Goal: Task Accomplishment & Management: Manage account settings

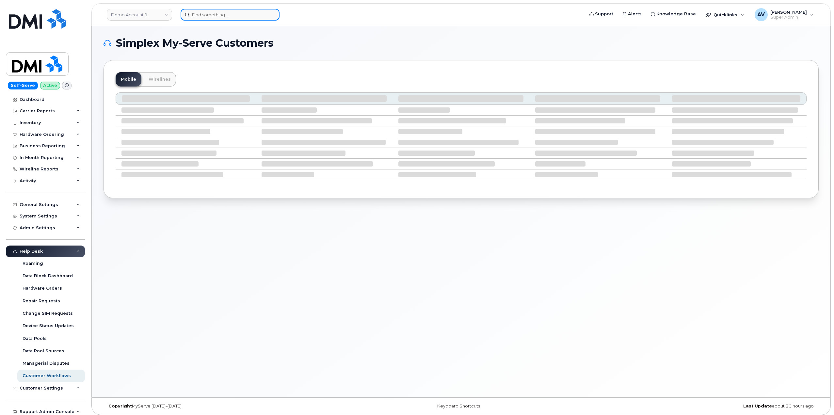
click at [242, 14] on input at bounding box center [229, 15] width 99 height 12
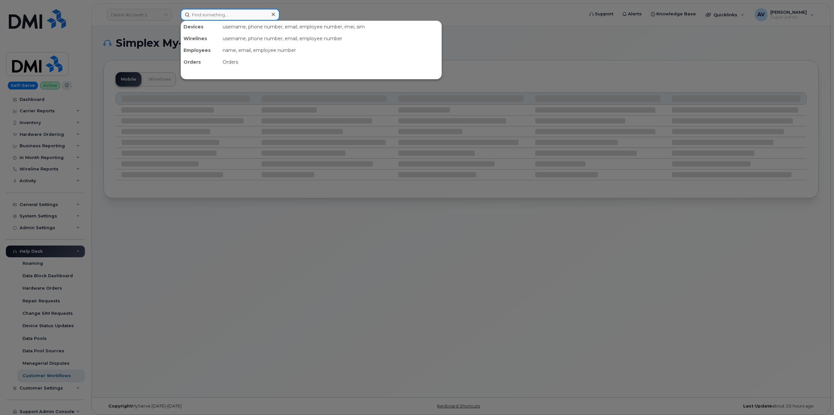
paste input "Breanna Countryman"
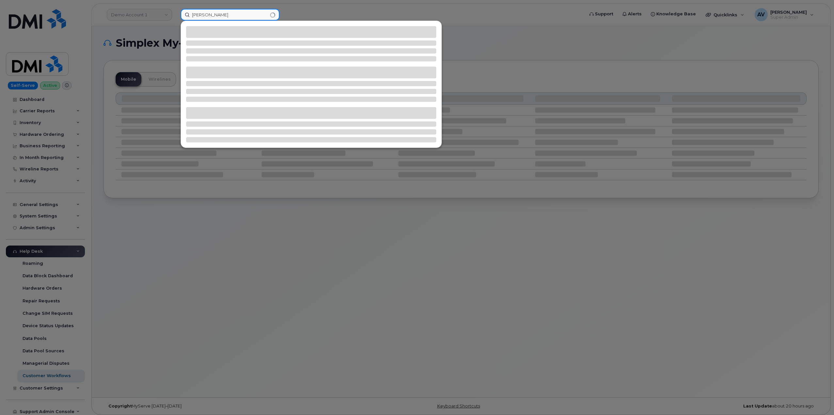
type input "Breanna Countryman"
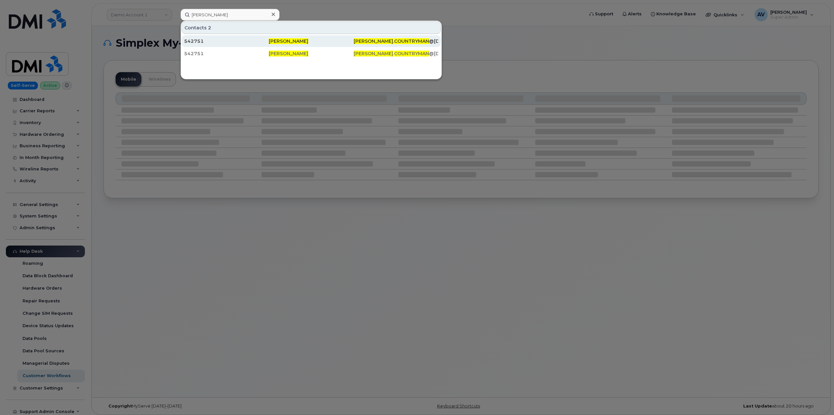
drag, startPoint x: 263, startPoint y: 42, endPoint x: 266, endPoint y: 40, distance: 3.5
click at [263, 42] on div "542751" at bounding box center [226, 41] width 85 height 7
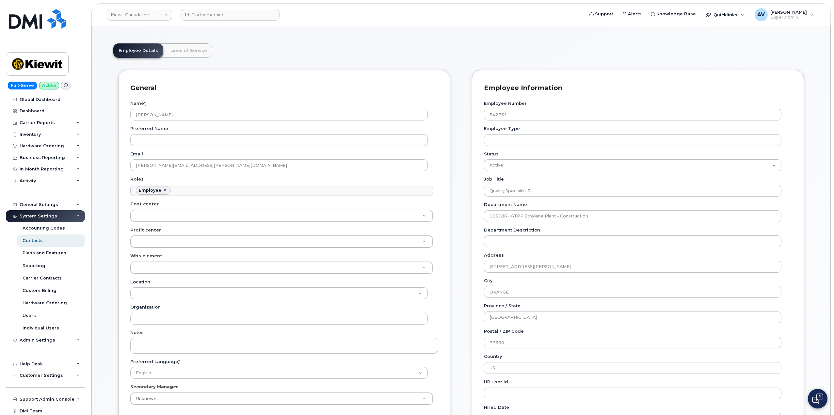
scroll to position [65, 0]
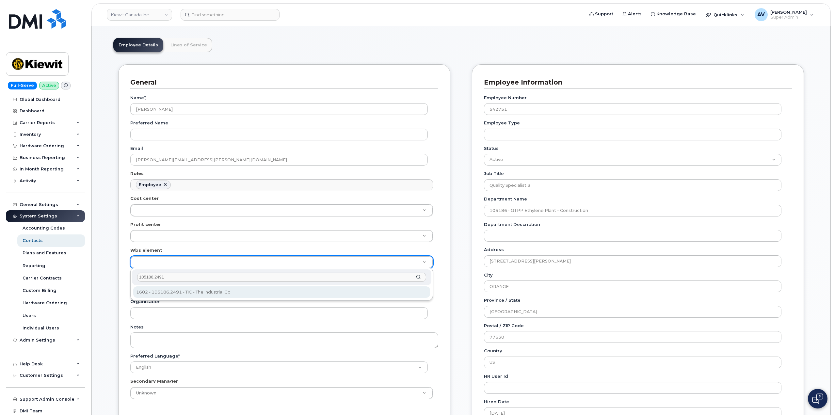
type input "105186.2491"
type input "4427978"
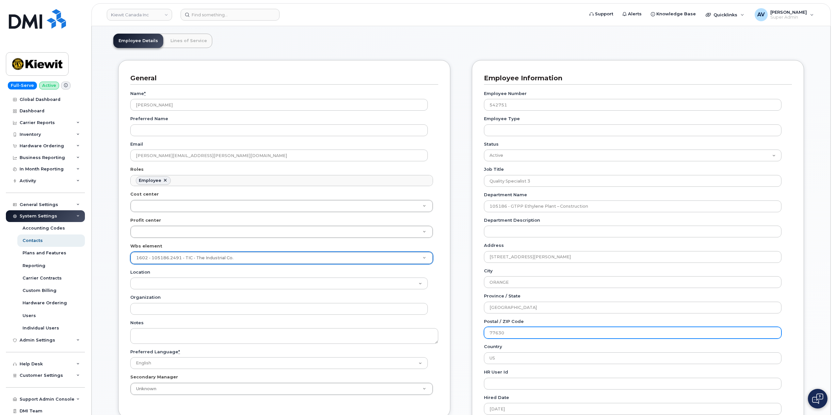
scroll to position [228, 0]
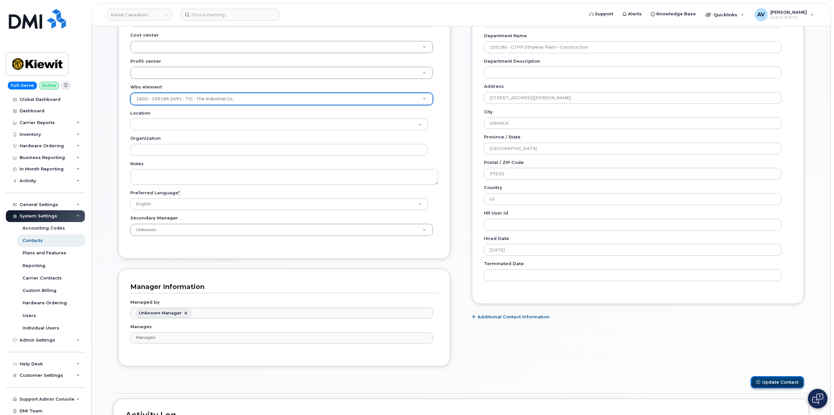
click at [766, 382] on button "Update Contact" at bounding box center [776, 382] width 53 height 12
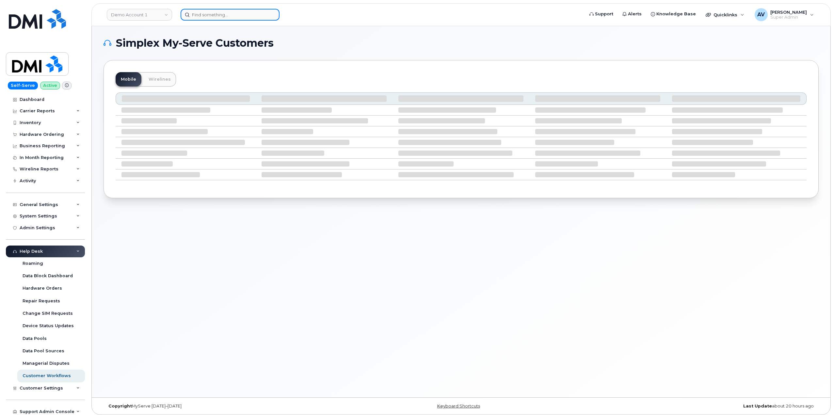
click at [219, 15] on input at bounding box center [229, 15] width 99 height 12
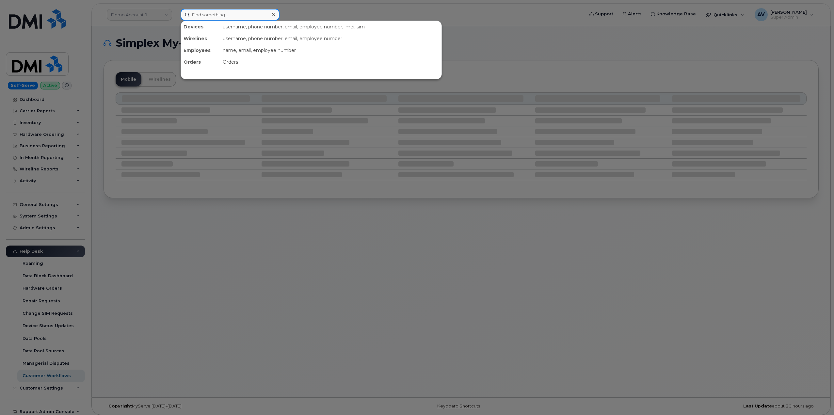
paste input "[PERSON_NAME]"
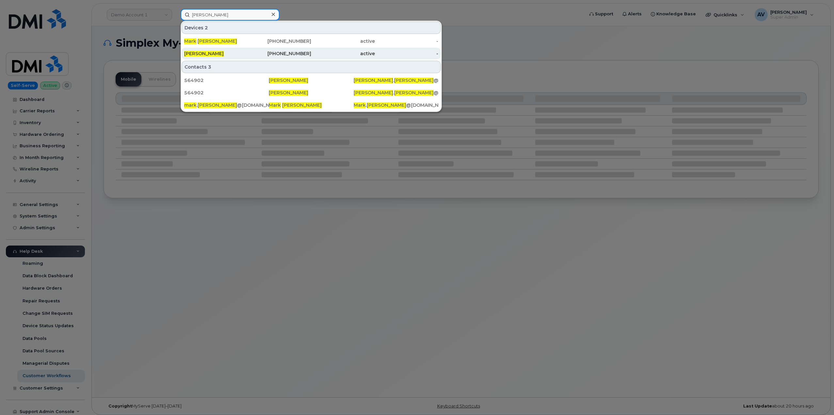
type input "[PERSON_NAME]"
click at [273, 55] on div "402-957-0236" at bounding box center [280, 53] width 64 height 7
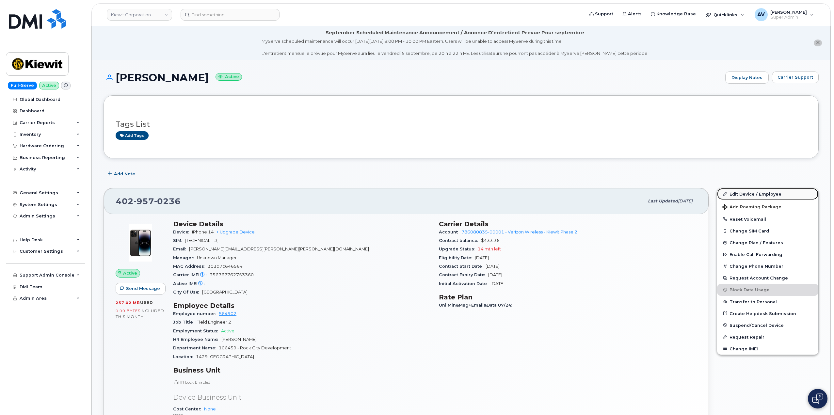
click at [749, 193] on link "Edit Device / Employee" at bounding box center [767, 194] width 101 height 12
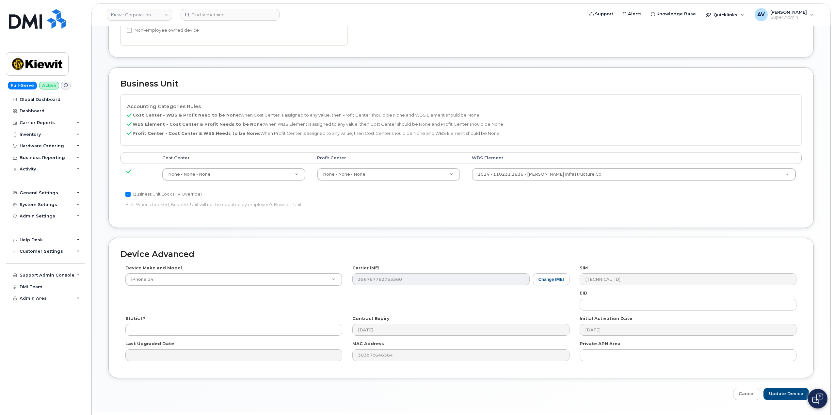
scroll to position [290, 0]
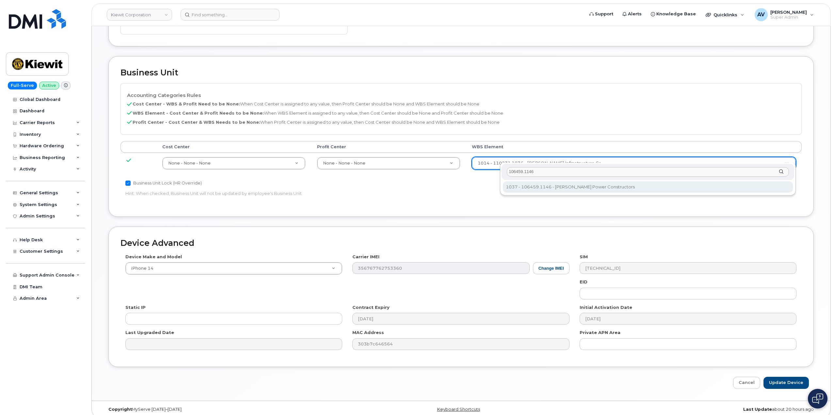
type input "106459.1146"
type input "35545309"
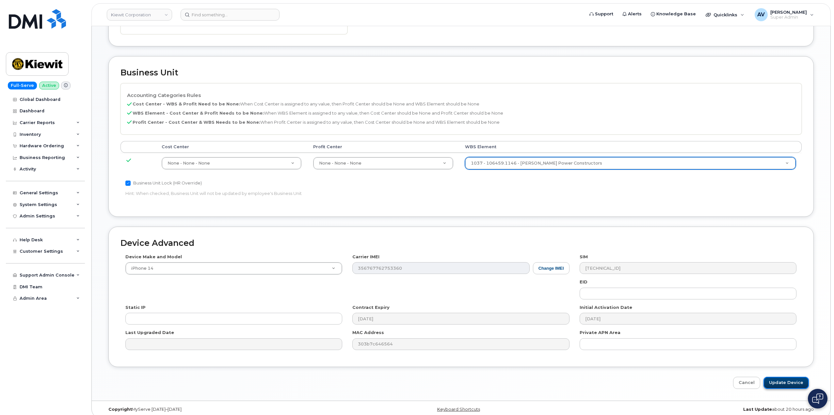
click at [793, 377] on input "Update Device" at bounding box center [785, 383] width 45 height 12
type input "Saving..."
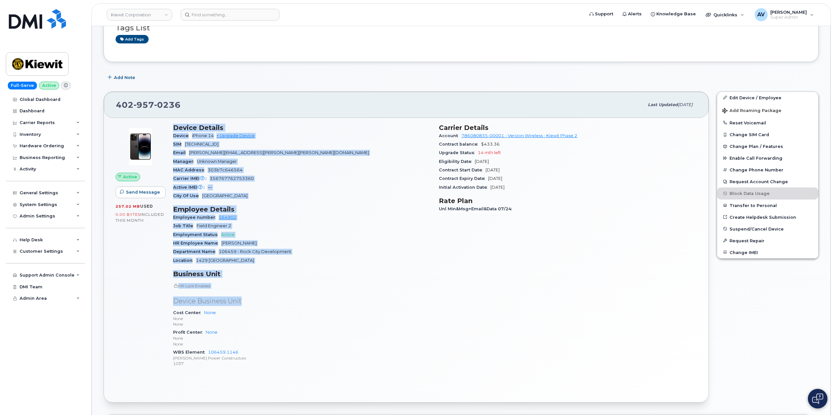
scroll to position [98, 0]
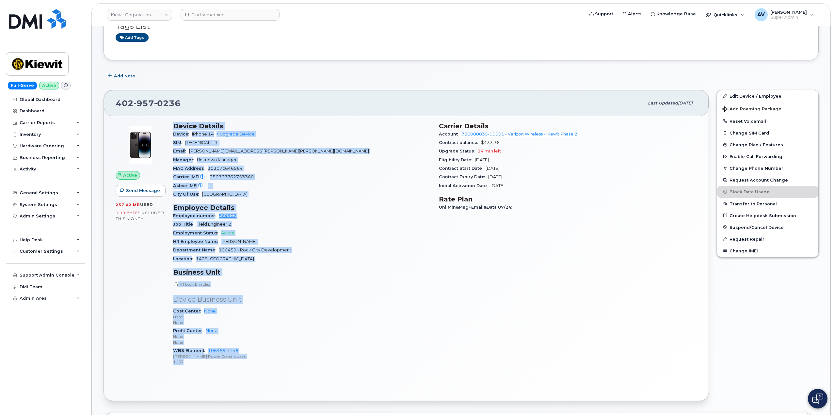
drag, startPoint x: 174, startPoint y: 223, endPoint x: 271, endPoint y: 361, distance: 168.9
click at [271, 361] on div "Device Details Device iPhone 14 + Upgrade Device SIM 89148000011120892169 Email…" at bounding box center [302, 246] width 266 height 257
copy div "Device Details Device iPhone 14 + Upgrade Device SIM 89148000011120892169 Email…"
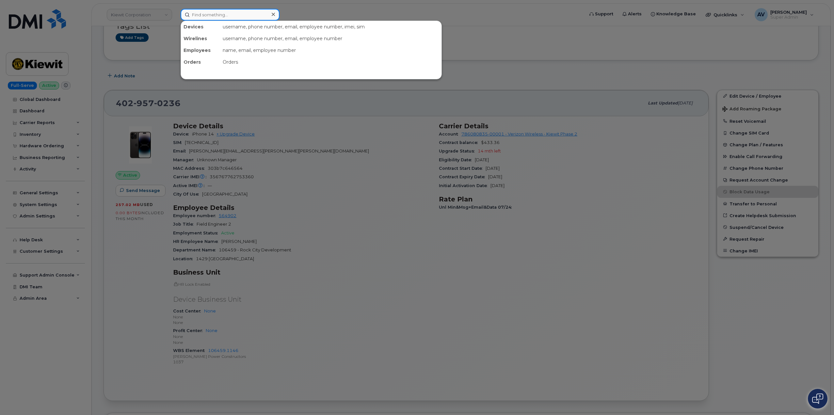
click at [238, 13] on input at bounding box center [229, 15] width 99 height 12
paste input "[PERSON_NAME]"
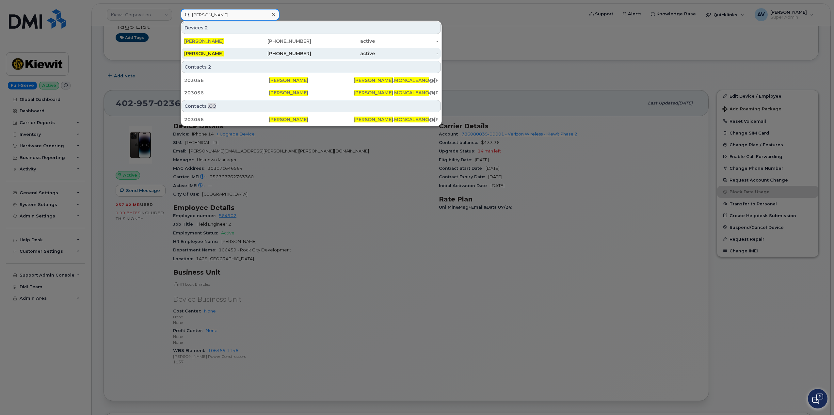
type input "[PERSON_NAME]"
click at [247, 50] on link "JUAN MONCALEANO 602-828-3087 active -" at bounding box center [310, 54] width 259 height 12
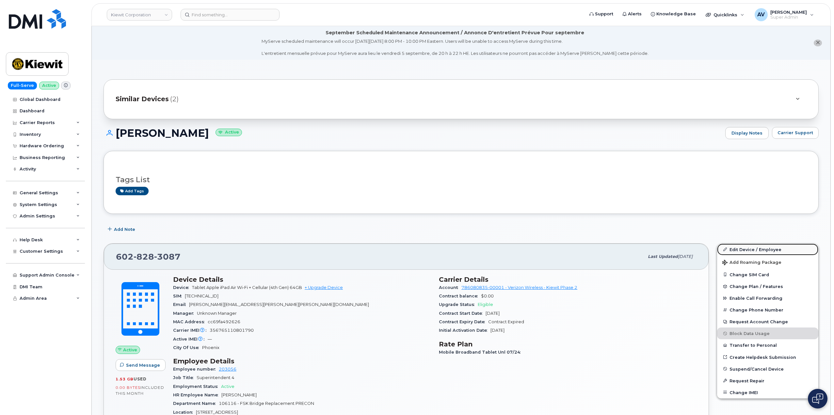
click at [742, 247] on link "Edit Device / Employee" at bounding box center [767, 249] width 101 height 12
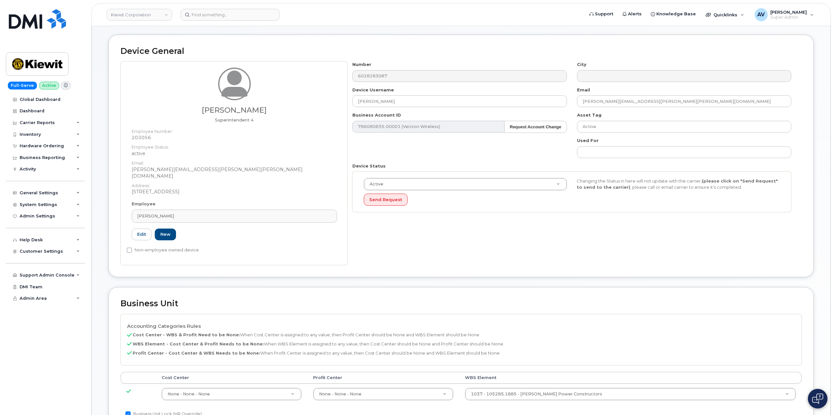
scroll to position [163, 0]
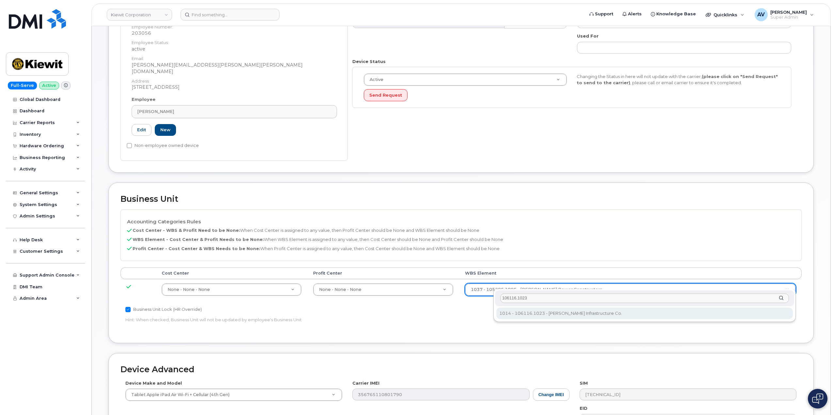
type input "106116.1023"
type input "30381968"
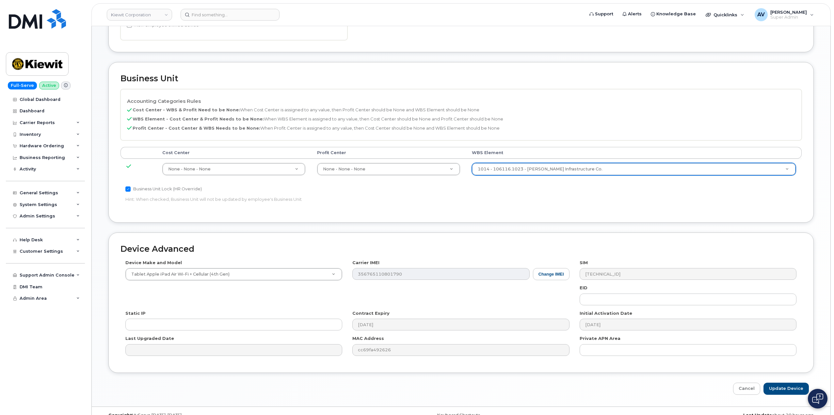
scroll to position [290, 0]
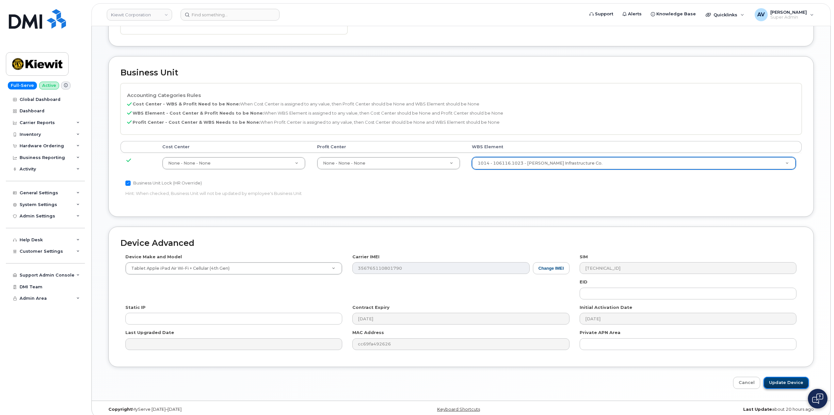
click at [785, 377] on input "Update Device" at bounding box center [785, 383] width 45 height 12
type input "Saving..."
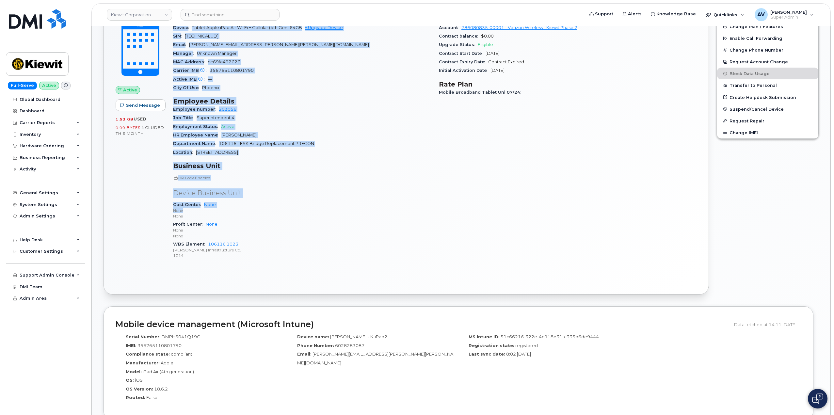
scroll to position [261, 0]
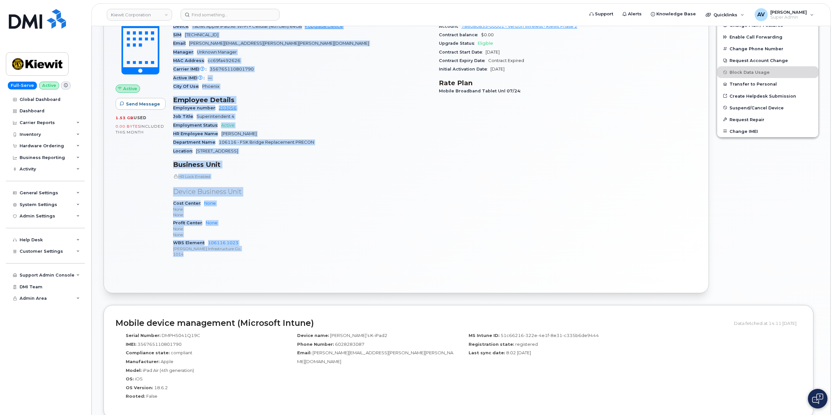
drag, startPoint x: 169, startPoint y: 117, endPoint x: 282, endPoint y: 257, distance: 179.7
click at [282, 257] on div "Device Details Device Tablet Apple iPad Air Wi-Fi + Cellular (4th Gen) 64GB + U…" at bounding box center [302, 138] width 266 height 257
copy div "Device Details Device Tablet Apple iPad Air Wi-Fi + Cellular (4th Gen) 64GB + U…"
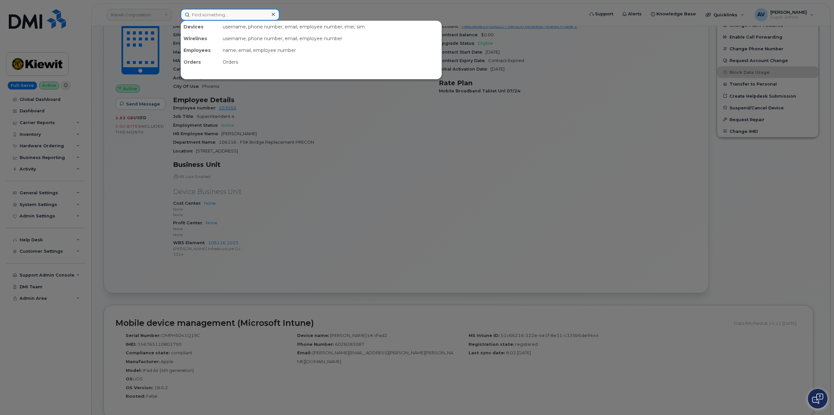
click at [228, 13] on input at bounding box center [229, 15] width 99 height 12
paste input "[PERSON_NAME]"
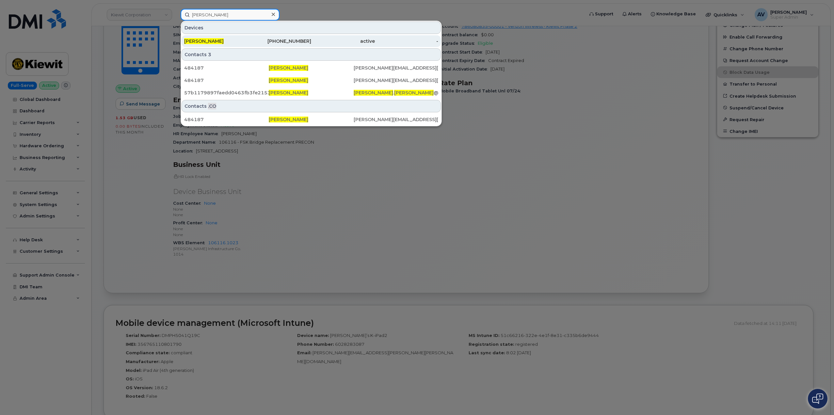
type input "[PERSON_NAME]"
click at [253, 41] on div "402-953-6678" at bounding box center [280, 41] width 64 height 7
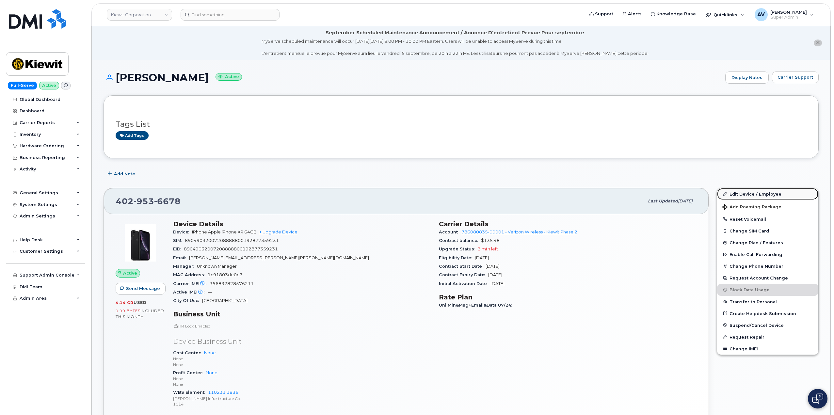
click at [739, 191] on link "Edit Device / Employee" at bounding box center [767, 194] width 101 height 12
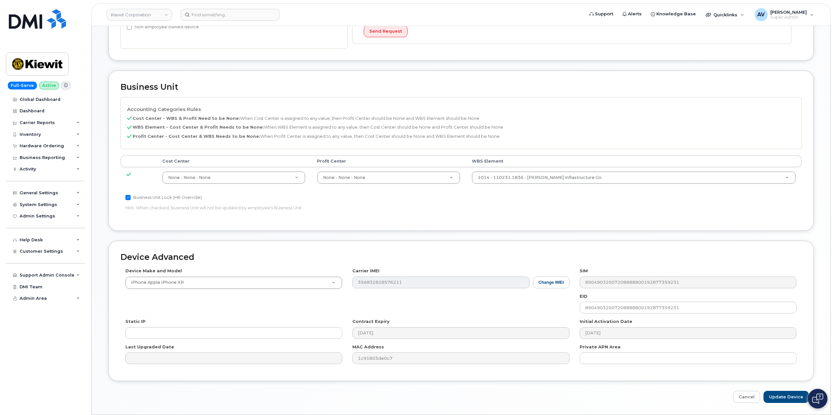
scroll to position [228, 0]
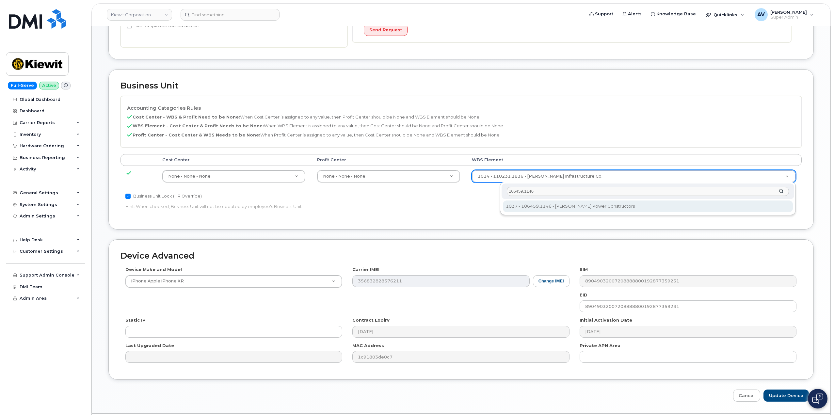
type input "106459.1146"
type input "35545309"
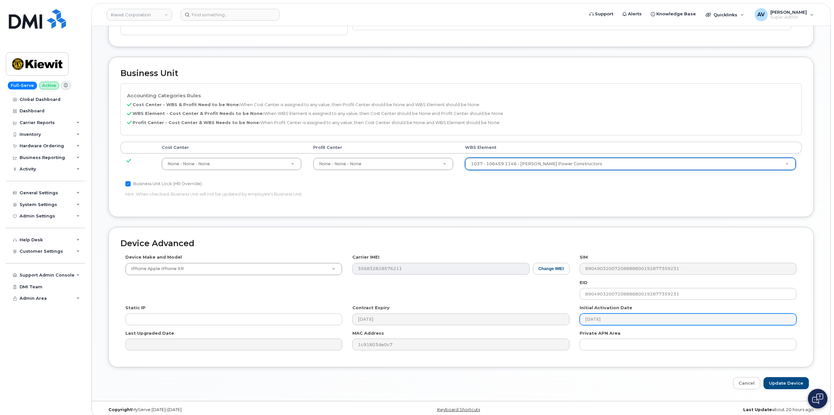
scroll to position [248, 0]
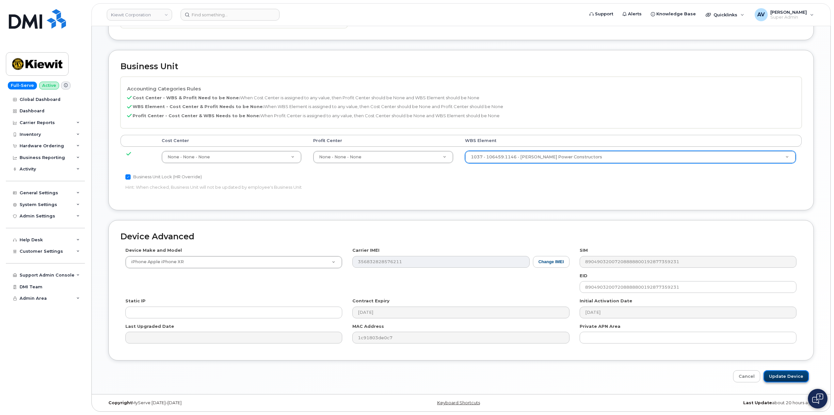
click at [795, 379] on input "Update Device" at bounding box center [785, 376] width 45 height 12
type input "Saving..."
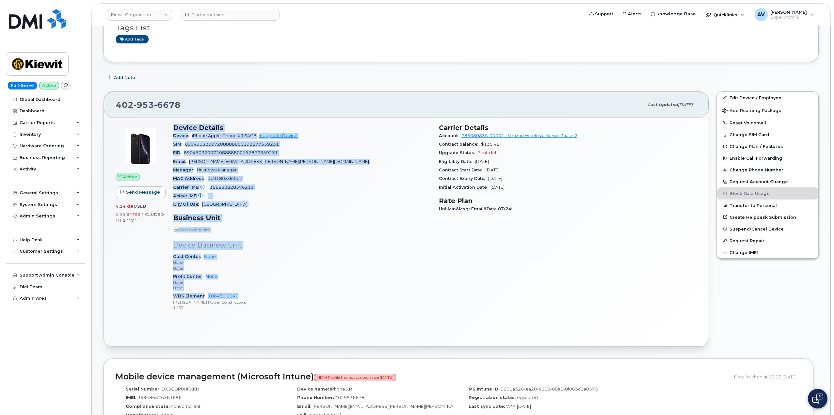
scroll to position [98, 0]
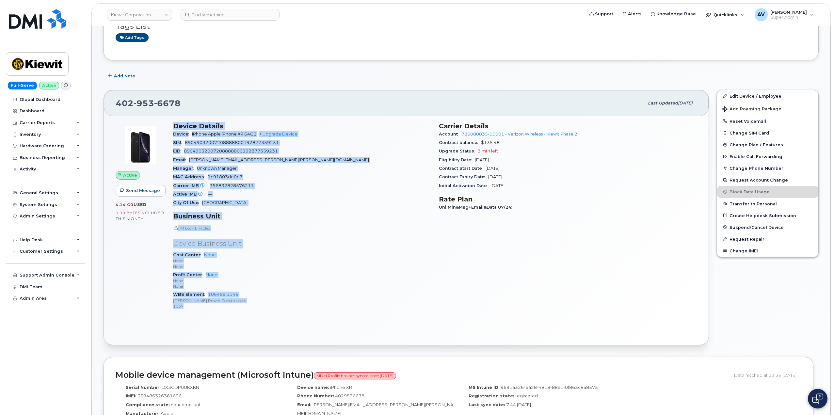
drag, startPoint x: 173, startPoint y: 225, endPoint x: 260, endPoint y: 307, distance: 120.5
click at [260, 307] on div "Device Details Device iPhone Apple iPhone XR 64GB + Upgrade Device SIM 89049032…" at bounding box center [302, 218] width 266 height 201
copy div "Device Details Device iPhone Apple iPhone XR 64GB + Upgrade Device SIM 89049032…"
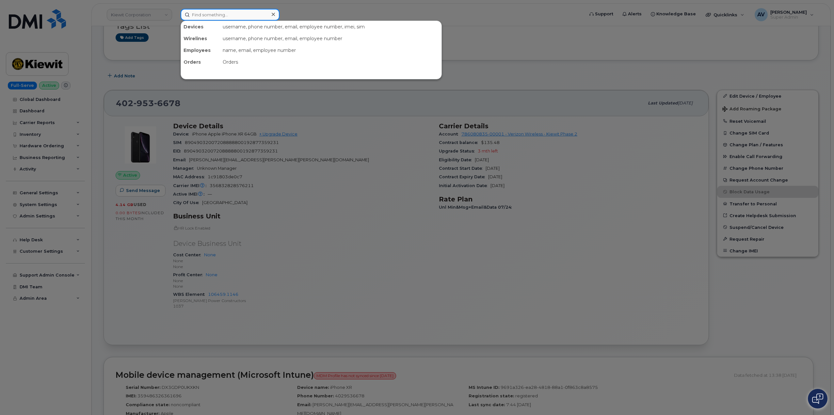
click at [213, 16] on input at bounding box center [229, 15] width 99 height 12
paste input "Kenneth Stollenmaier"
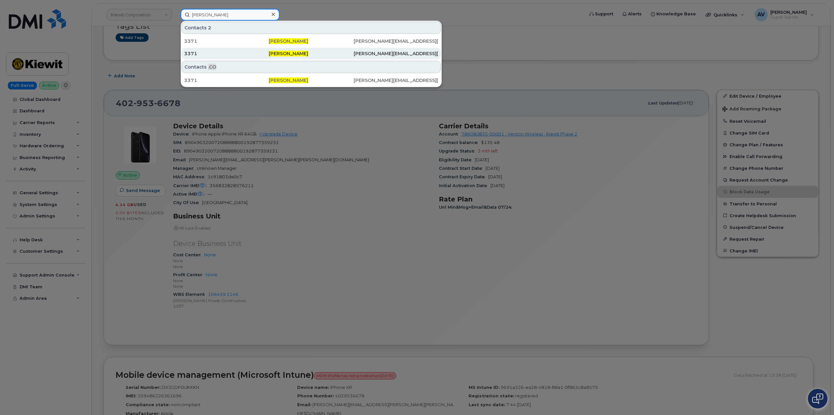
type input "Kenneth Stollenmaier"
click at [243, 51] on div "3371" at bounding box center [226, 53] width 85 height 7
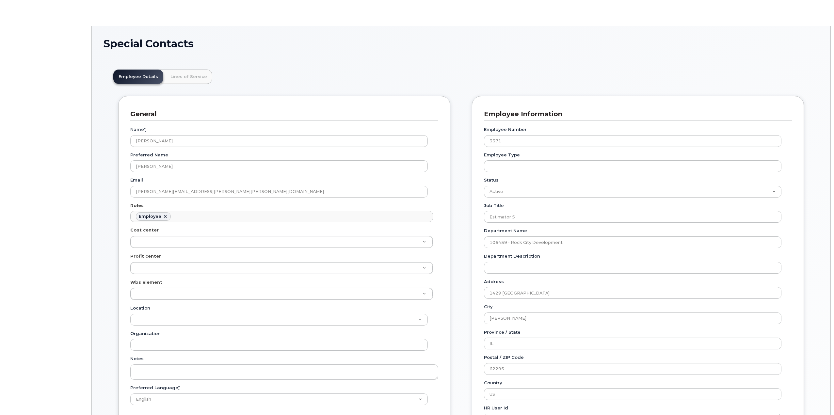
scroll to position [19, 0]
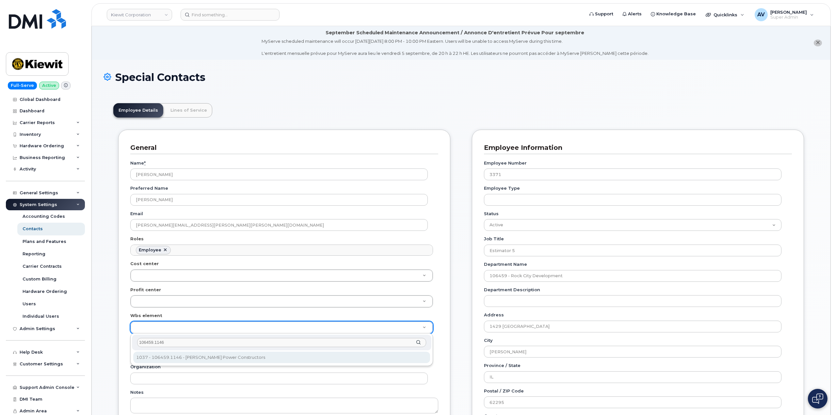
type input "106459.1146"
type input "35545309"
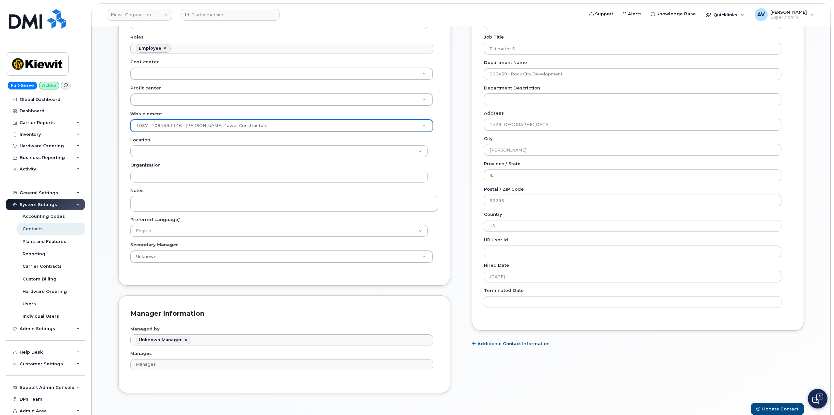
scroll to position [294, 0]
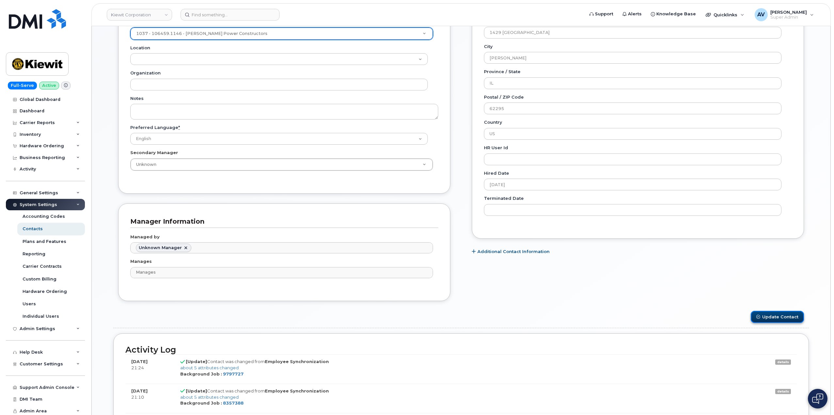
click at [781, 318] on button "Update Contact" at bounding box center [776, 317] width 53 height 12
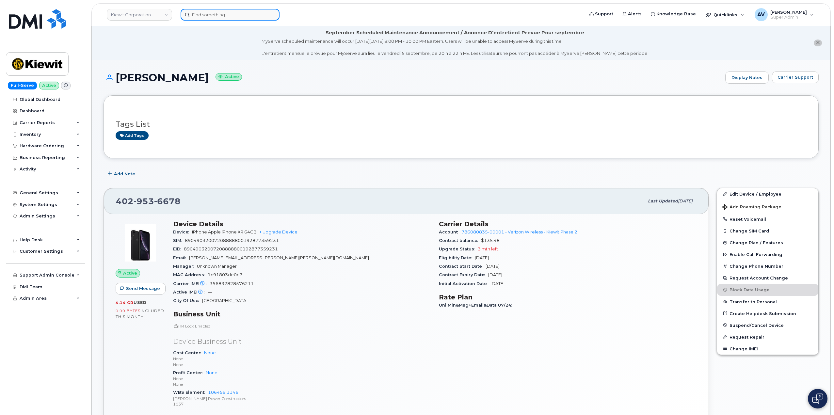
click at [237, 17] on input at bounding box center [229, 15] width 99 height 12
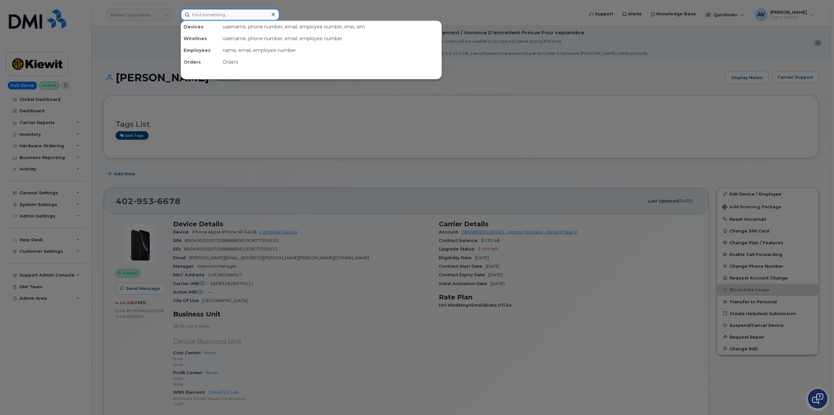
paste input "[PERSON_NAME]"
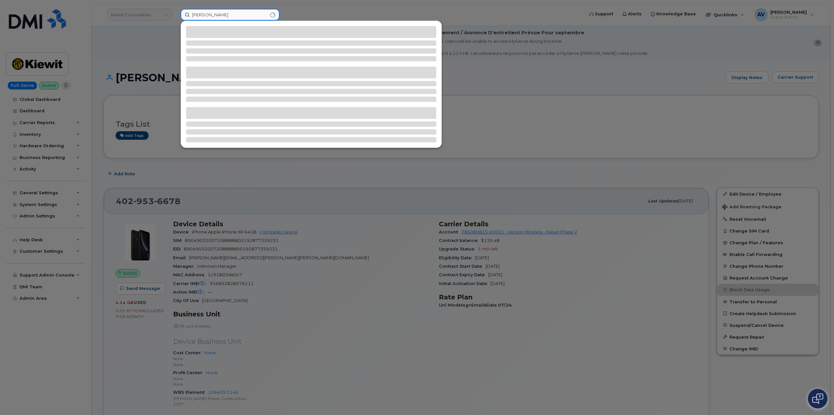
type input "[PERSON_NAME]"
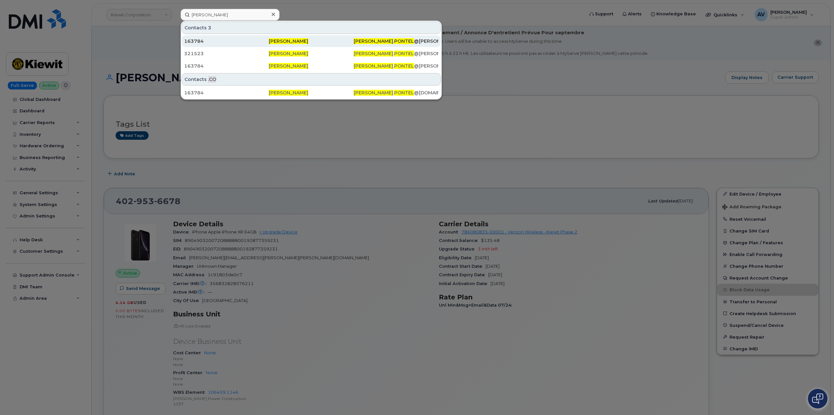
click at [272, 42] on span "Jeremiah Pontel" at bounding box center [288, 41] width 39 height 6
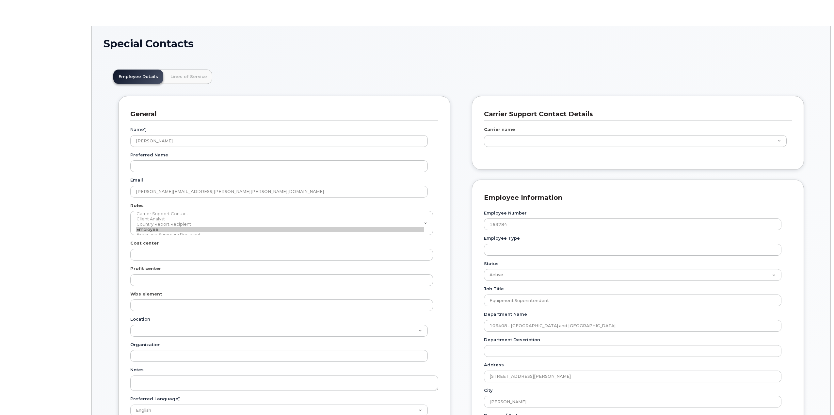
scroll to position [19, 0]
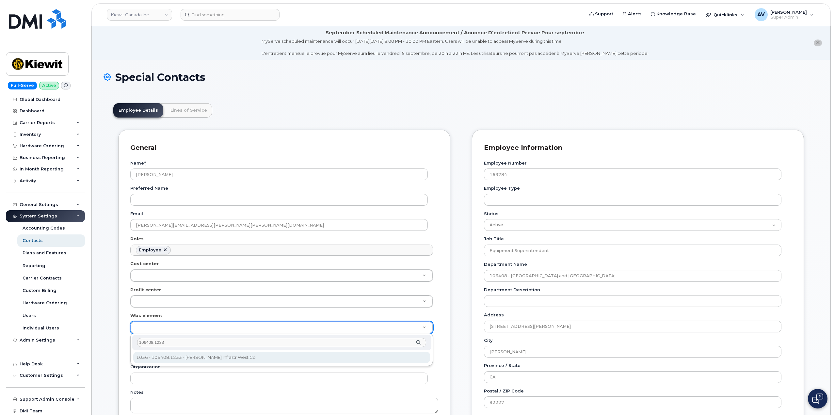
type input "106408.1233"
type input "35190281"
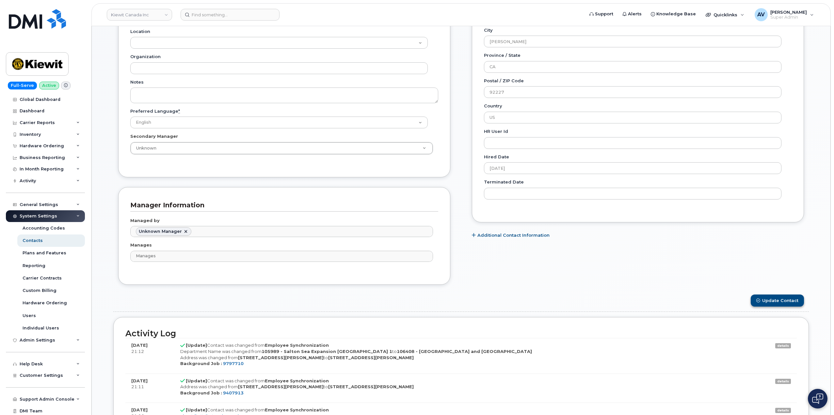
scroll to position [326, 0]
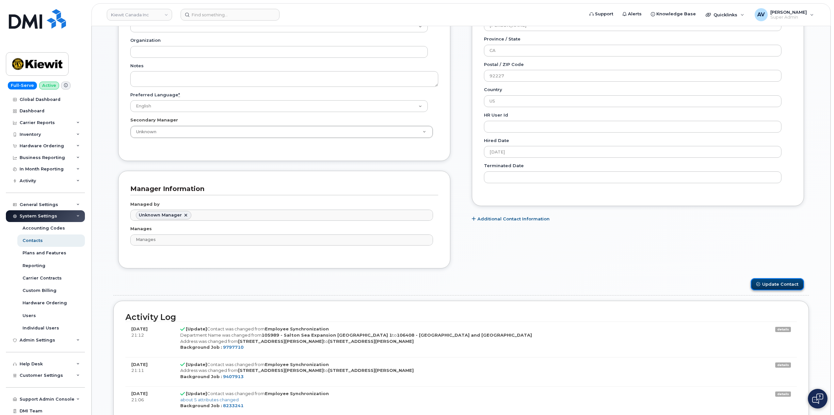
click at [782, 282] on button "Update Contact" at bounding box center [776, 284] width 53 height 12
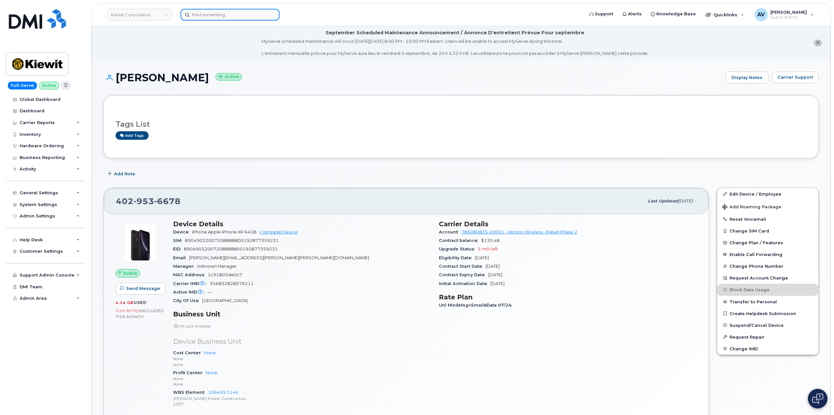
click at [234, 18] on input at bounding box center [229, 15] width 99 height 12
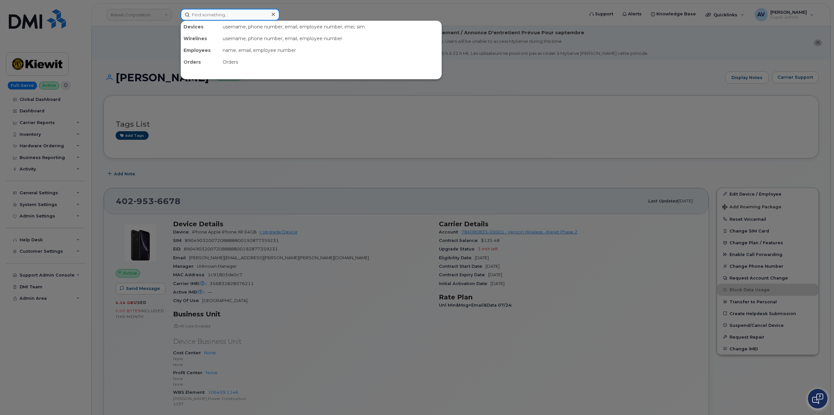
paste input "[PERSON_NAME]"
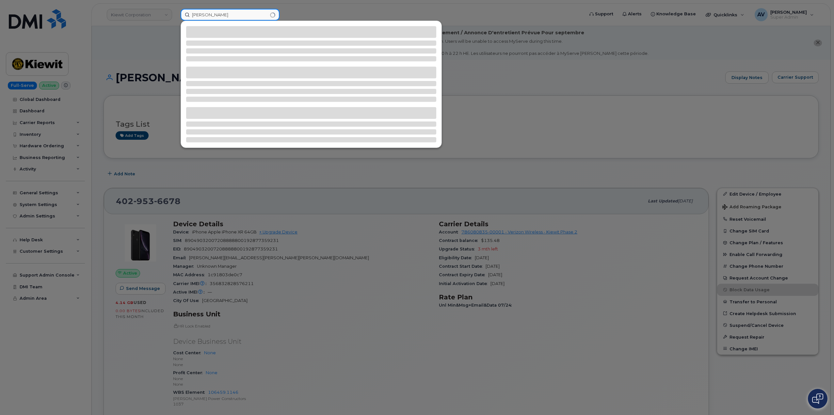
type input "[PERSON_NAME]"
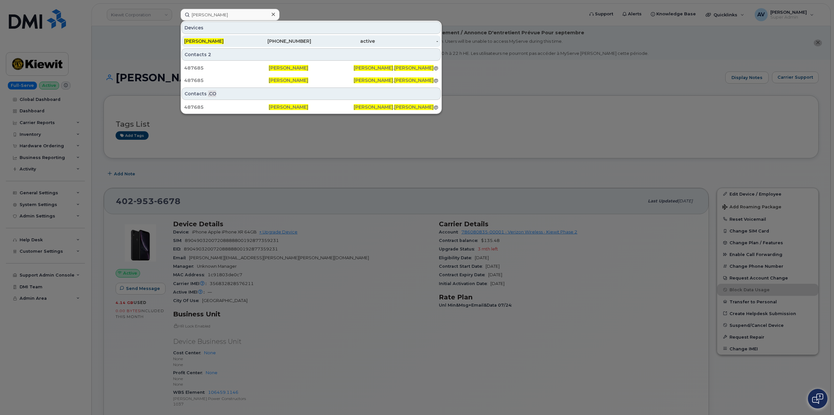
click at [313, 43] on div "active" at bounding box center [343, 41] width 64 height 7
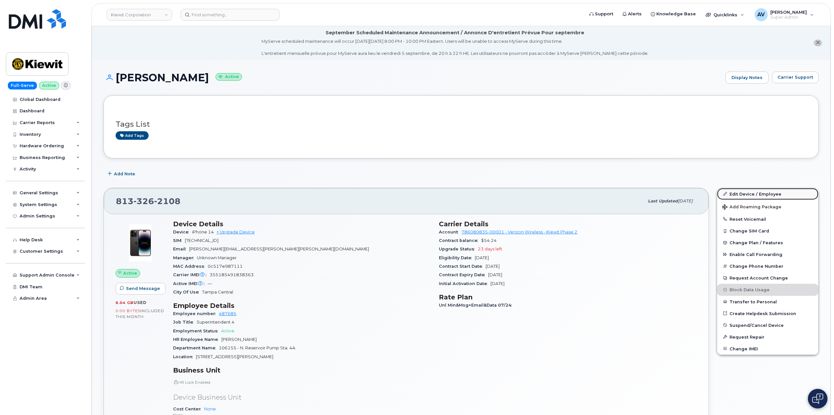
click at [740, 194] on link "Edit Device / Employee" at bounding box center [767, 194] width 101 height 12
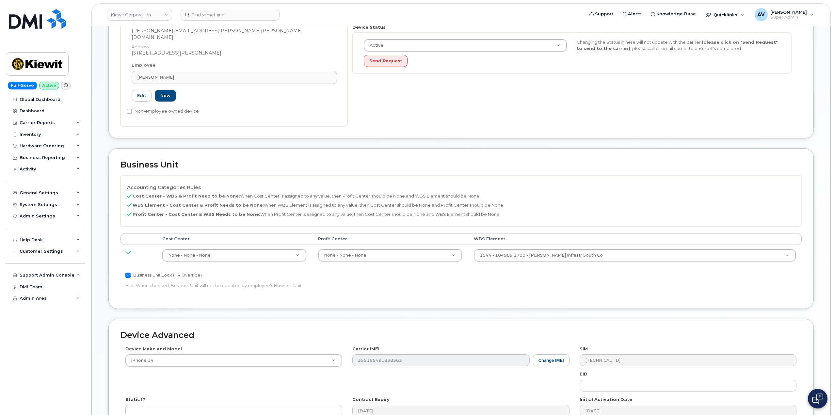
scroll to position [290, 0]
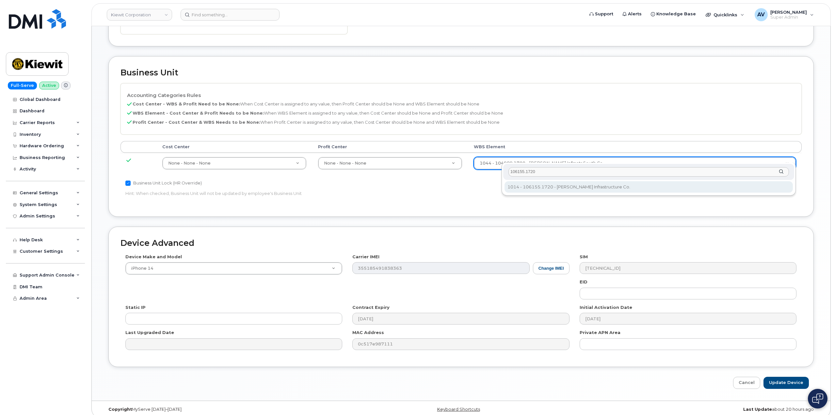
type input "106155.1720"
type input "33425071"
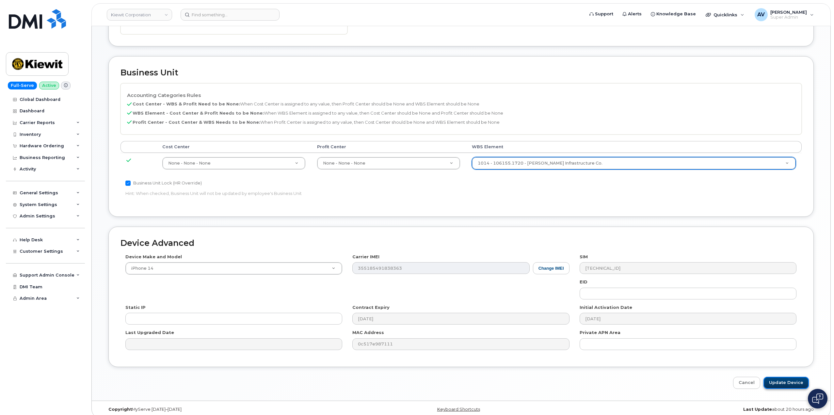
click at [786, 380] on input "Update Device" at bounding box center [785, 383] width 45 height 12
type input "Saving..."
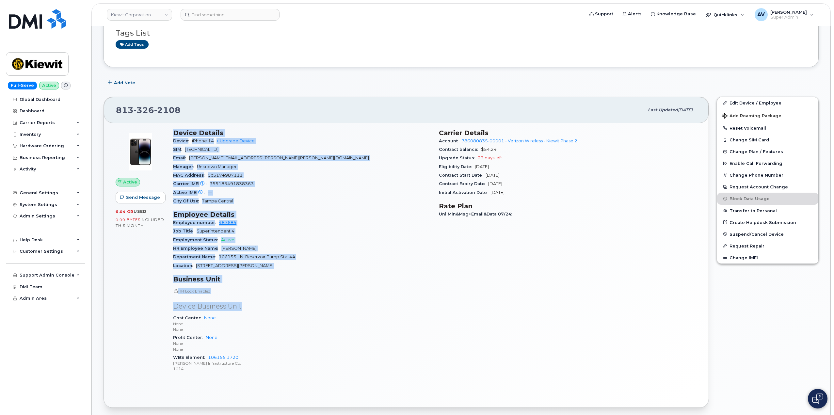
scroll to position [98, 0]
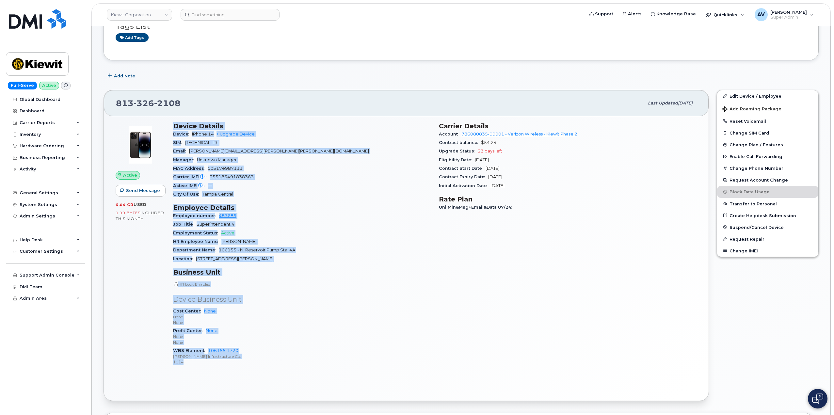
drag, startPoint x: 172, startPoint y: 224, endPoint x: 255, endPoint y: 364, distance: 162.7
click at [255, 364] on div "Device Details Device iPhone 14 + Upgrade Device SIM 89148000010892309428 Email…" at bounding box center [302, 246] width 266 height 257
copy div "Device Details Device iPhone 14 + Upgrade Device SIM 89148000010892309428 Email…"
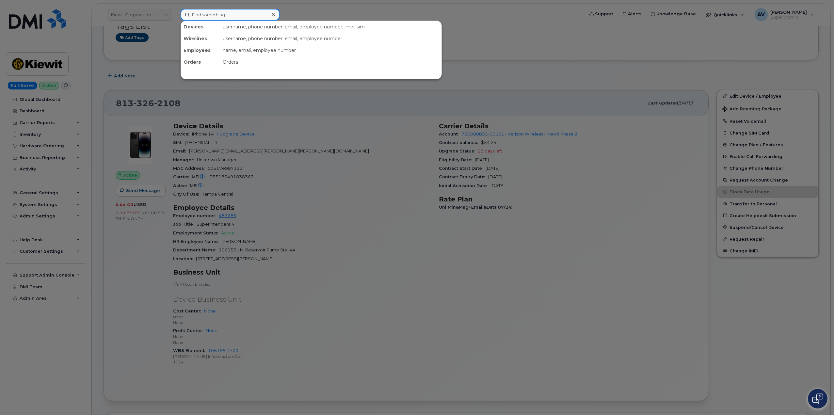
click at [233, 12] on input at bounding box center [229, 15] width 99 height 12
paste input "John Tull"
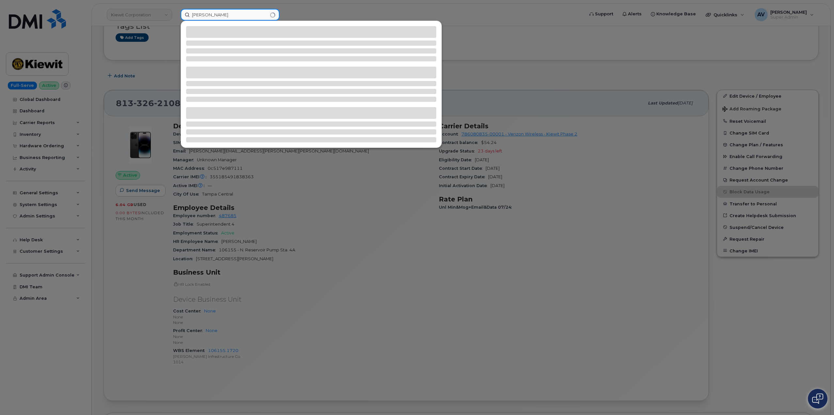
type input "John Tull"
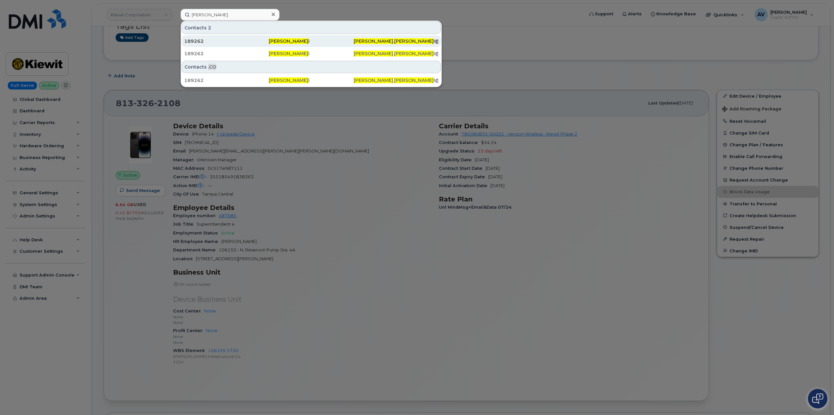
click at [269, 44] on div "189262" at bounding box center [311, 41] width 85 height 12
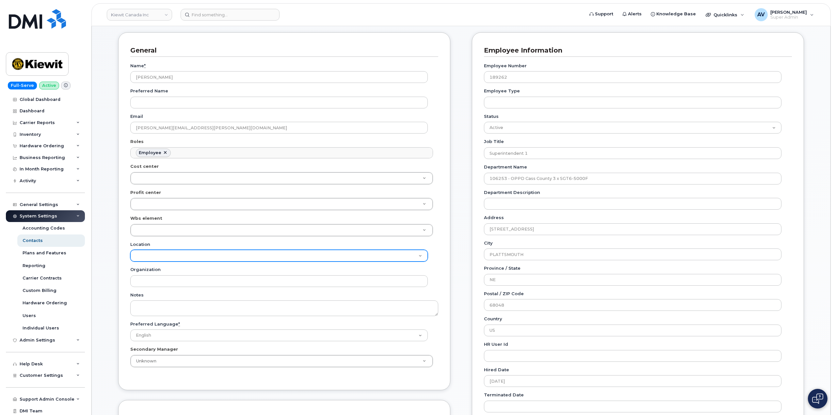
scroll to position [98, 0]
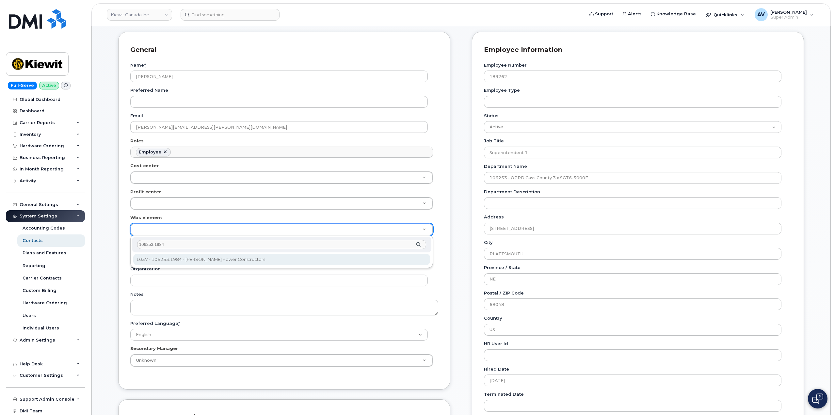
type input "106253.1984"
type input "34113752"
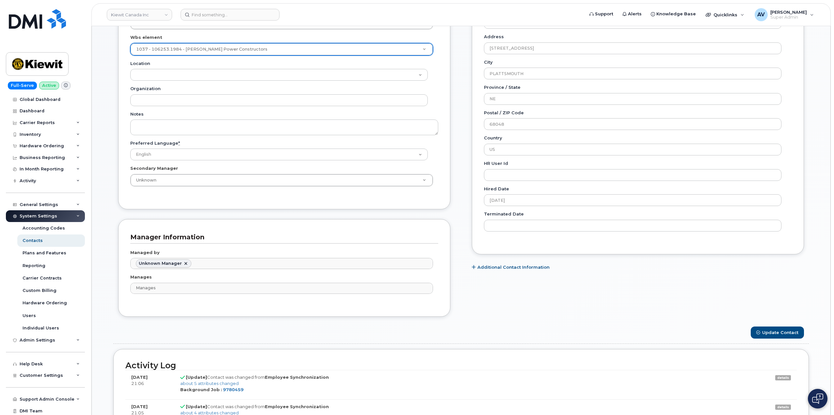
scroll to position [294, 0]
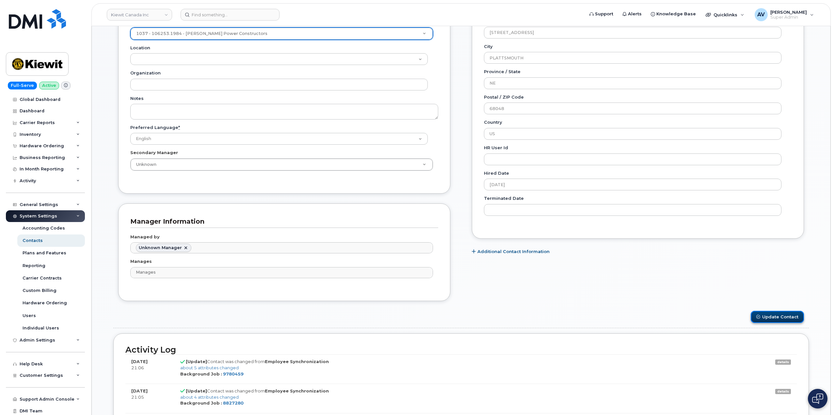
click at [778, 315] on button "Update Contact" at bounding box center [776, 317] width 53 height 12
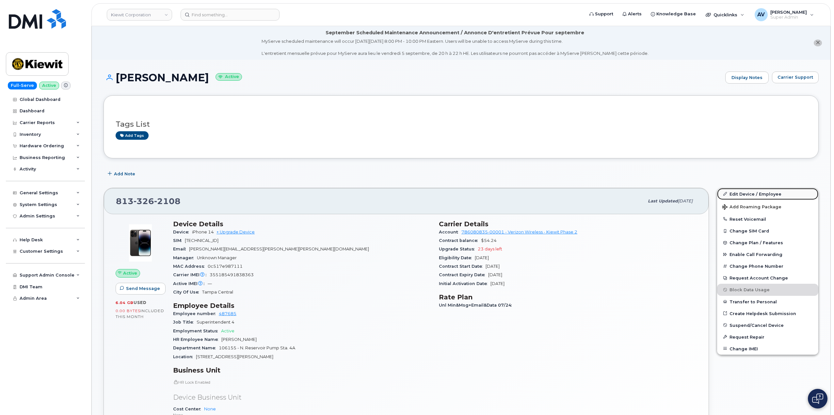
click at [735, 192] on link "Edit Device / Employee" at bounding box center [767, 194] width 101 height 12
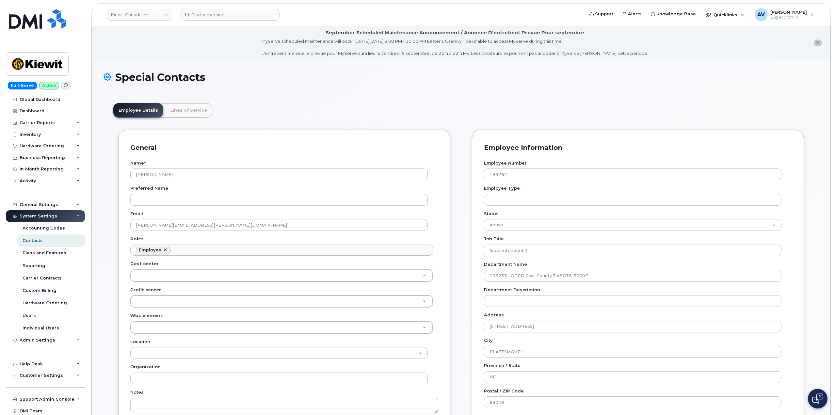
scroll to position [36, 0]
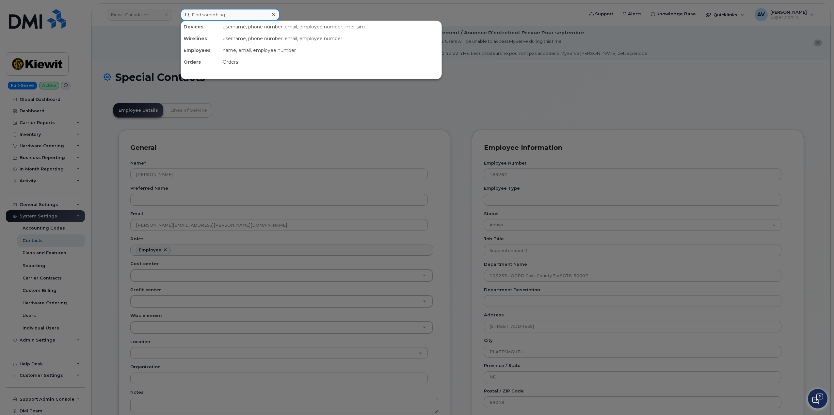
click at [250, 12] on input at bounding box center [229, 15] width 99 height 12
paste input "Garrett Neill"
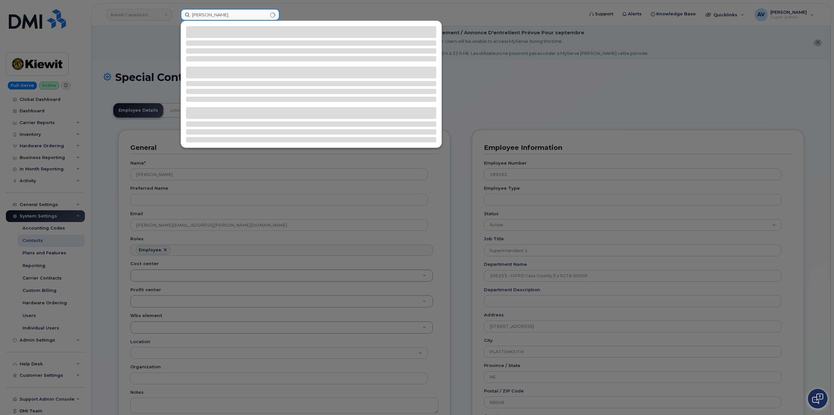
type input "Garrett Neill"
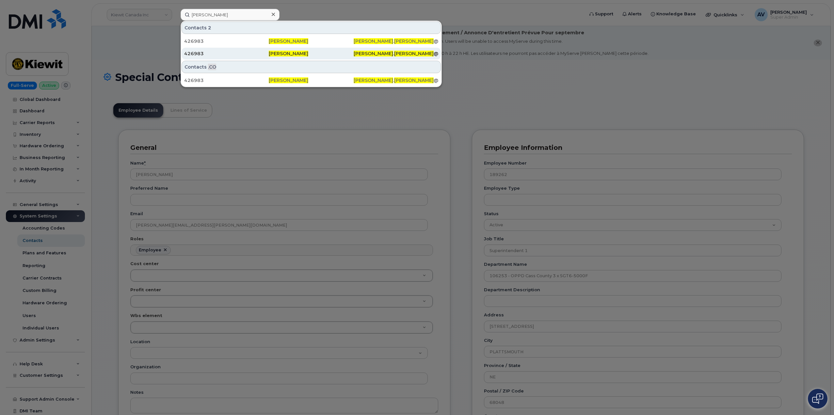
click at [253, 56] on div "426983" at bounding box center [226, 53] width 85 height 7
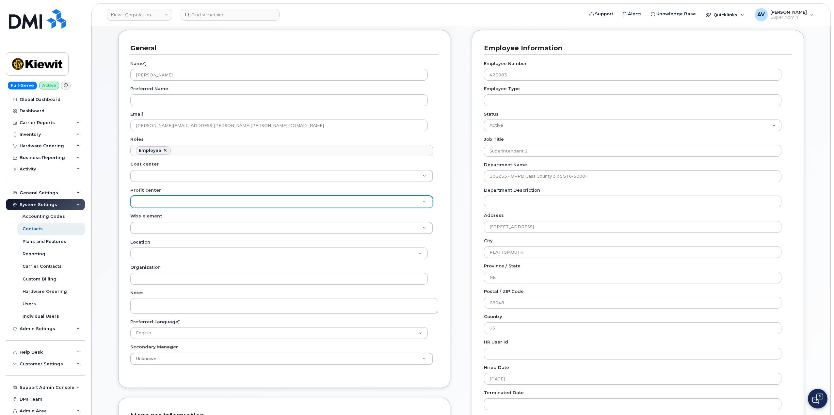
scroll to position [65, 0]
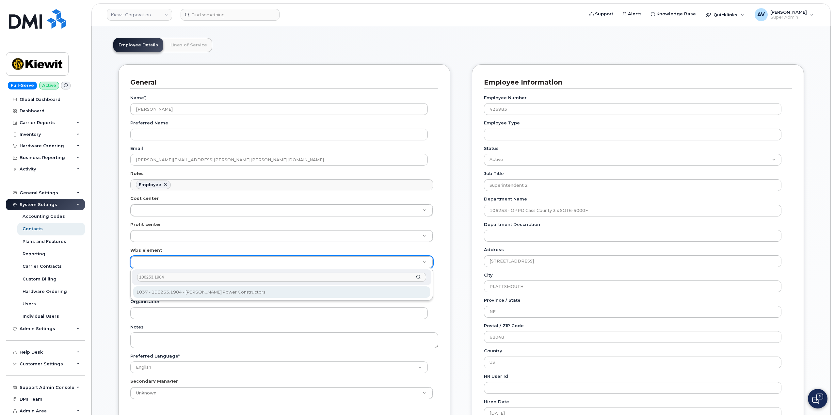
type input "106253.1984"
type input "34121115"
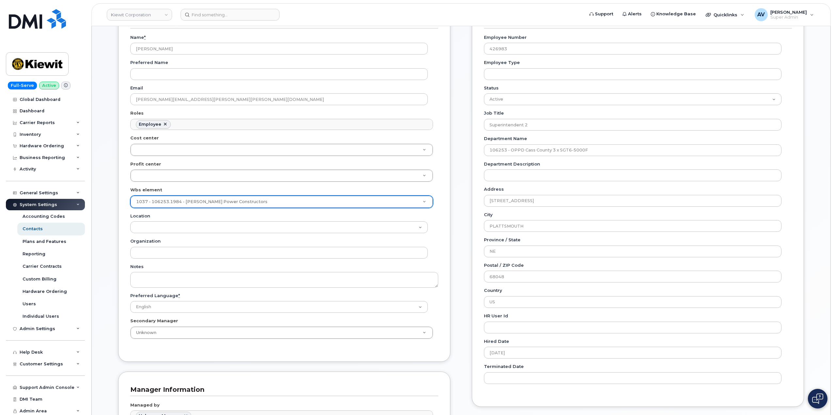
scroll to position [261, 0]
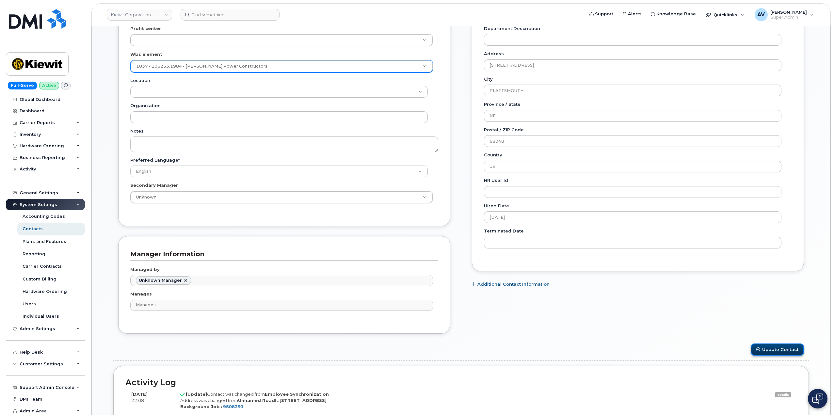
click at [773, 347] on button "Update Contact" at bounding box center [776, 349] width 53 height 12
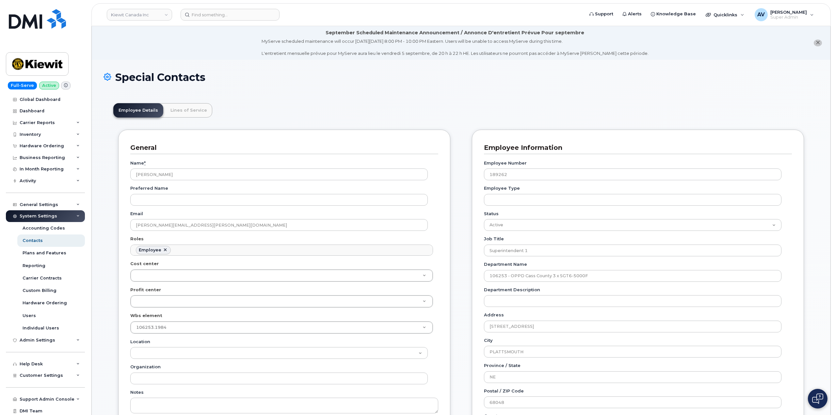
scroll to position [19, 0]
click at [230, 15] on input at bounding box center [229, 15] width 99 height 12
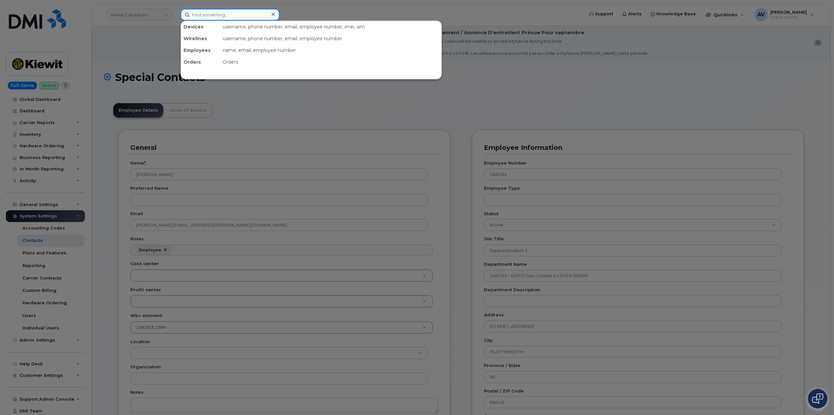
paste input "[PERSON_NAME]"
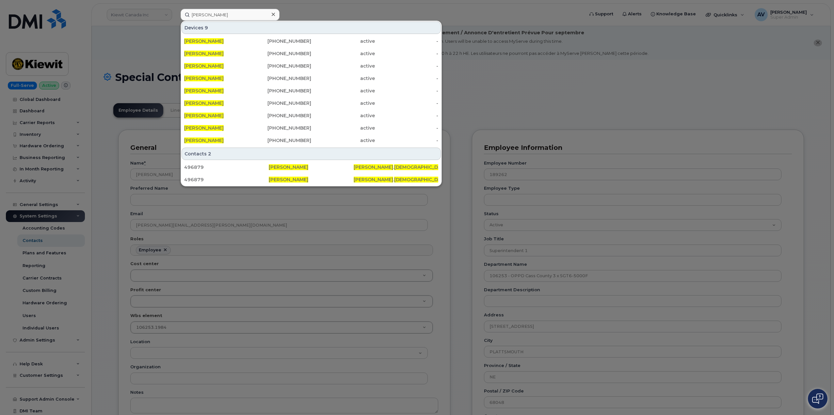
click at [537, 90] on div at bounding box center [417, 207] width 834 height 415
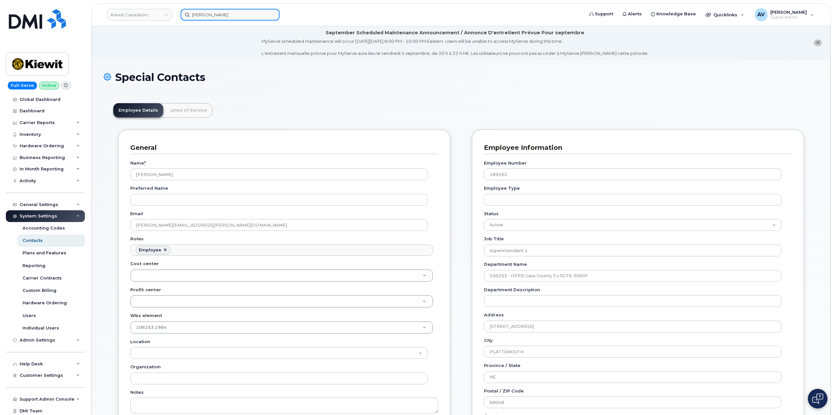
click at [231, 14] on input "[PERSON_NAME]" at bounding box center [229, 15] width 99 height 12
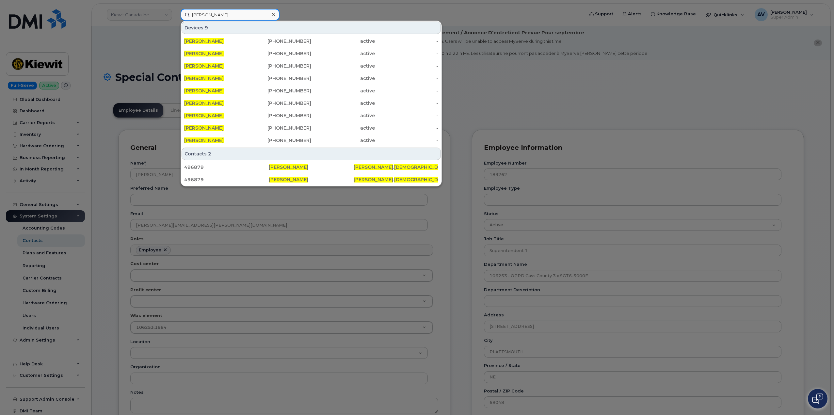
paste input "[PERSON_NAME]"
type input "[PERSON_NAME]"
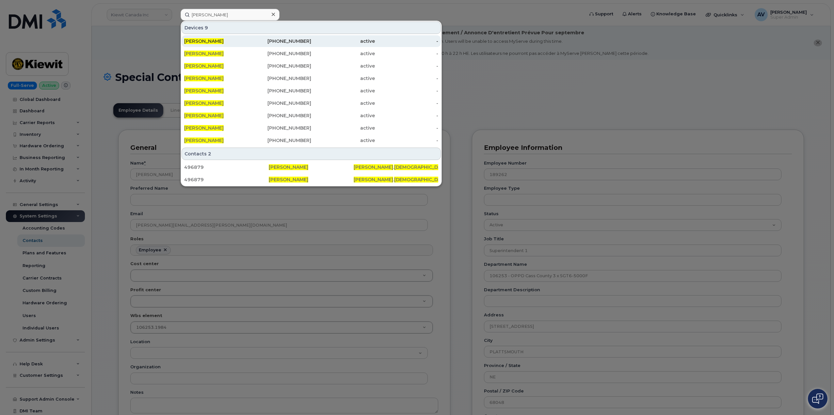
click at [285, 39] on div "808-583-2349" at bounding box center [280, 41] width 64 height 7
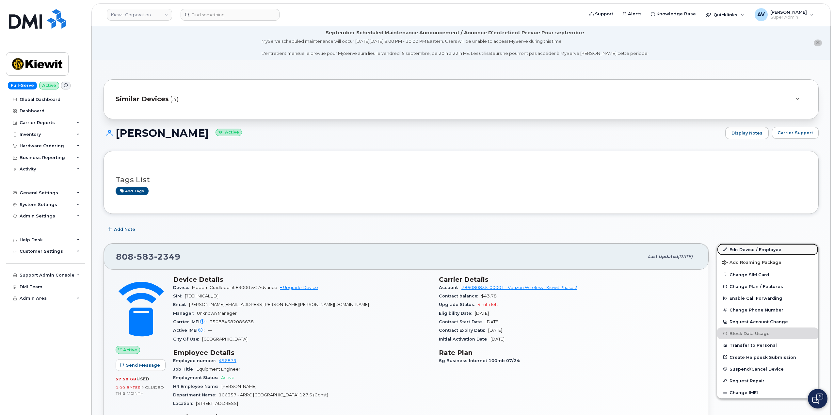
click at [749, 247] on link "Edit Device / Employee" at bounding box center [767, 249] width 101 height 12
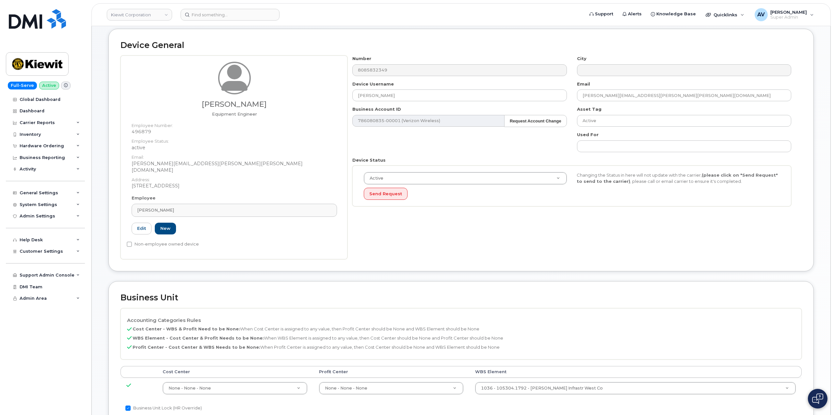
scroll to position [163, 0]
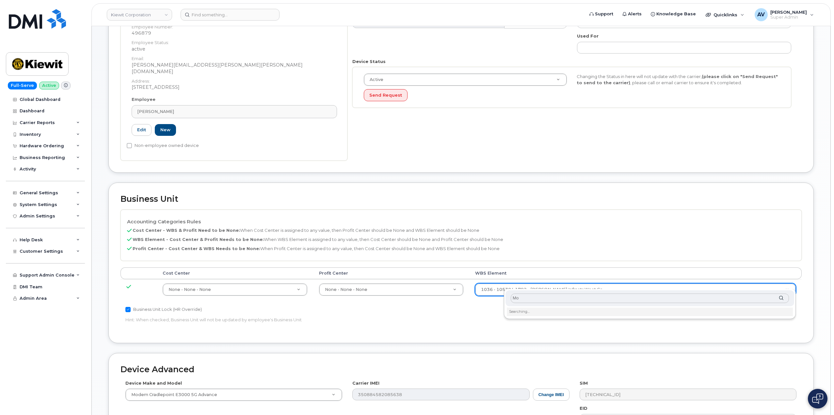
type input "M"
paste input "106357.1588"
type input "106357.1588"
type input "34885238"
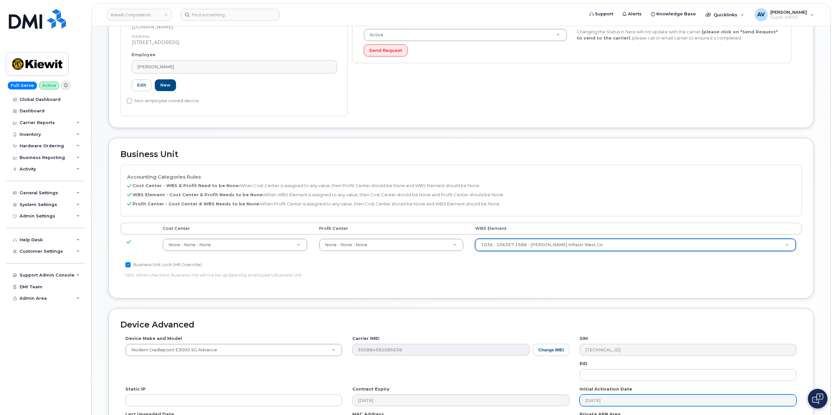
scroll to position [290, 0]
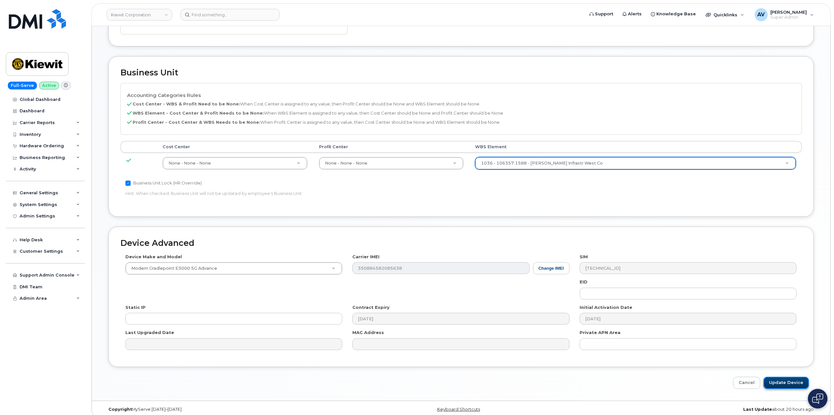
click at [778, 377] on input "Update Device" at bounding box center [785, 383] width 45 height 12
type input "Saving..."
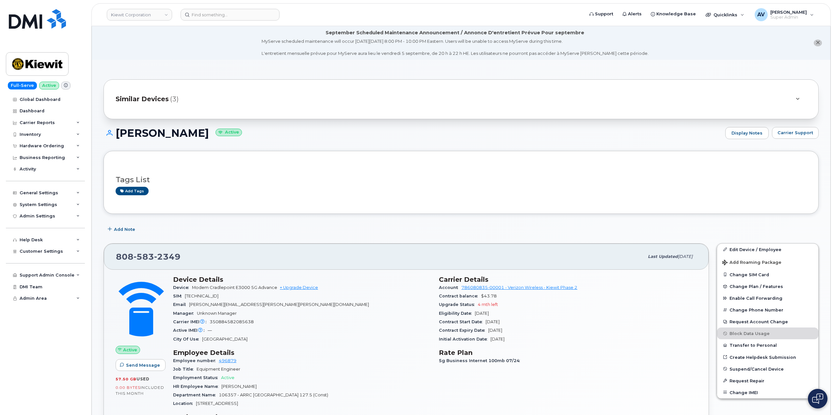
click at [159, 102] on span "Similar Devices" at bounding box center [142, 98] width 53 height 9
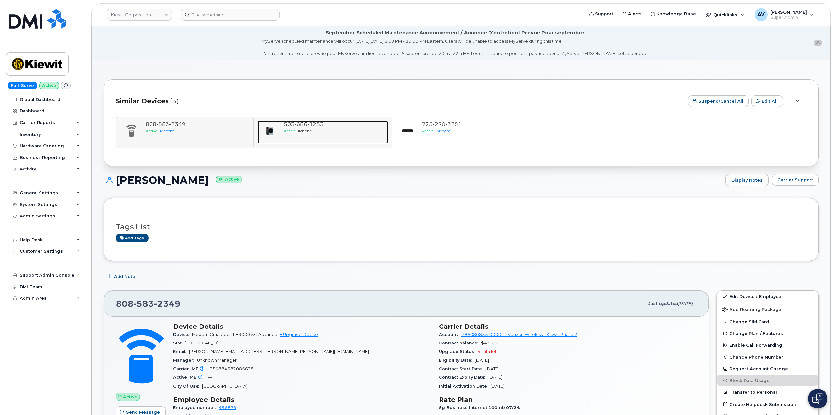
click at [325, 128] on div "503 686 1253" at bounding box center [335, 125] width 102 height 8
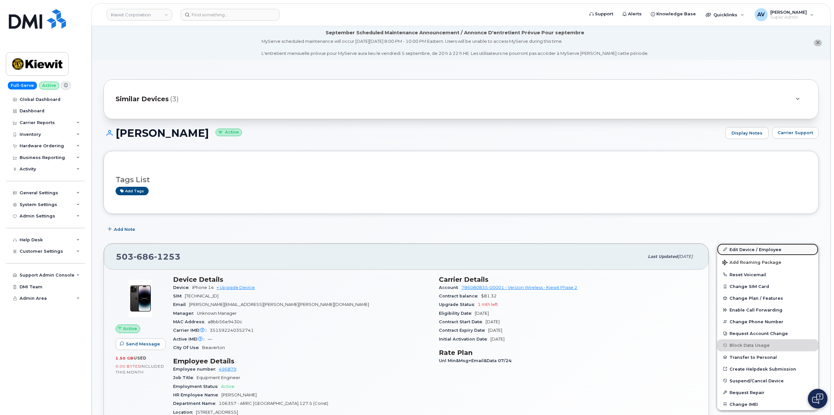
click at [745, 250] on link "Edit Device / Employee" at bounding box center [767, 249] width 101 height 12
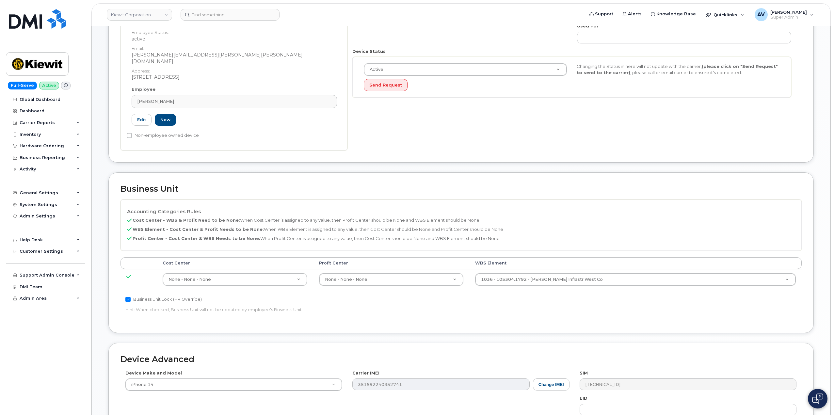
scroll to position [196, 0]
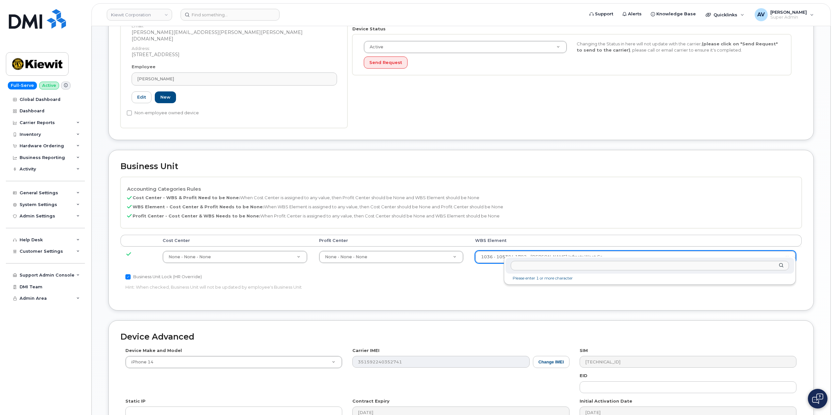
drag, startPoint x: 577, startPoint y: 250, endPoint x: 580, endPoint y: 258, distance: 8.8
type input "106357.1588"
type input "34885238"
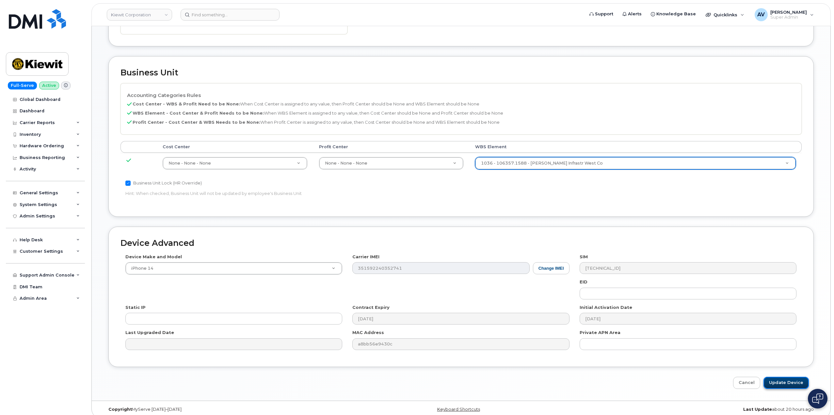
click at [781, 377] on input "Update Device" at bounding box center [785, 383] width 45 height 12
type input "Saving..."
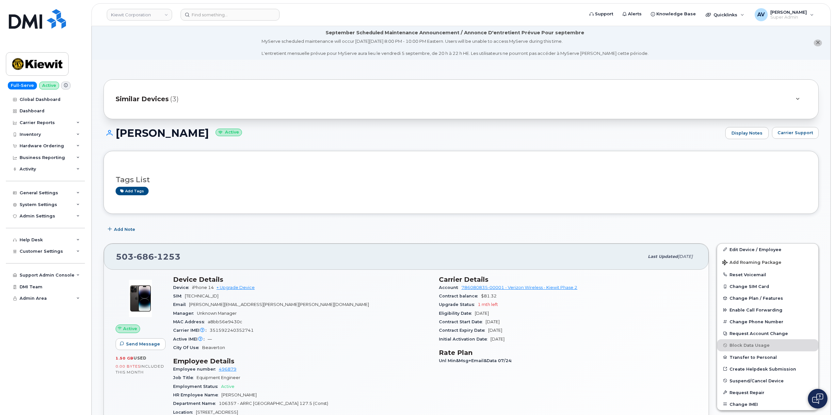
click at [170, 98] on span "(3)" at bounding box center [174, 98] width 8 height 9
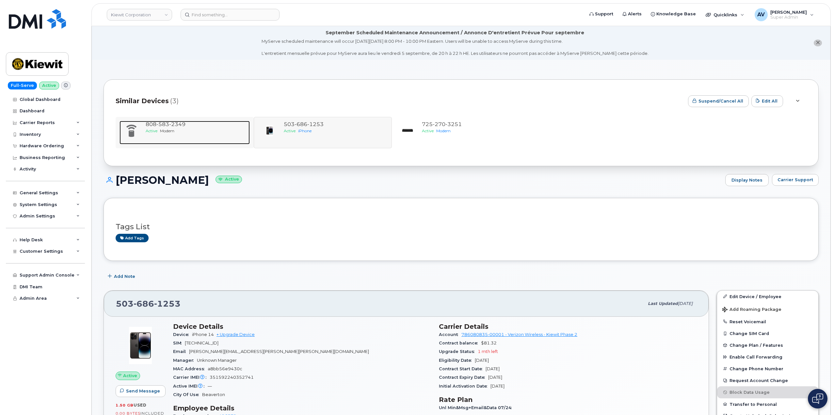
click at [195, 137] on div "808 583 2349 Active Modem" at bounding box center [196, 133] width 107 height 24
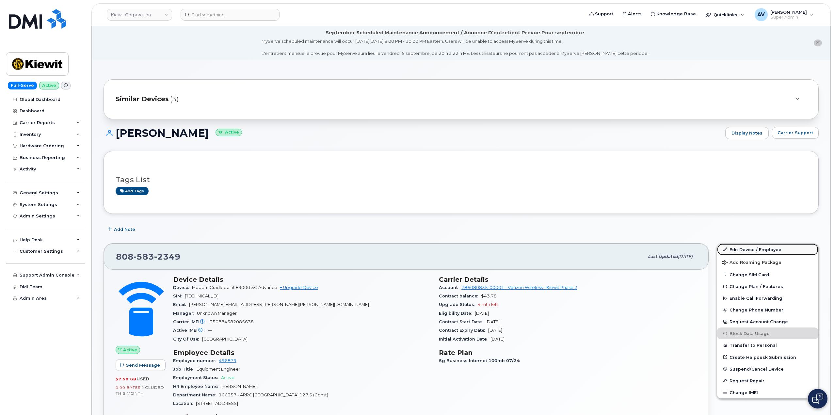
click at [750, 248] on link "Edit Device / Employee" at bounding box center [767, 249] width 101 height 12
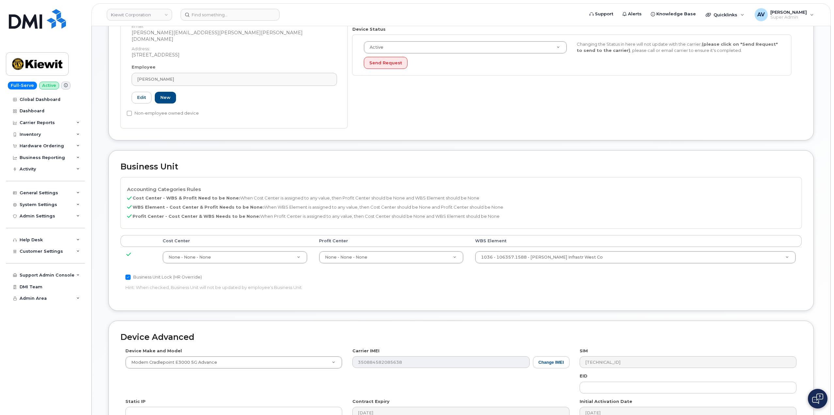
scroll to position [196, 0]
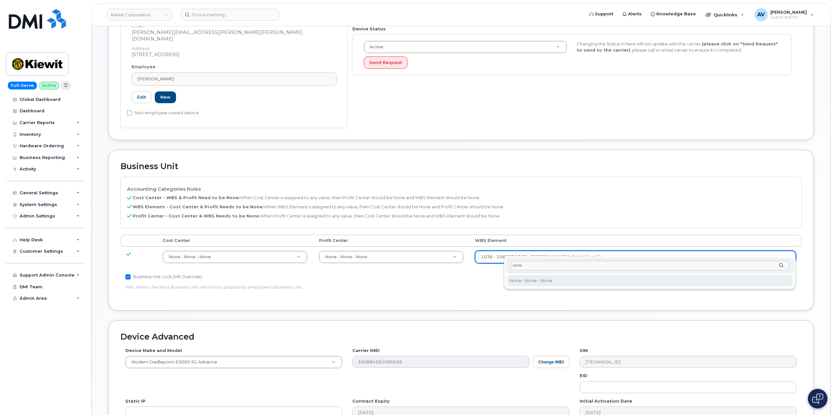
type input "none"
type input "29699477"
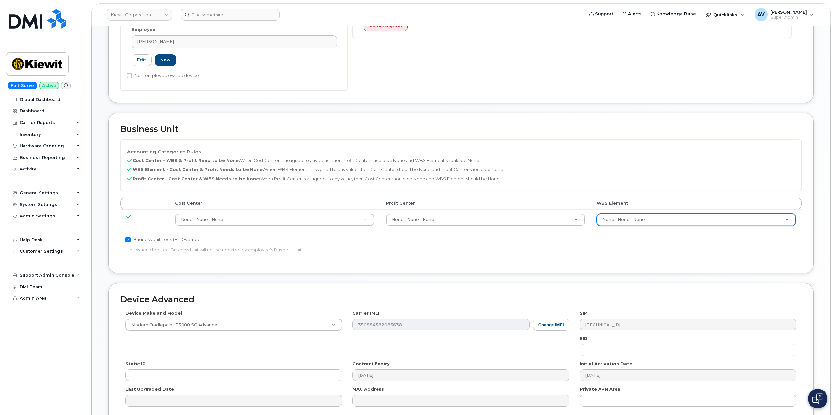
scroll to position [290, 0]
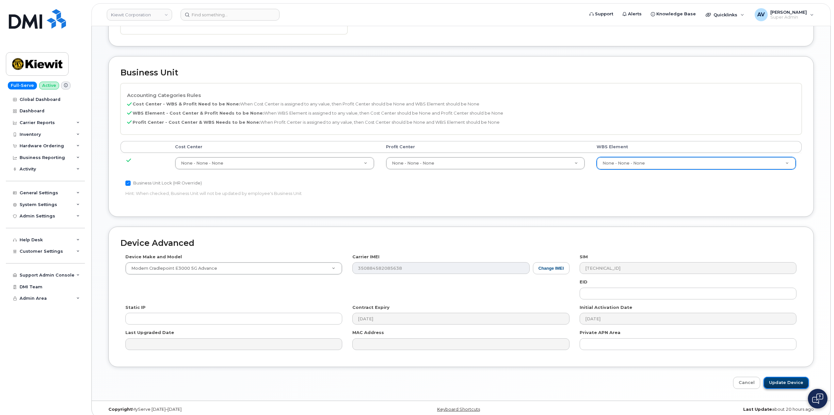
click at [790, 377] on input "Update Device" at bounding box center [785, 383] width 45 height 12
type input "Saving..."
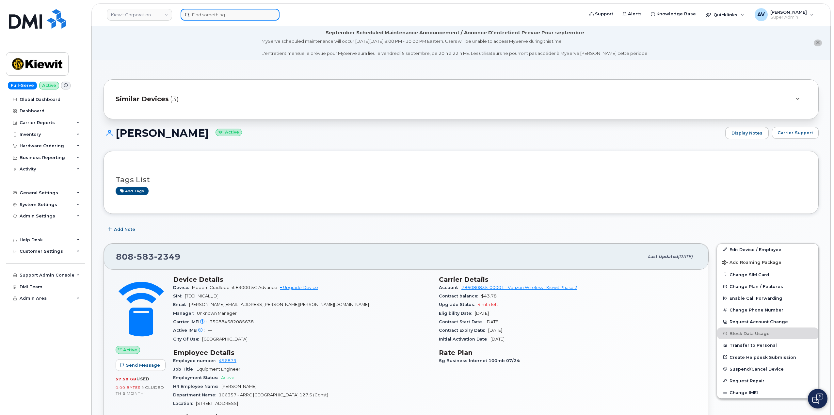
click at [242, 14] on input at bounding box center [229, 15] width 99 height 12
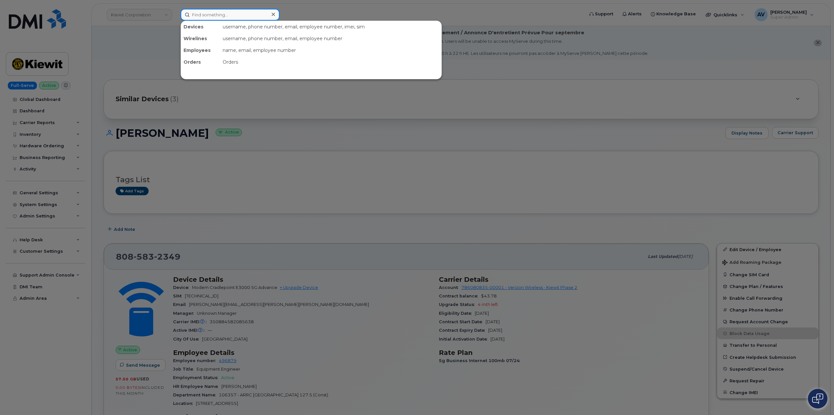
paste input "Steven Komendanchi"
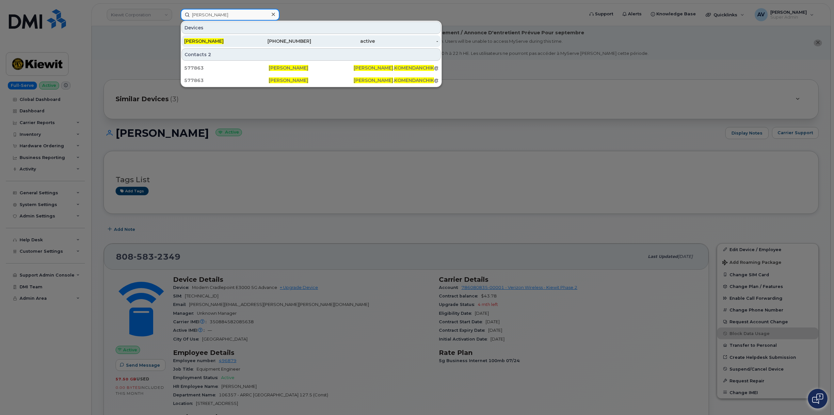
type input "[PERSON_NAME]"
click at [276, 40] on div "720-616-9054" at bounding box center [280, 41] width 64 height 7
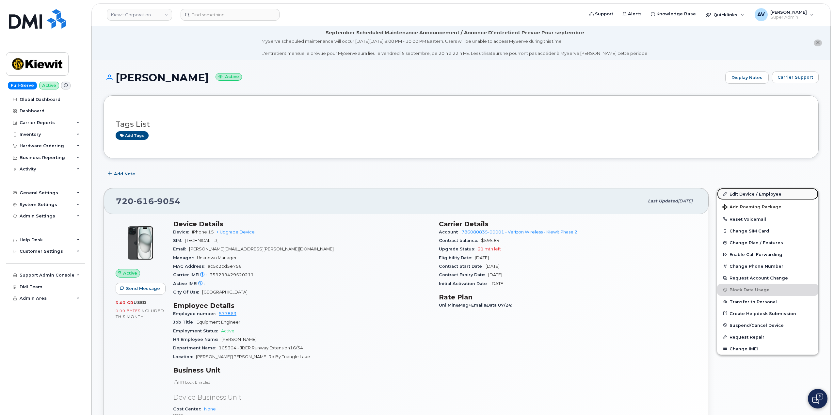
click at [749, 193] on link "Edit Device / Employee" at bounding box center [767, 194] width 101 height 12
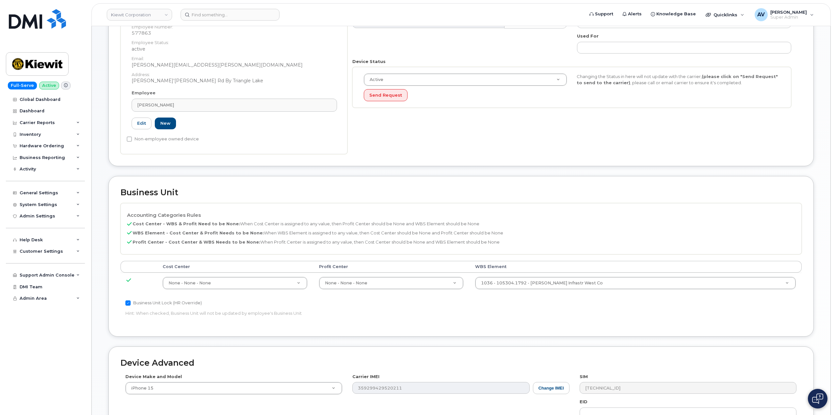
scroll to position [290, 0]
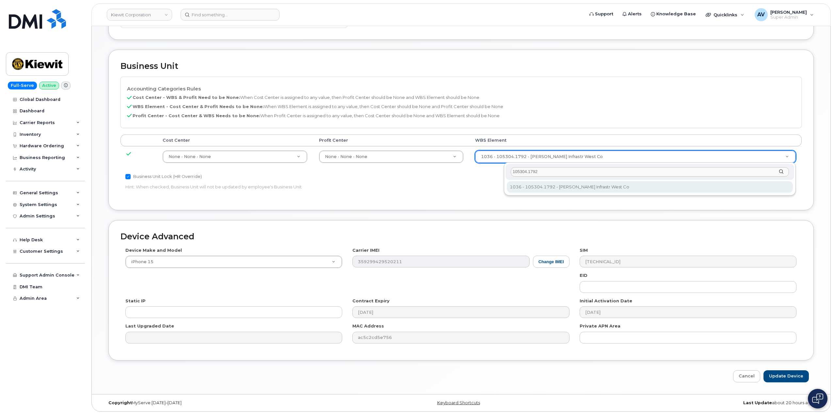
type input "105304.1792"
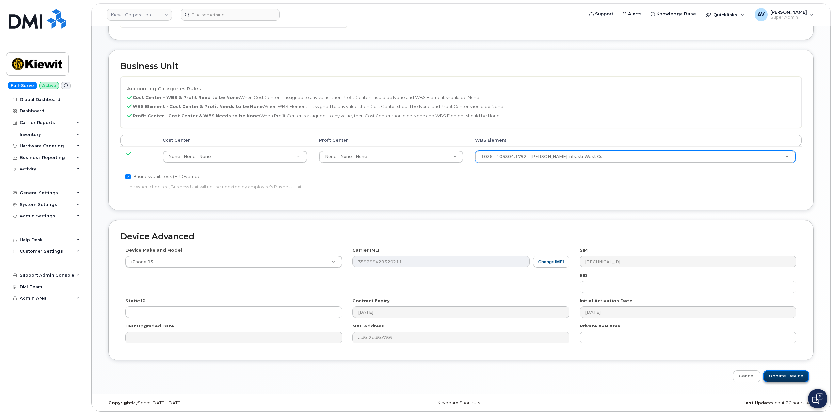
click at [781, 375] on input "Update Device" at bounding box center [785, 376] width 45 height 12
type input "Saving..."
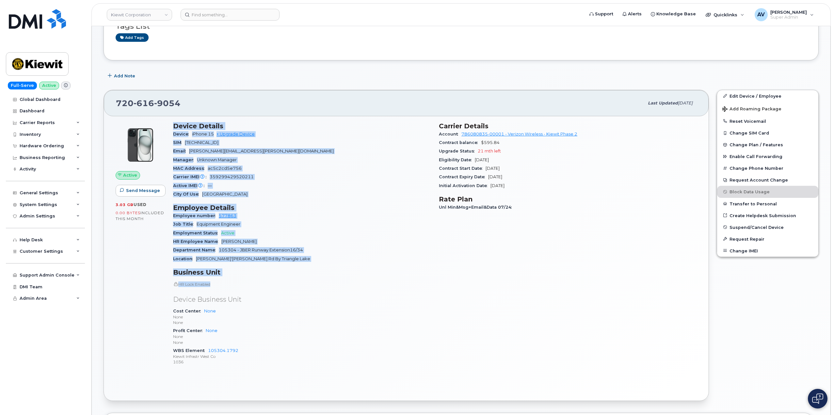
scroll to position [131, 0]
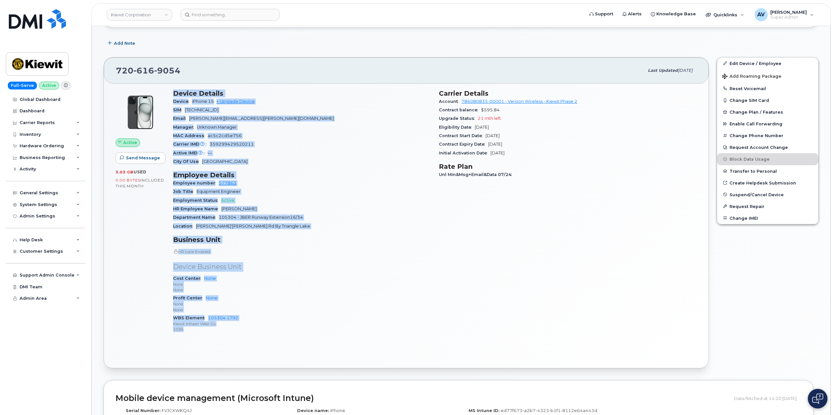
drag, startPoint x: 170, startPoint y: 222, endPoint x: 251, endPoint y: 330, distance: 135.1
click at [251, 330] on div "Device Details Device iPhone 15 + Upgrade Device SIM 89148000011991637990 Email…" at bounding box center [302, 214] width 266 height 257
copy div "Device Details Device iPhone 15 + Upgrade Device SIM 89148000011991637990 Email…"
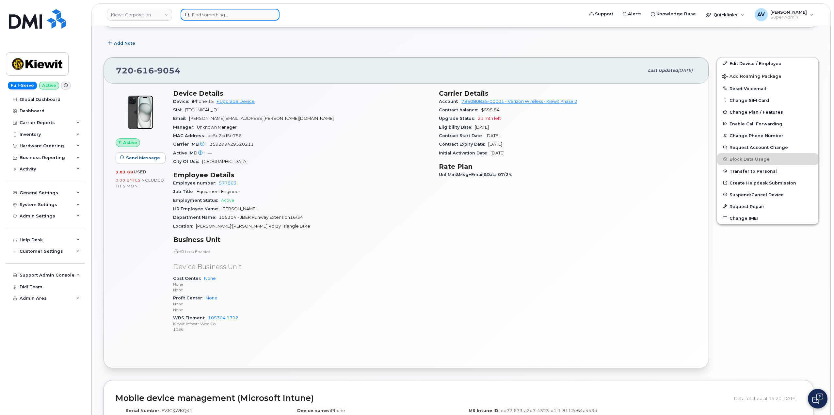
click at [209, 12] on input at bounding box center [229, 15] width 99 height 12
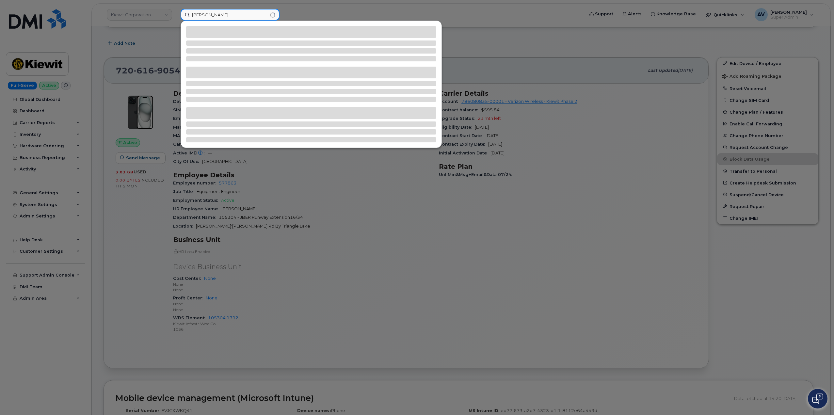
type input "chas reed"
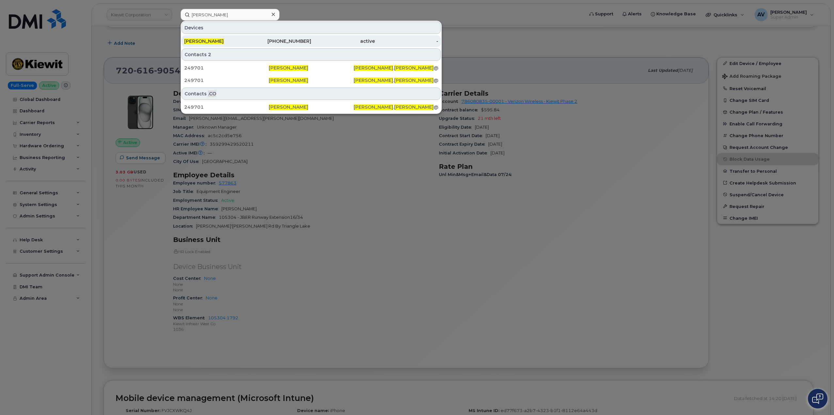
click at [300, 40] on div "817-296-7782" at bounding box center [280, 41] width 64 height 7
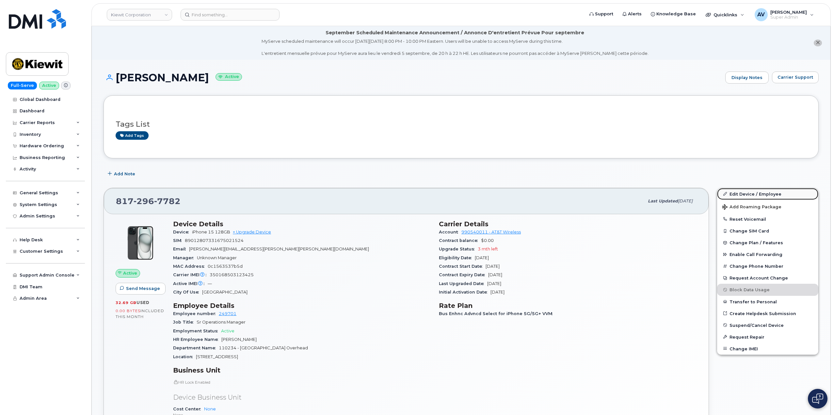
click at [755, 192] on link "Edit Device / Employee" at bounding box center [767, 194] width 101 height 12
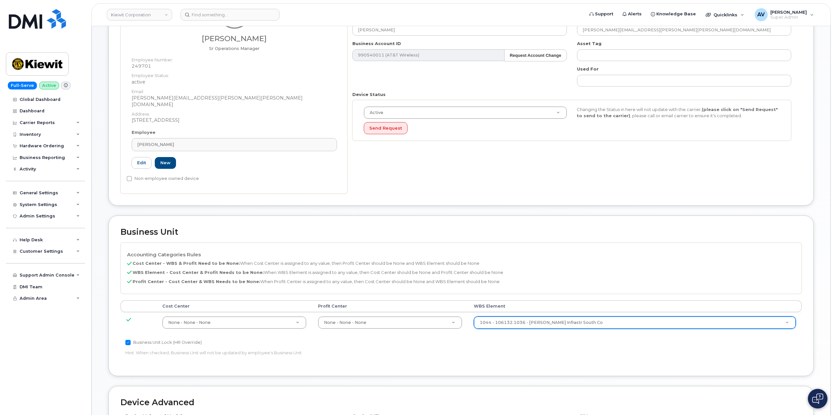
scroll to position [131, 0]
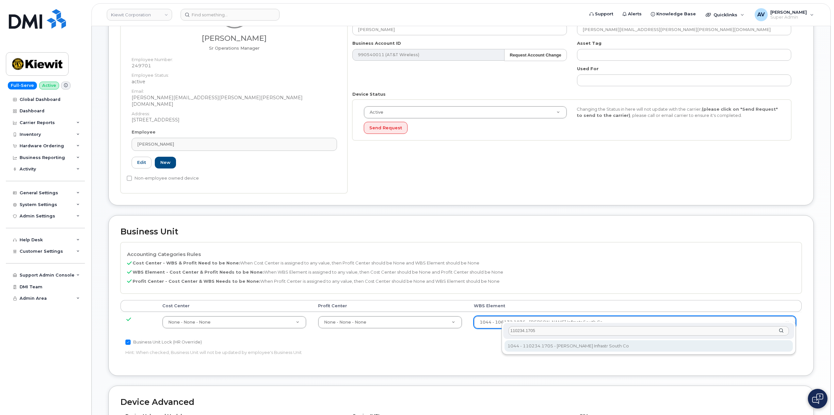
type input "110234.1705"
type input "33471551"
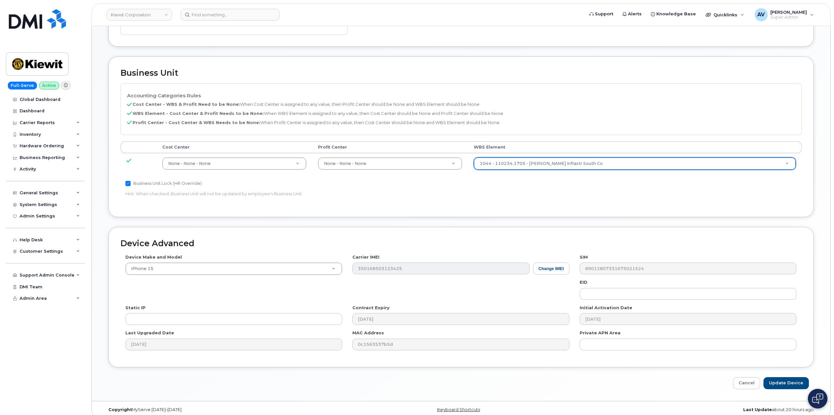
scroll to position [290, 0]
click at [790, 377] on input "Update Device" at bounding box center [785, 383] width 45 height 12
type input "Saving..."
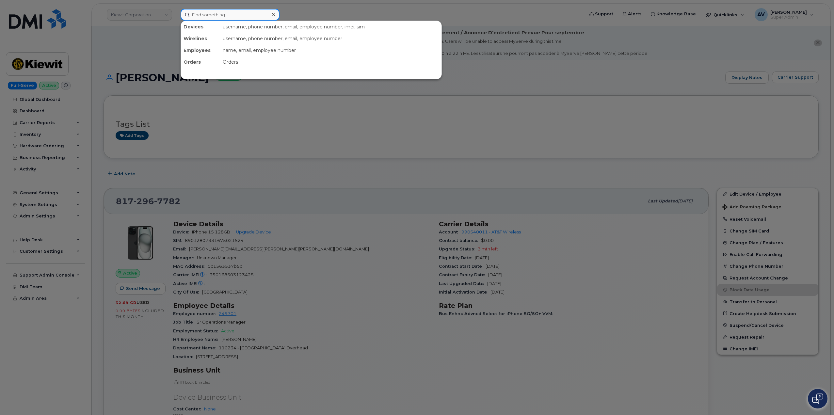
click at [249, 12] on input at bounding box center [229, 15] width 99 height 12
paste input "[PERSON_NAME]"
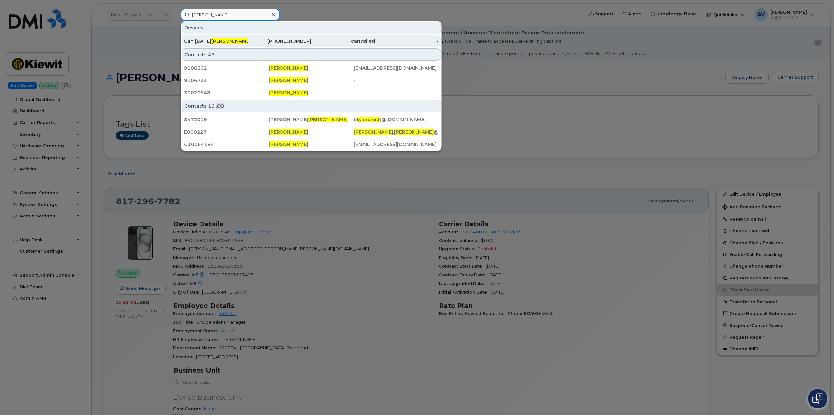
type input "[PERSON_NAME]"
click at [311, 38] on div "250-979-8937" at bounding box center [343, 41] width 64 height 12
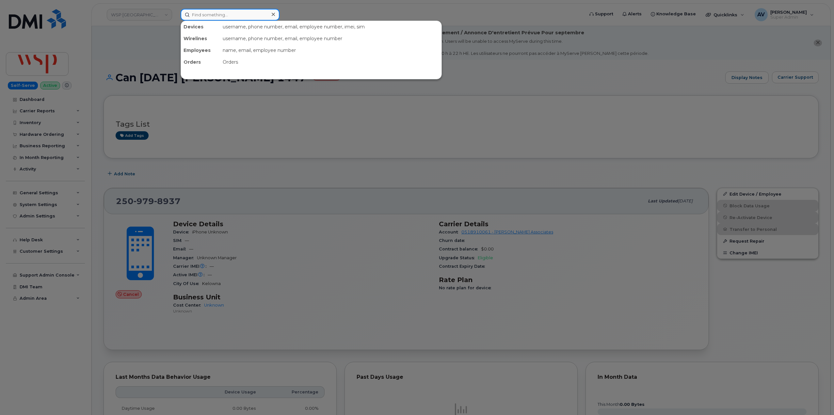
click at [245, 14] on input at bounding box center [229, 15] width 99 height 12
paste input "[PERSON_NAME]"
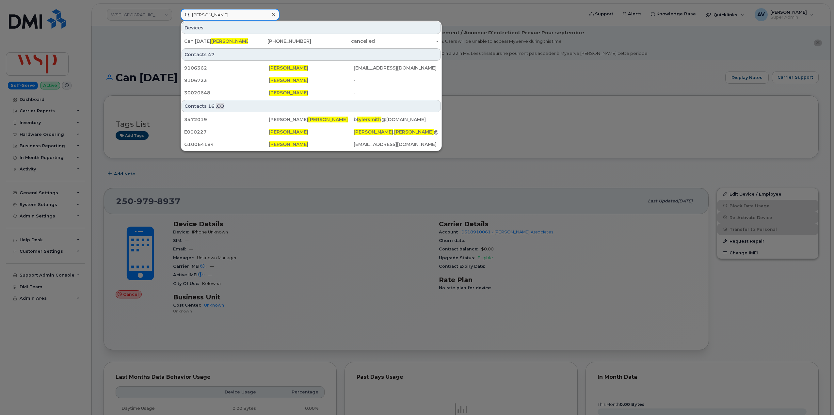
click at [192, 14] on input "[PERSON_NAME]" at bounding box center [229, 15] width 99 height 12
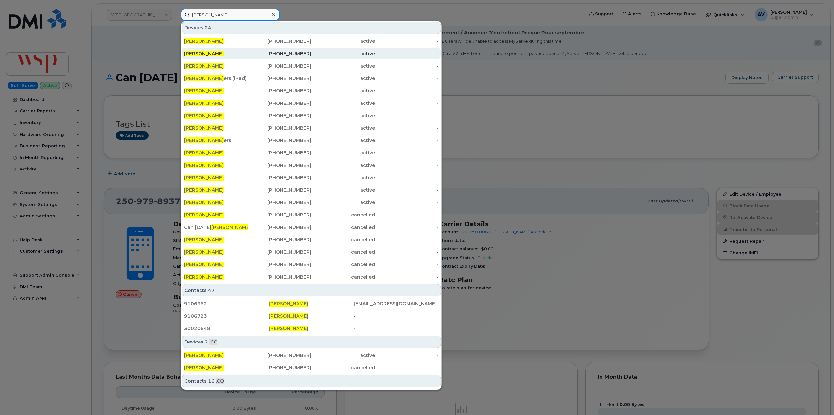
type input "[PERSON_NAME]"
click at [267, 53] on div "402-604-4282" at bounding box center [280, 53] width 64 height 7
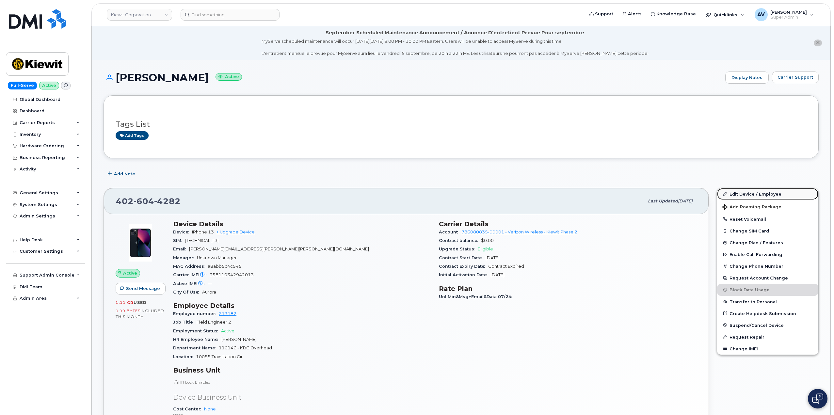
click at [739, 195] on link "Edit Device / Employee" at bounding box center [767, 194] width 101 height 12
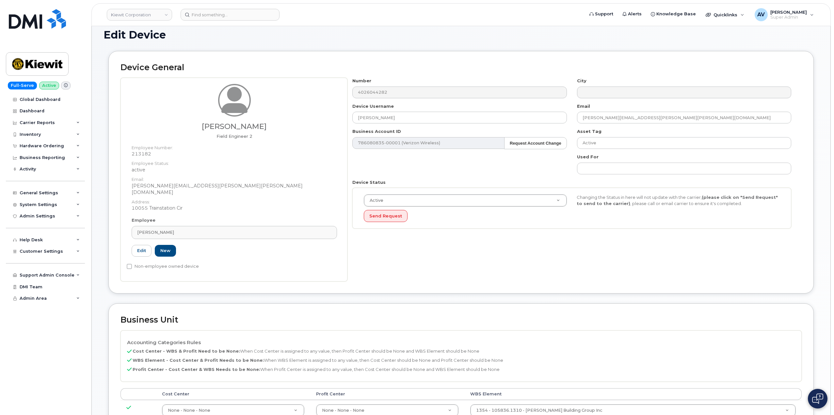
scroll to position [163, 0]
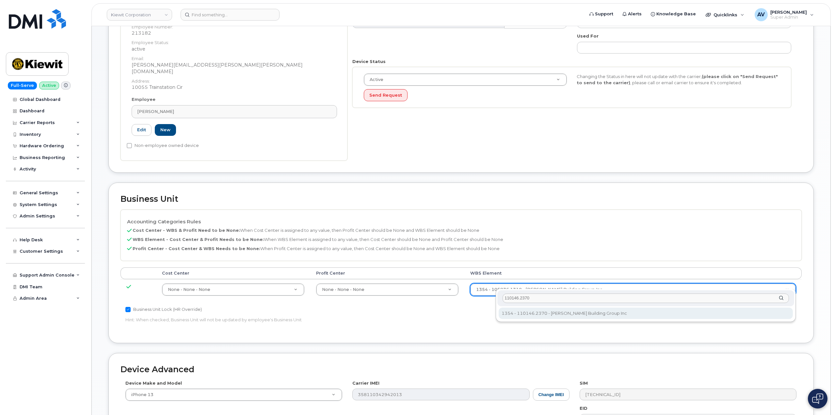
type input "110146.2370"
type input "33808042"
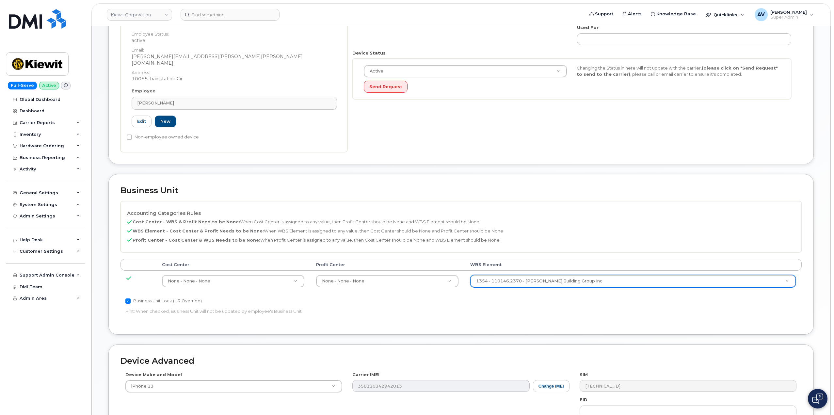
scroll to position [290, 0]
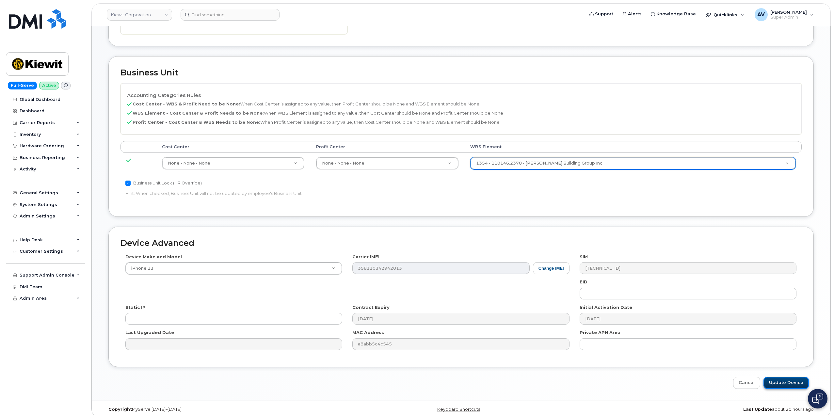
click at [789, 377] on input "Update Device" at bounding box center [785, 383] width 45 height 12
type input "Saving..."
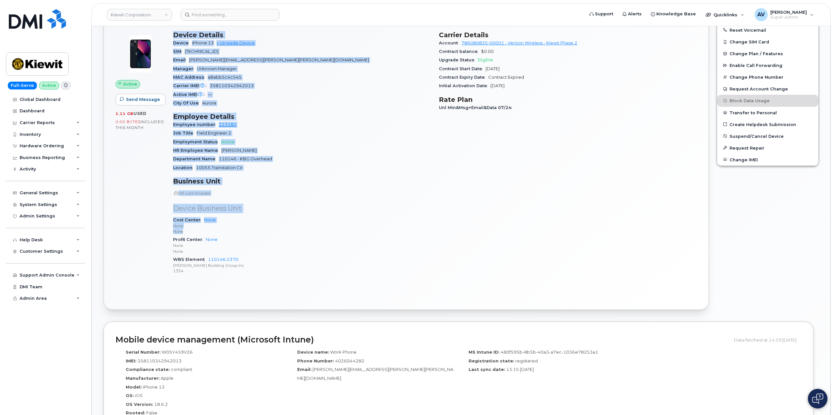
scroll to position [196, 0]
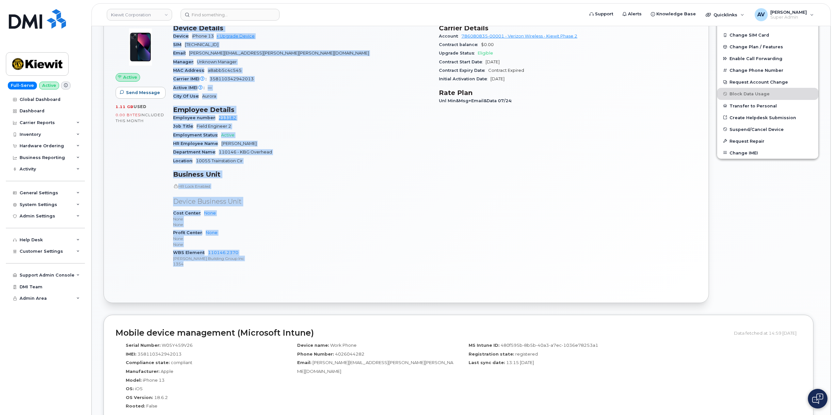
drag, startPoint x: 174, startPoint y: 126, endPoint x: 258, endPoint y: 263, distance: 160.9
click at [258, 263] on div "Device Details Device iPhone 13 + Upgrade Device SIM 89148000009055240297 Email…" at bounding box center [302, 148] width 266 height 257
copy div "Device Details Device iPhone 13 + Upgrade Device SIM 89148000009055240297 Email…"
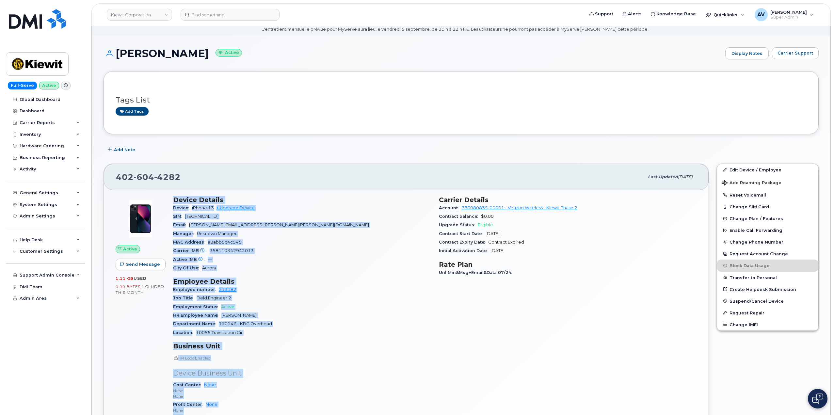
scroll to position [65, 0]
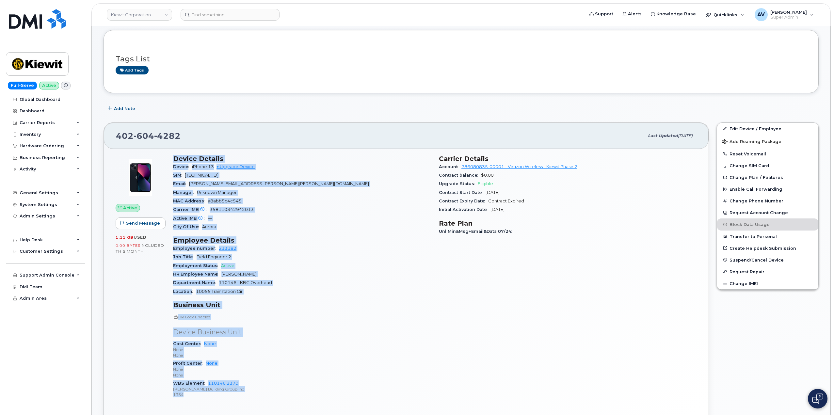
copy div "Device Details Device iPhone 13 + Upgrade Device SIM 89148000009055240297 Email…"
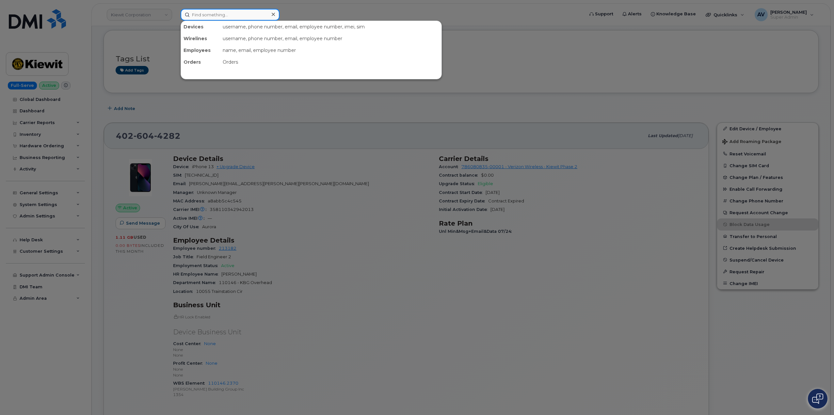
click at [230, 15] on input at bounding box center [229, 15] width 99 height 12
paste input "[PERSON_NAME]"
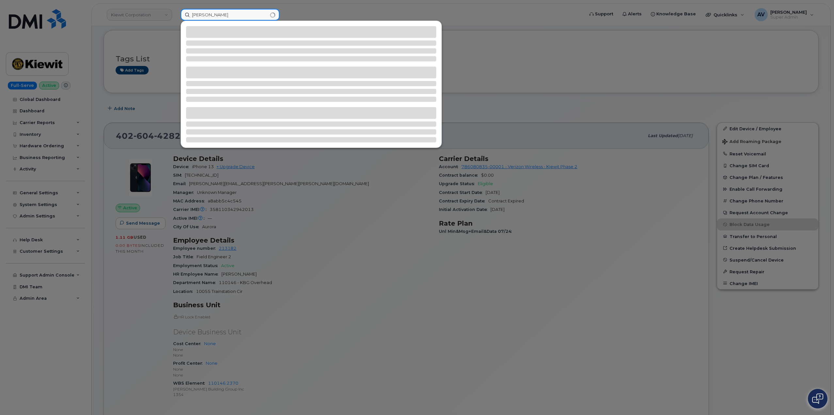
type input "[PERSON_NAME]"
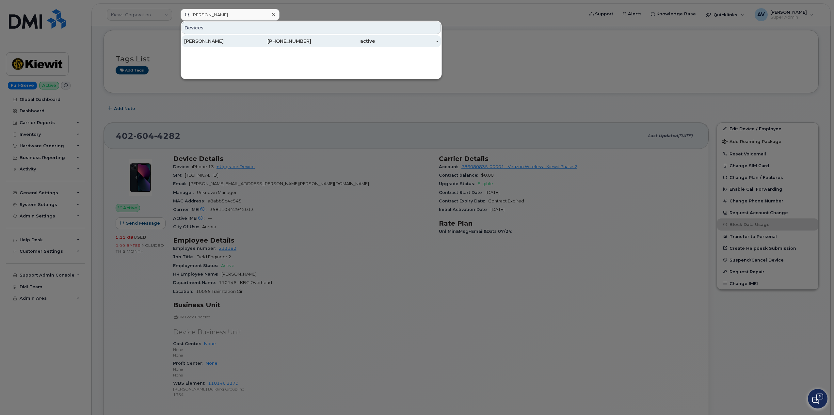
click at [271, 42] on div "832-349-4107" at bounding box center [280, 41] width 64 height 7
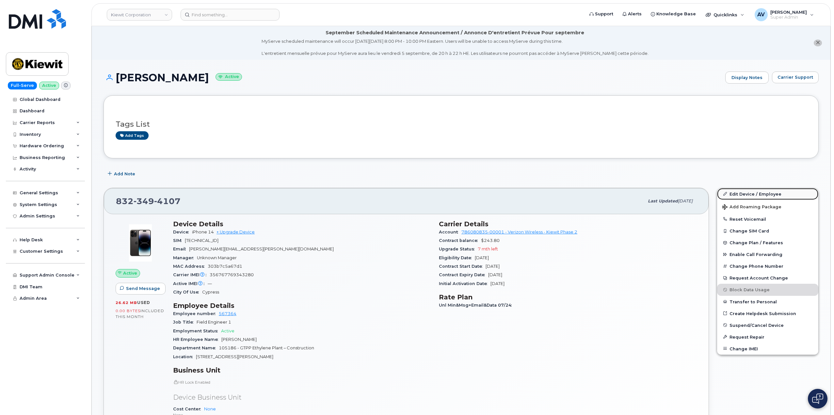
click at [750, 195] on link "Edit Device / Employee" at bounding box center [767, 194] width 101 height 12
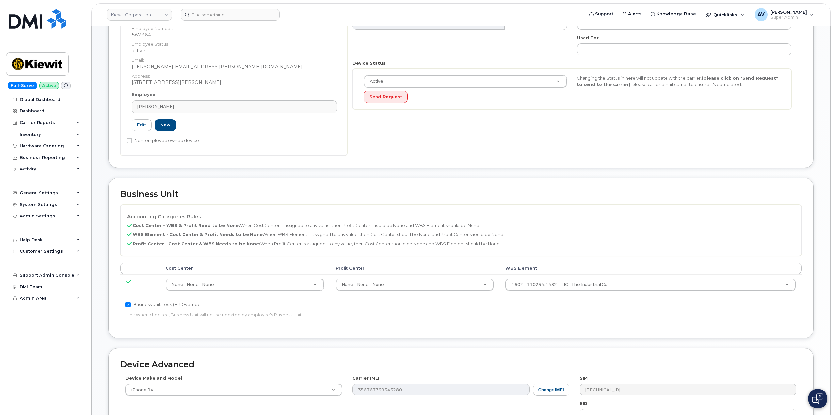
scroll to position [163, 0]
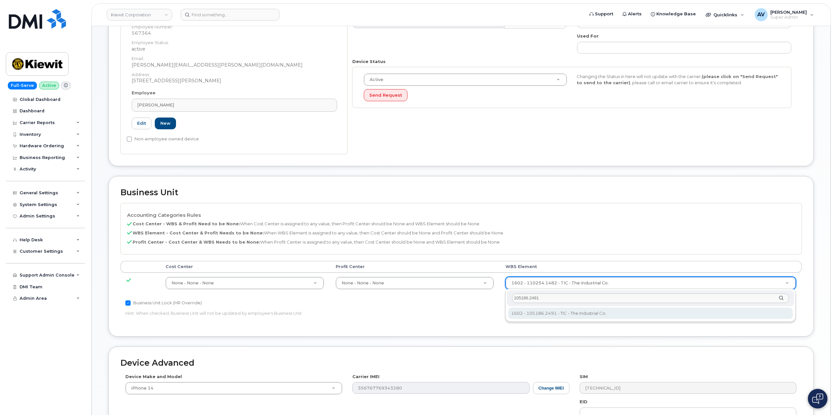
type input "105186.2491"
type input "30139203"
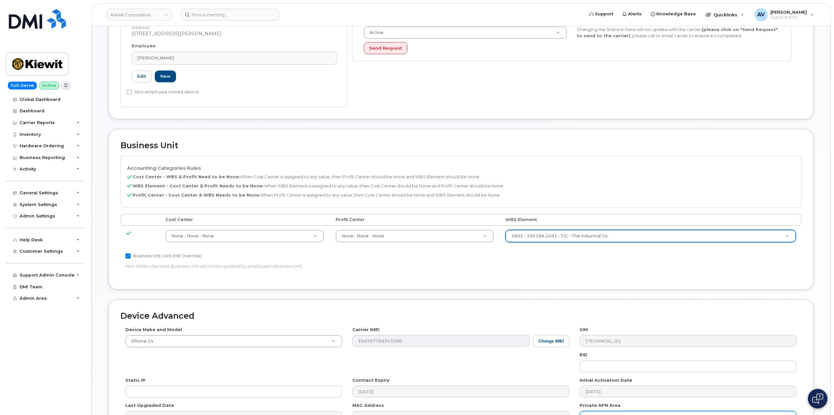
scroll to position [290, 0]
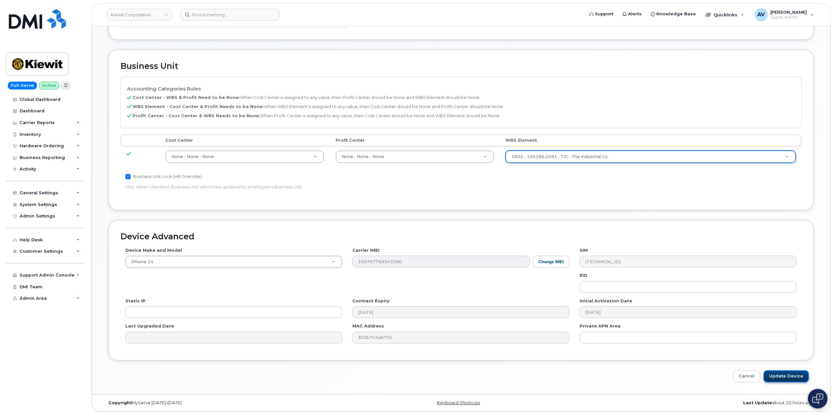
click at [797, 373] on input "Update Device" at bounding box center [785, 376] width 45 height 12
type input "Saving..."
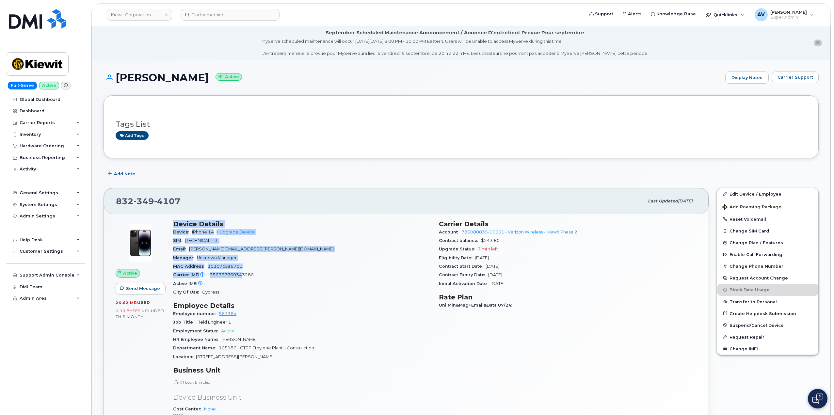
drag, startPoint x: 175, startPoint y: 224, endPoint x: 243, endPoint y: 279, distance: 87.1
click at [243, 279] on section "Device Details Device iPhone 14 + Upgrade Device SIM [TECHNICAL_ID] Email [PERS…" at bounding box center [302, 258] width 258 height 76
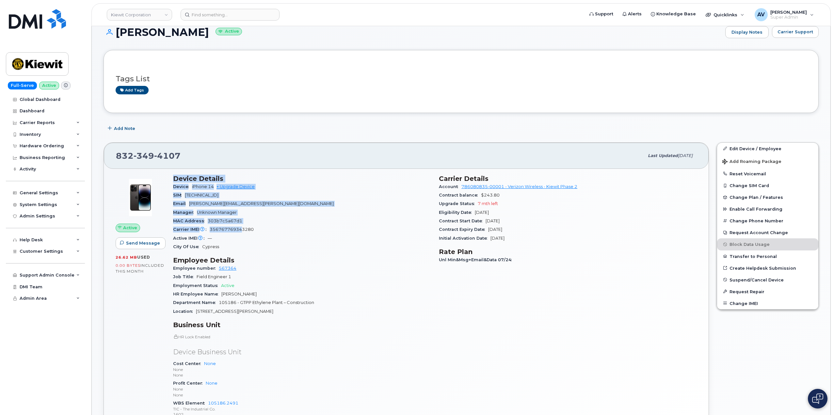
scroll to position [98, 0]
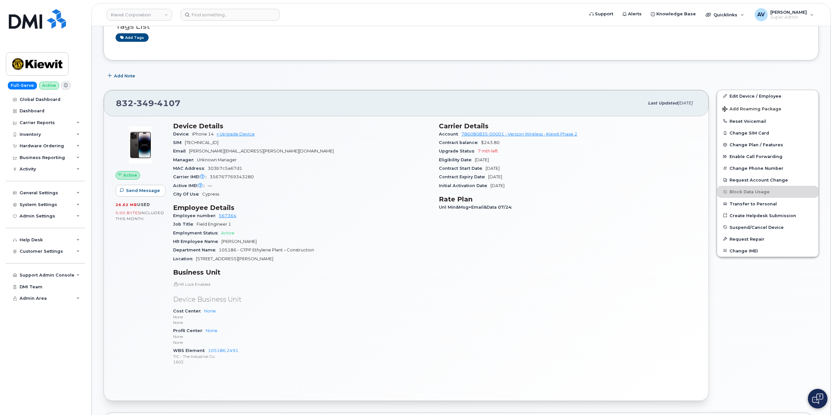
click at [282, 210] on h3 "Employee Details" at bounding box center [302, 208] width 258 height 8
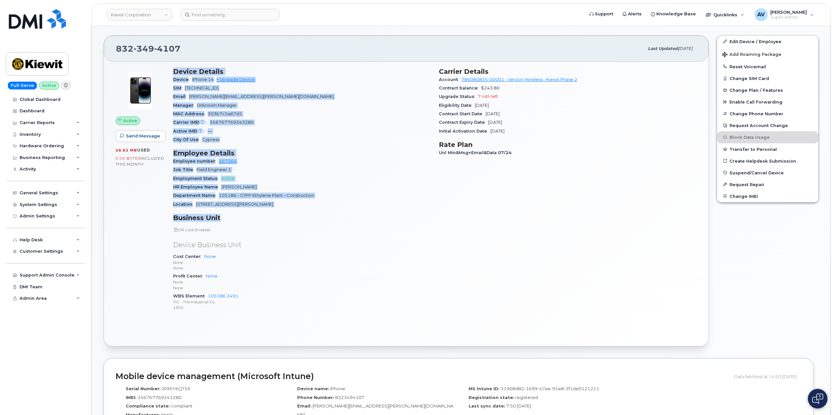
scroll to position [228, 0]
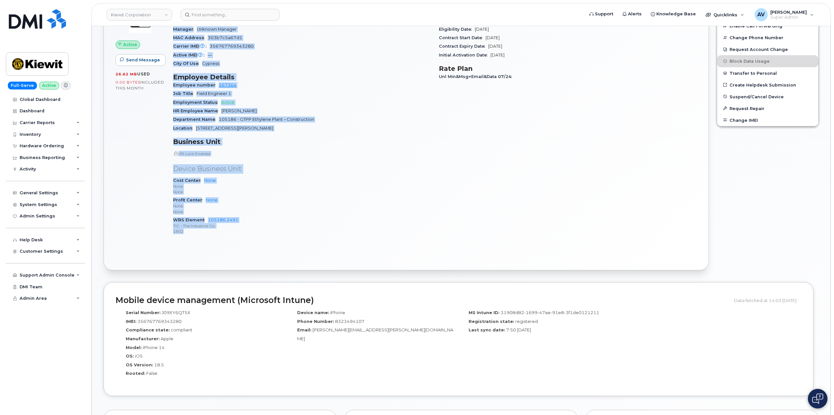
drag, startPoint x: 174, startPoint y: 126, endPoint x: 263, endPoint y: 232, distance: 138.3
click at [263, 232] on div "Device Details Device iPhone 14 + Upgrade Device SIM 89148000011054622467 Email…" at bounding box center [302, 116] width 266 height 257
copy div "Device Details Device iPhone 14 + Upgrade Device SIM 89148000011054622467 Email…"
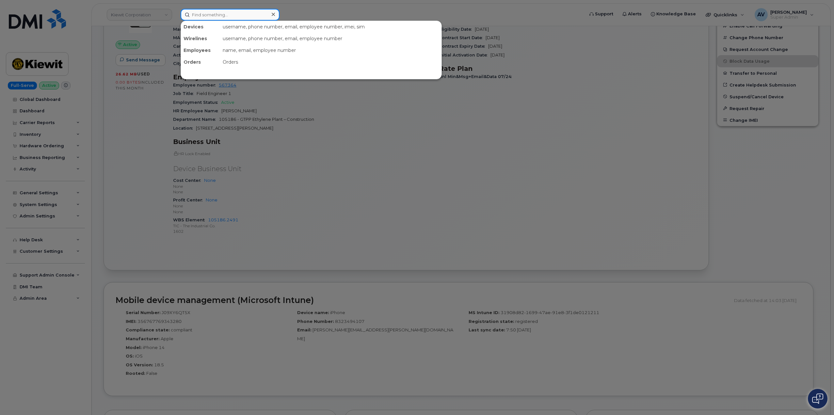
click at [237, 13] on input at bounding box center [229, 15] width 99 height 12
paste input "[PERSON_NAME]"
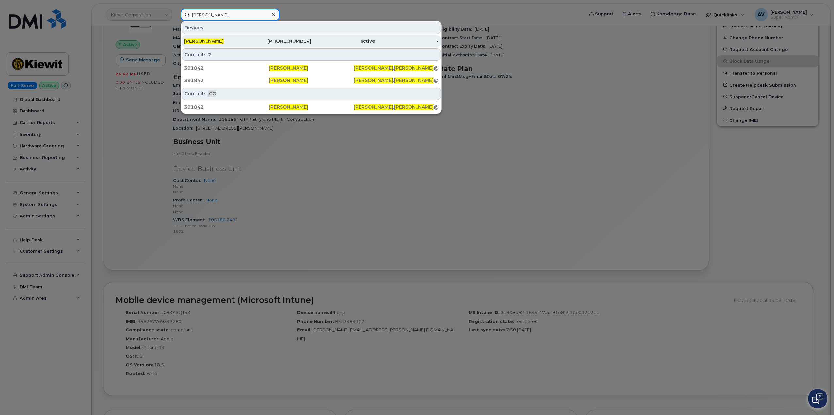
type input "[PERSON_NAME]"
drag, startPoint x: 256, startPoint y: 39, endPoint x: 262, endPoint y: 39, distance: 5.9
click at [256, 39] on div "402-238-9732" at bounding box center [280, 41] width 64 height 7
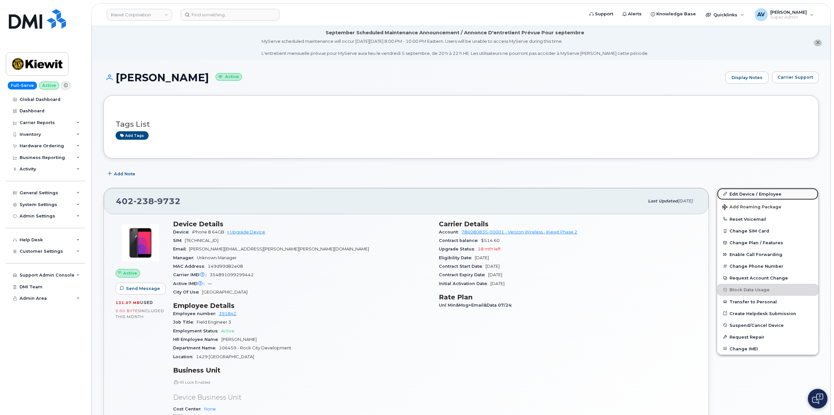
click at [746, 192] on link "Edit Device / Employee" at bounding box center [767, 194] width 101 height 12
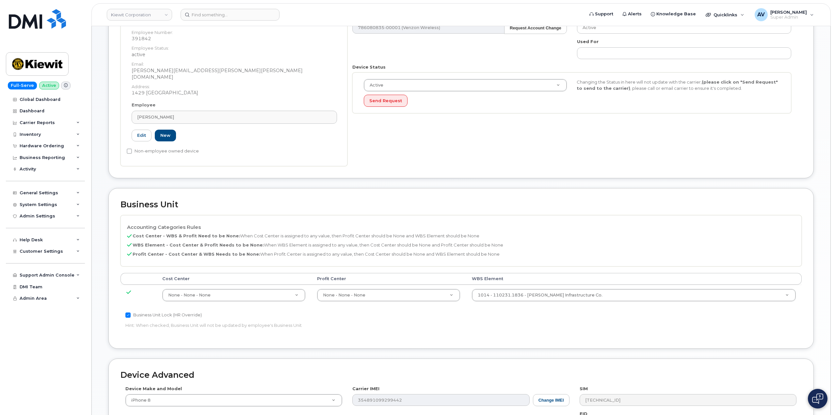
scroll to position [163, 0]
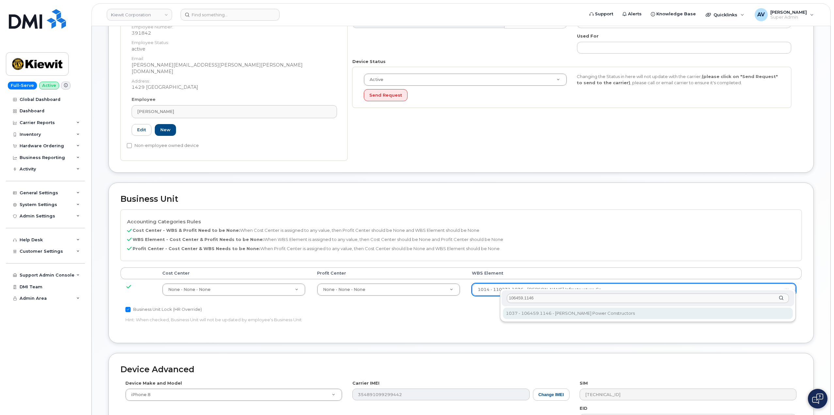
type input "106459.1146"
type input "35545309"
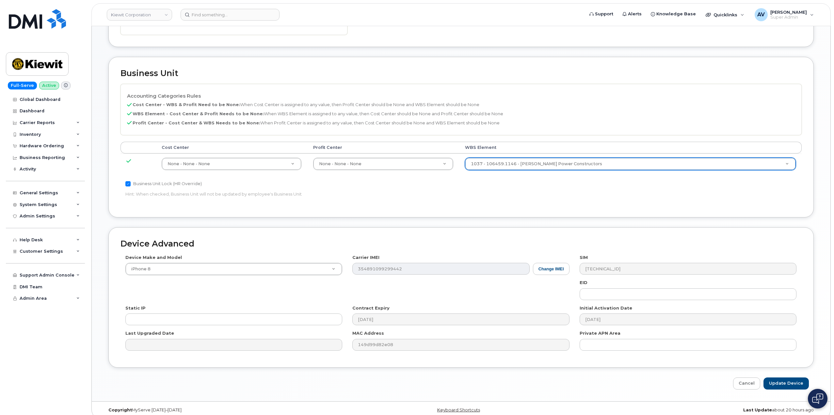
scroll to position [290, 0]
click at [791, 377] on input "Update Device" at bounding box center [785, 383] width 45 height 12
type input "Saving..."
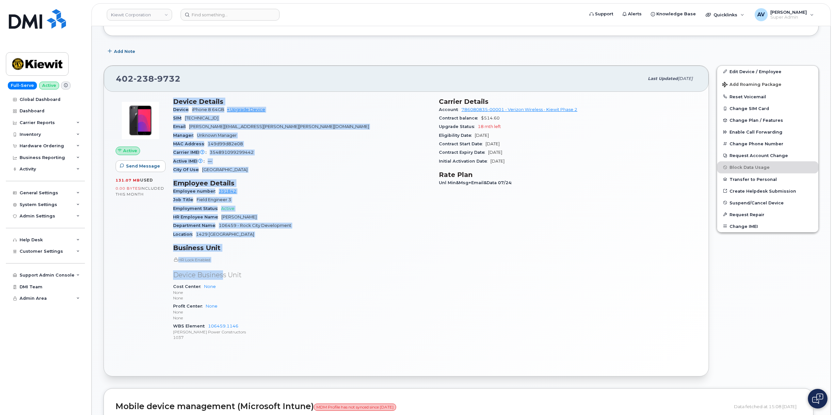
scroll to position [131, 0]
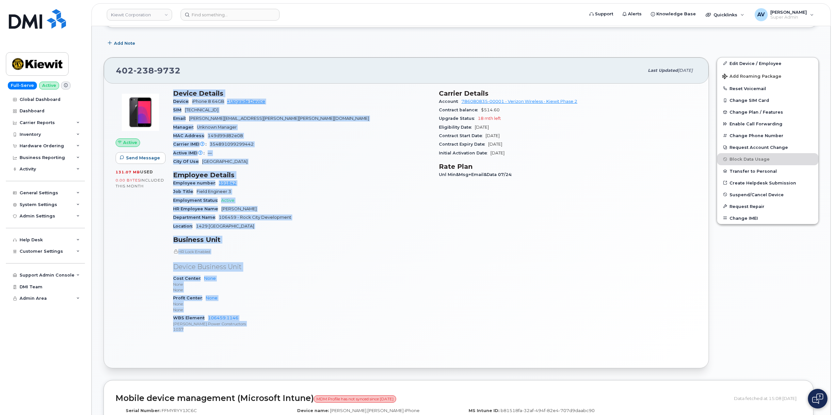
drag, startPoint x: 171, startPoint y: 224, endPoint x: 241, endPoint y: 329, distance: 126.2
click at [241, 329] on div "Device Details Device iPhone 8 64GB + Upgrade Device SIM [TECHNICAL_ID] Email […" at bounding box center [302, 214] width 266 height 257
copy div "Device Details Device iPhone 8 64GB + Upgrade Device SIM [TECHNICAL_ID] Email […"
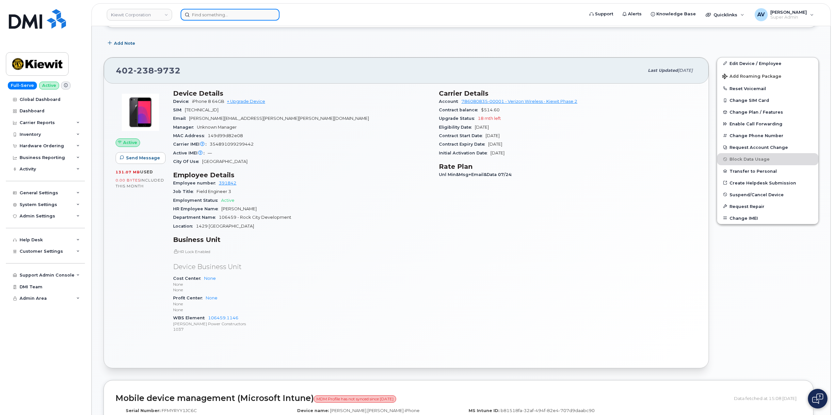
click at [260, 13] on input at bounding box center [229, 15] width 99 height 12
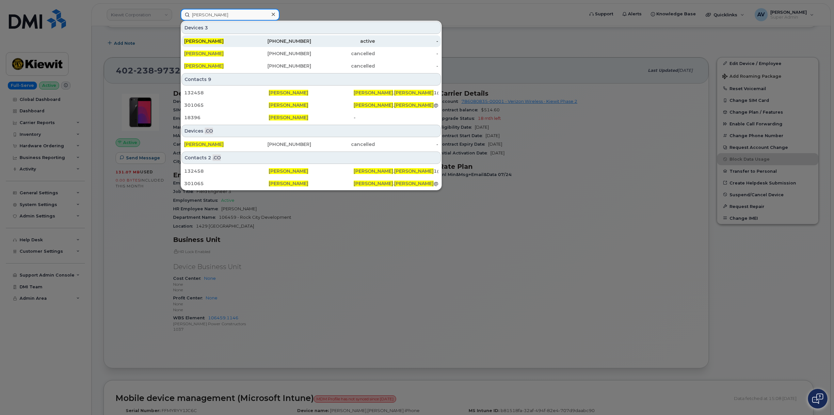
type input "brian kelly"
click at [248, 41] on div "757-945-0221" at bounding box center [280, 41] width 64 height 7
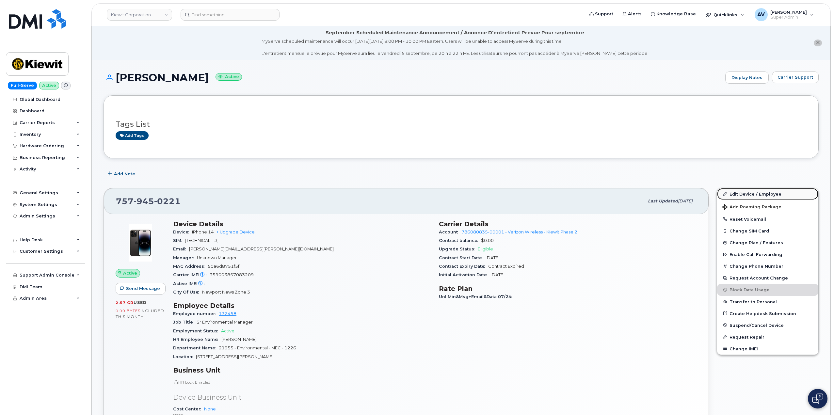
click at [743, 194] on link "Edit Device / Employee" at bounding box center [767, 194] width 101 height 12
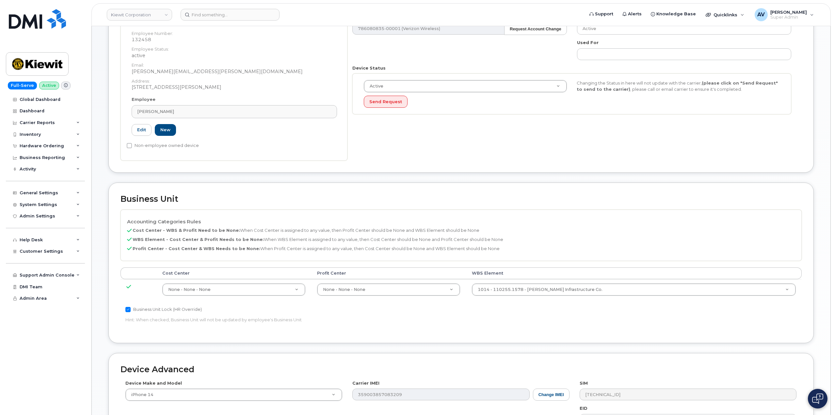
scroll to position [163, 0]
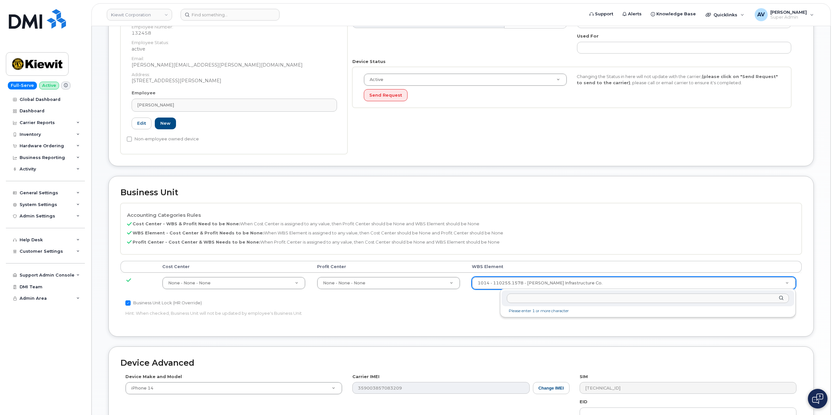
click at [592, 298] on input "text" at bounding box center [648, 297] width 282 height 9
type input "00000"
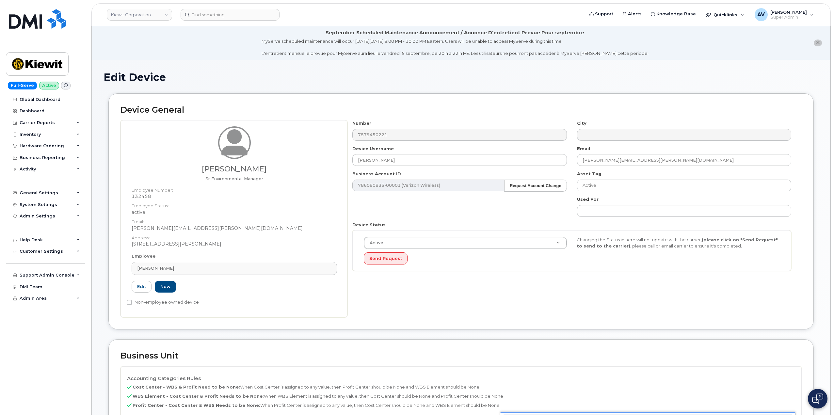
scroll to position [233, 0]
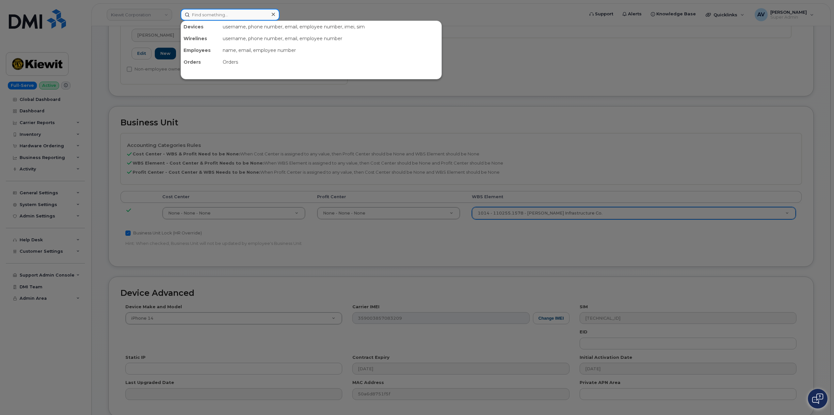
paste input "Jomari Dodd"
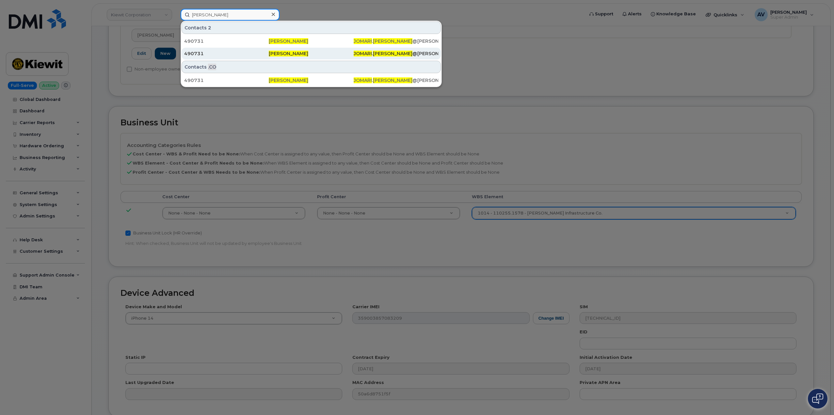
type input "Jomari Dodd"
click at [269, 50] on div "490731" at bounding box center [311, 54] width 85 height 12
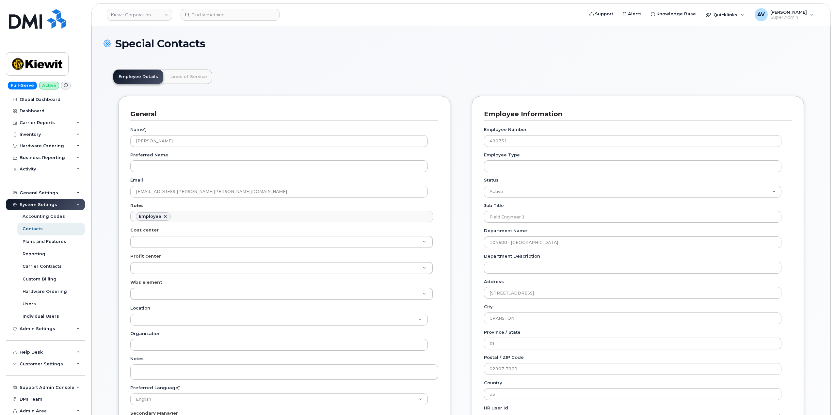
scroll to position [19, 0]
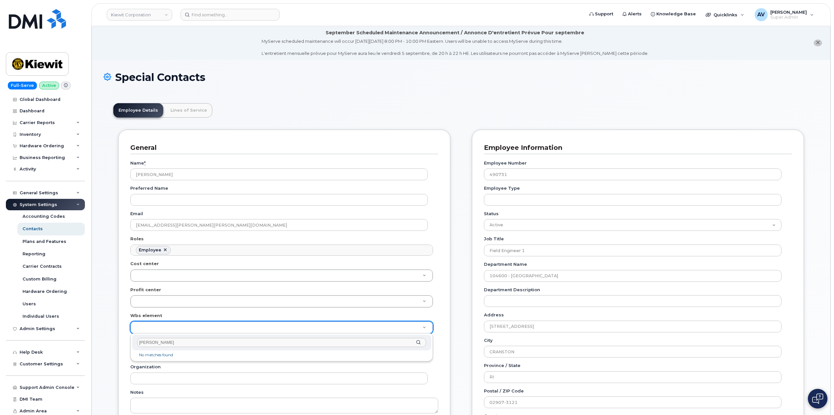
drag, startPoint x: 180, startPoint y: 340, endPoint x: 119, endPoint y: 335, distance: 61.3
paste input "104600.1272"
type input "104600.1272"
type input "35914223"
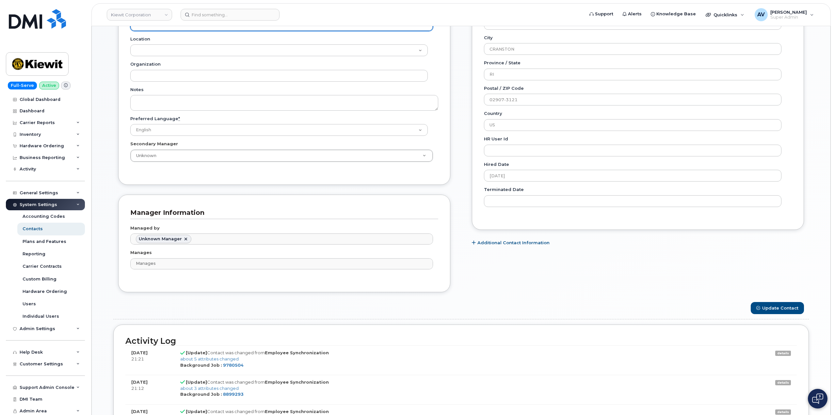
scroll to position [392, 0]
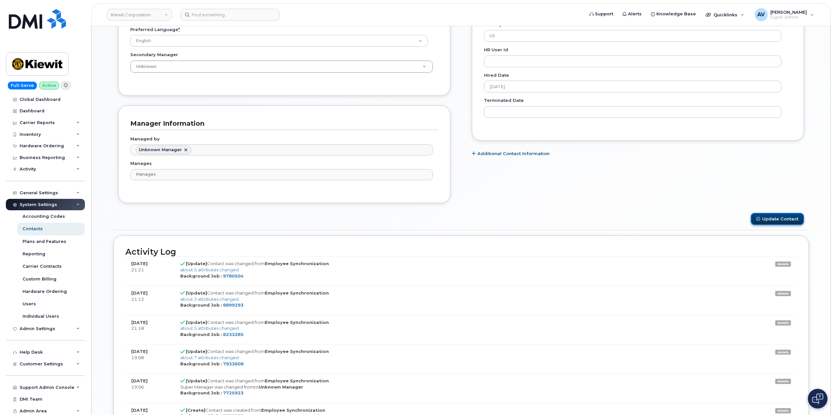
click at [772, 216] on button "Update Contact" at bounding box center [776, 219] width 53 height 12
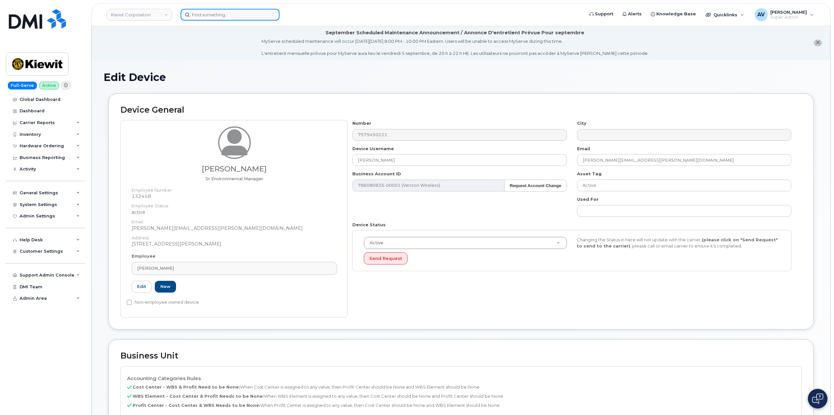
click at [248, 15] on input at bounding box center [229, 15] width 99 height 12
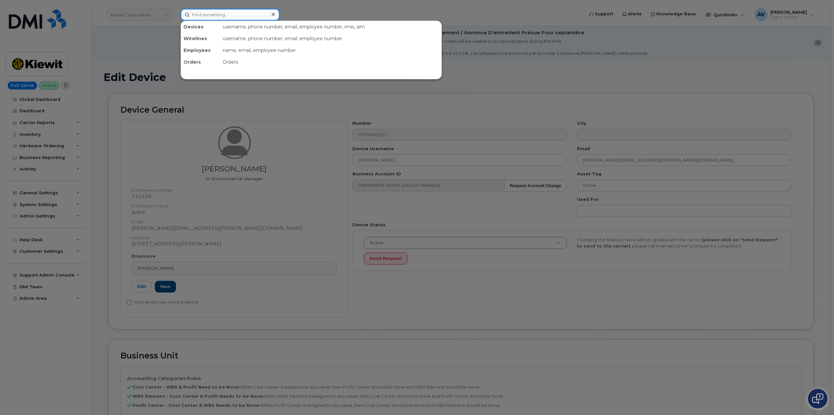
paste input "[PERSON_NAME]"
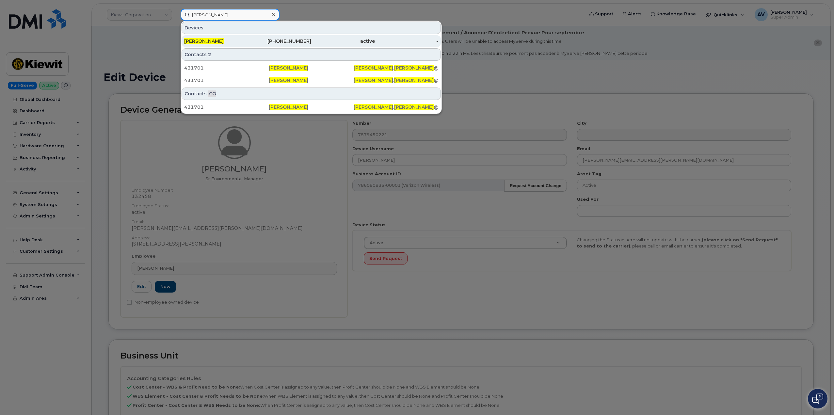
type input "[PERSON_NAME]"
click at [251, 43] on div "201-708-3654" at bounding box center [280, 41] width 64 height 7
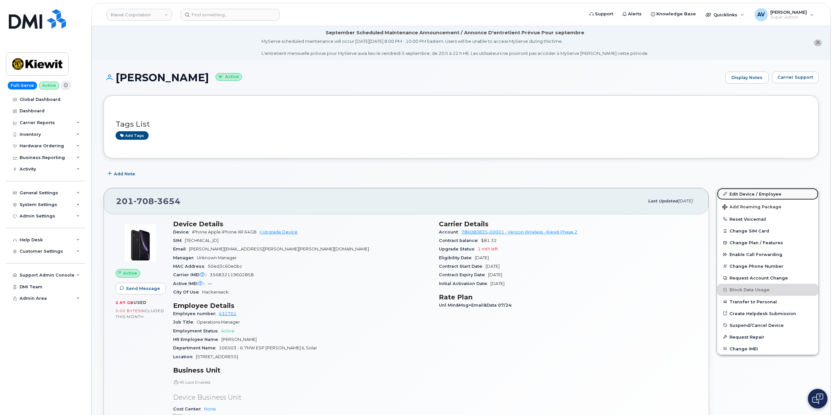
click at [743, 193] on link "Edit Device / Employee" at bounding box center [767, 194] width 101 height 12
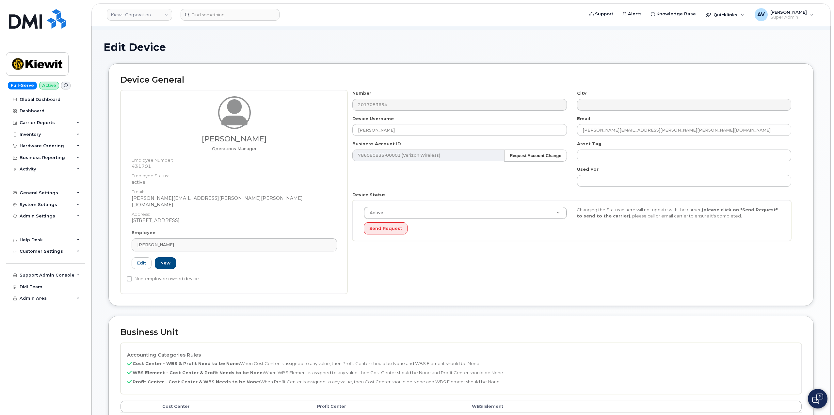
scroll to position [131, 0]
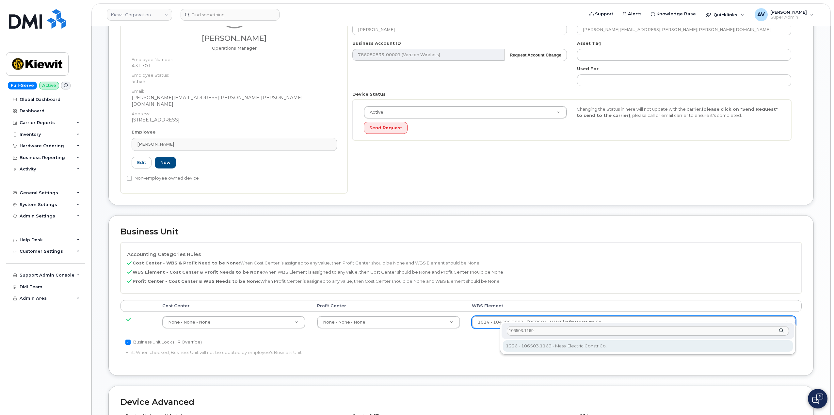
type input "106503.1169"
type input "35913269"
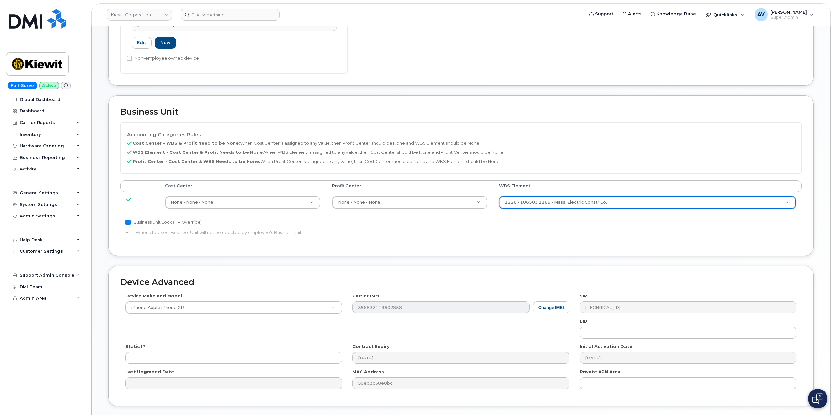
scroll to position [261, 0]
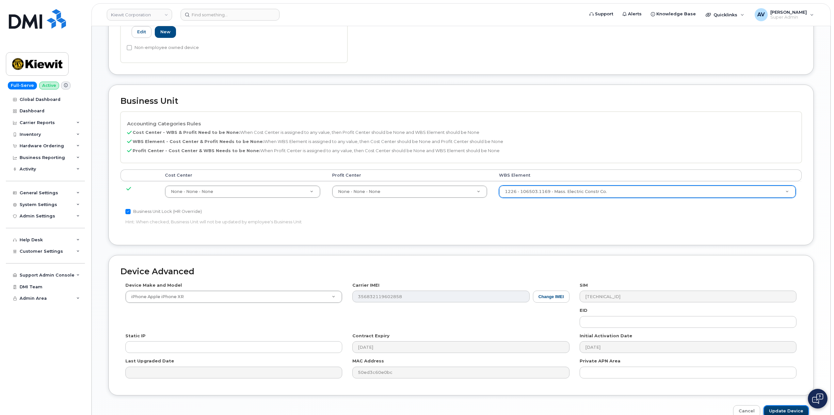
click at [787, 405] on input "Update Device" at bounding box center [785, 411] width 45 height 12
type input "Saving..."
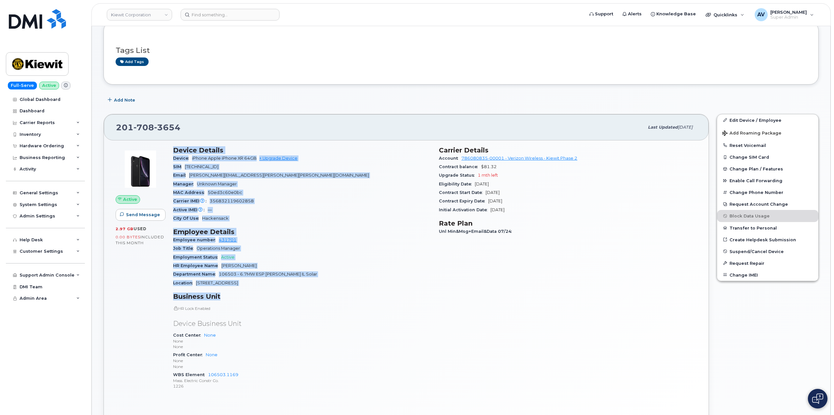
scroll to position [98, 0]
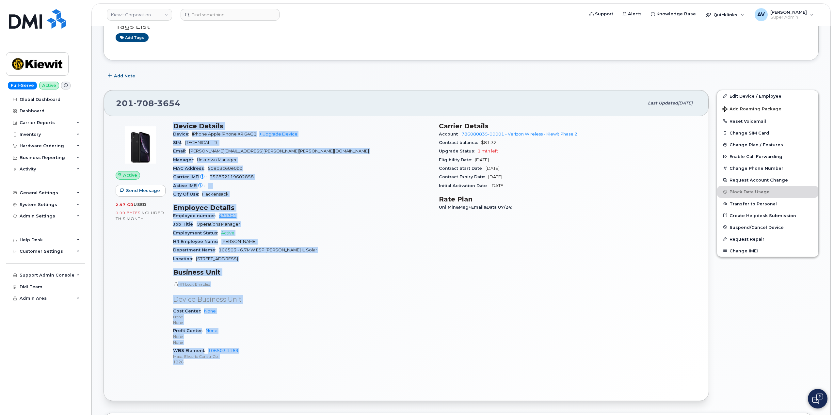
drag, startPoint x: 172, startPoint y: 223, endPoint x: 268, endPoint y: 360, distance: 167.3
click at [268, 360] on div "Device Details Device iPhone Apple iPhone XR 64GB + Upgrade Device SIM 89148000…" at bounding box center [302, 246] width 266 height 257
copy div "Device Details Device iPhone Apple iPhone XR 64GB + Upgrade Device SIM 89148000…"
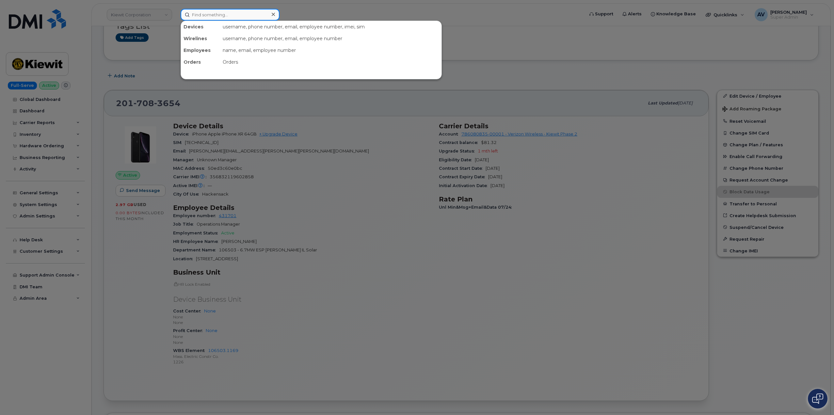
click at [258, 14] on input at bounding box center [229, 15] width 99 height 12
paste input "[PERSON_NAME]"
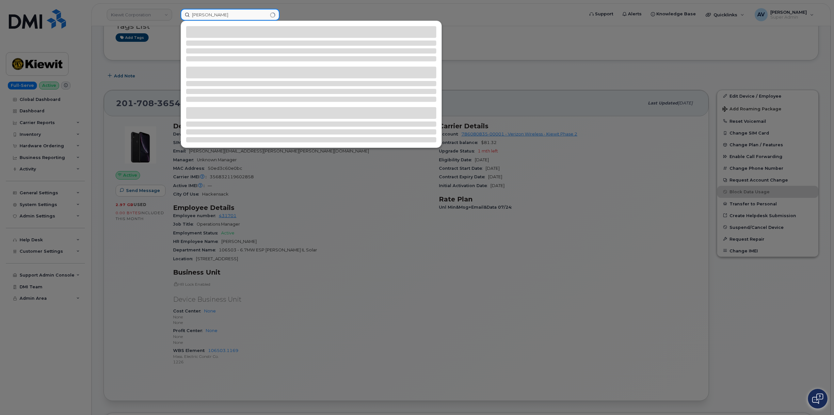
type input "[PERSON_NAME]"
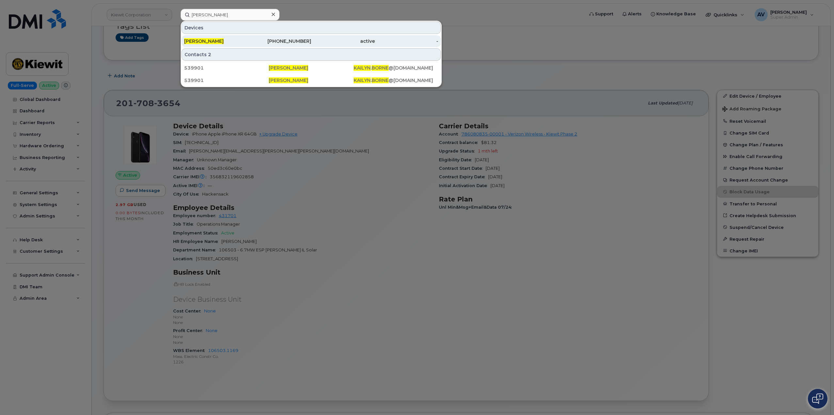
click at [330, 43] on div "active" at bounding box center [343, 41] width 64 height 7
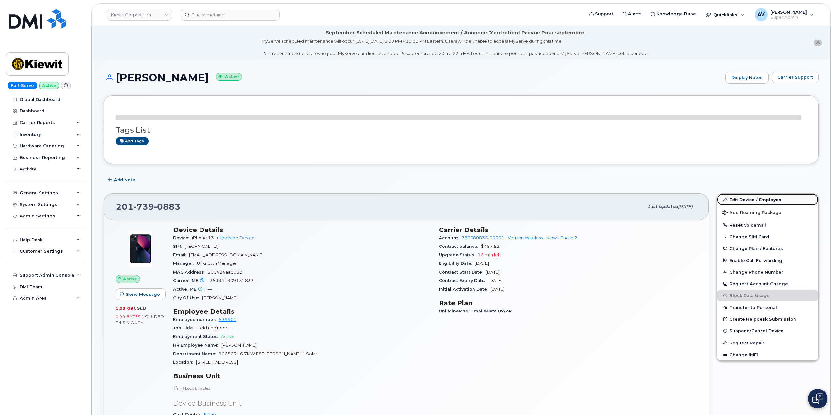
click at [744, 199] on link "Edit Device / Employee" at bounding box center [767, 200] width 101 height 12
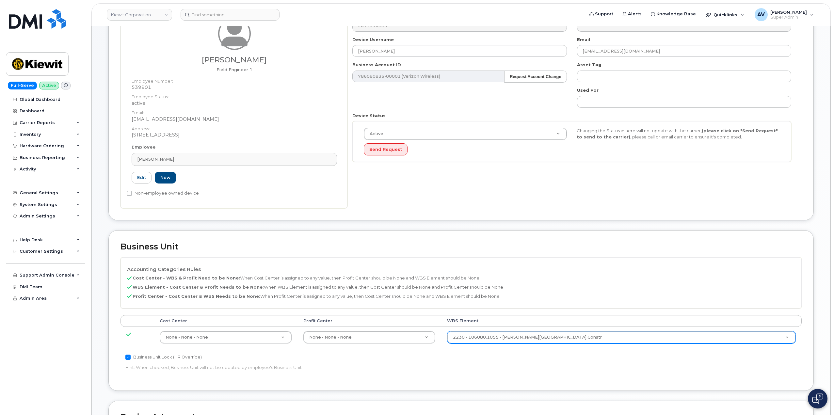
scroll to position [163, 0]
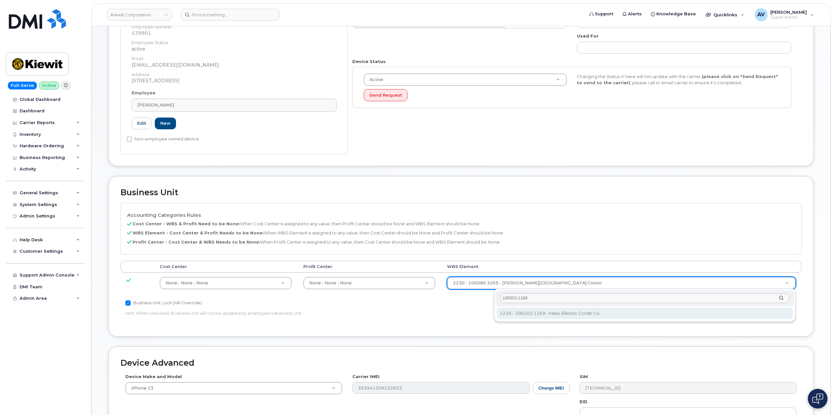
type input "106503.1169"
type input "35913269"
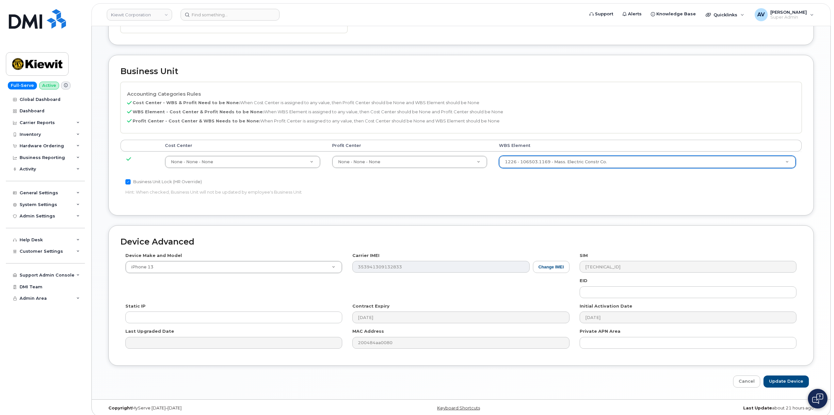
scroll to position [290, 0]
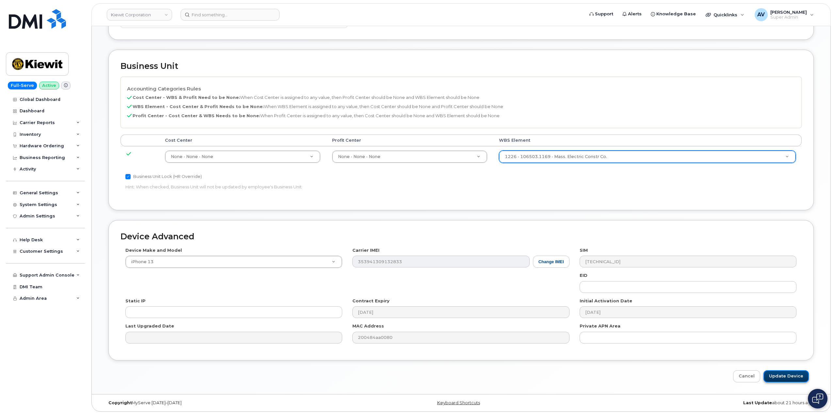
click at [785, 375] on input "Update Device" at bounding box center [785, 376] width 45 height 12
type input "Saving..."
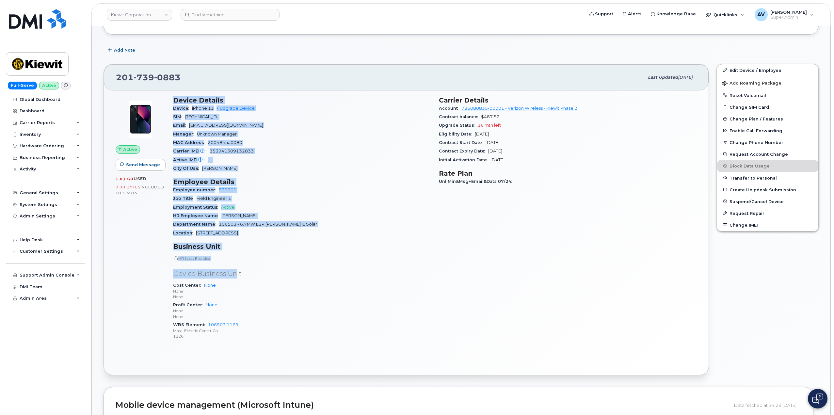
scroll to position [131, 0]
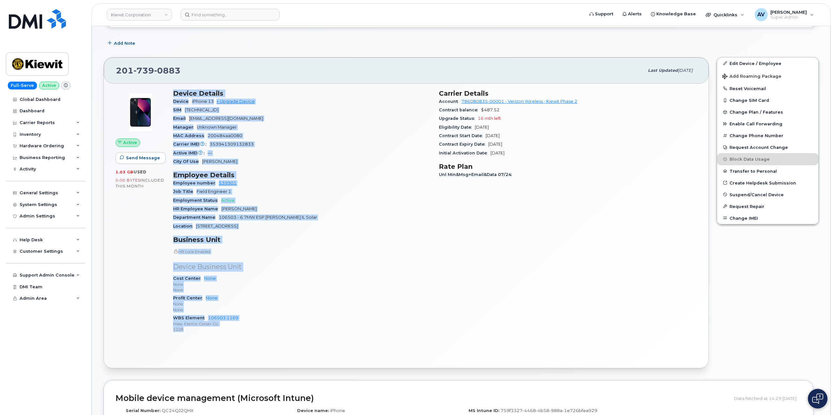
drag, startPoint x: 174, startPoint y: 224, endPoint x: 239, endPoint y: 332, distance: 126.5
click at [239, 332] on div "Device Details Device iPhone 13 + Upgrade Device SIM 89148000009498704511 Email…" at bounding box center [302, 214] width 266 height 257
copy div "Device Details Device iPhone 13 + Upgrade Device SIM 89148000009498704511 Email…"
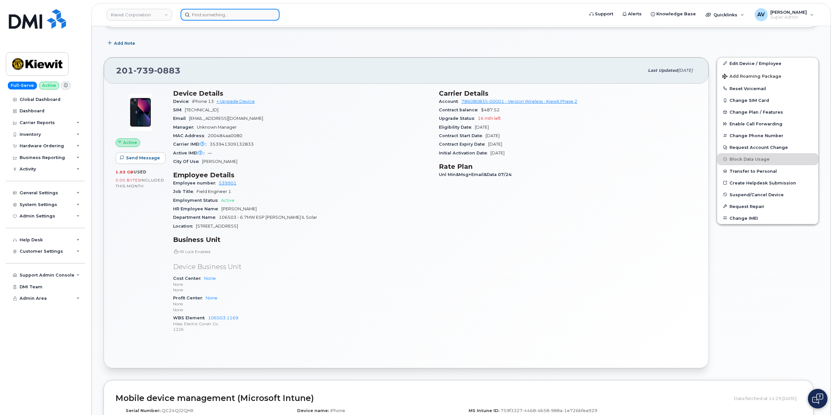
click at [241, 15] on input at bounding box center [229, 15] width 99 height 12
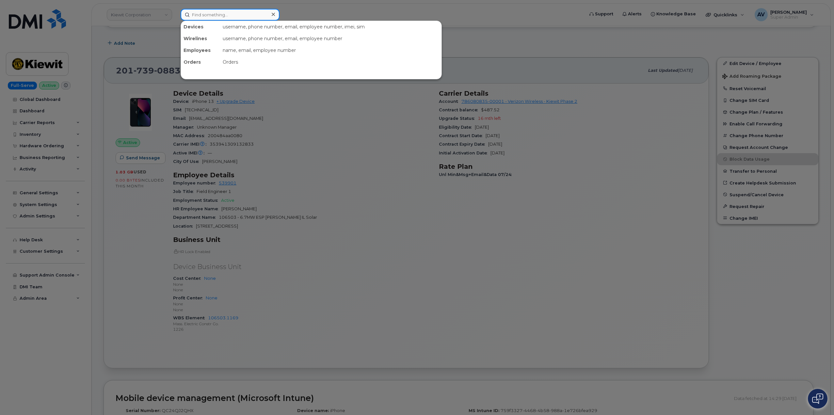
paste input "Daniela Canahuati"
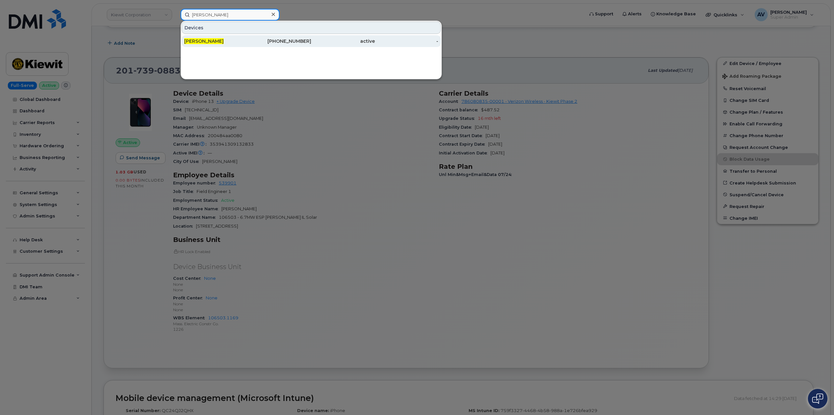
type input "Daniela Canahuati"
click at [265, 41] on div "913-680-9465" at bounding box center [280, 41] width 64 height 7
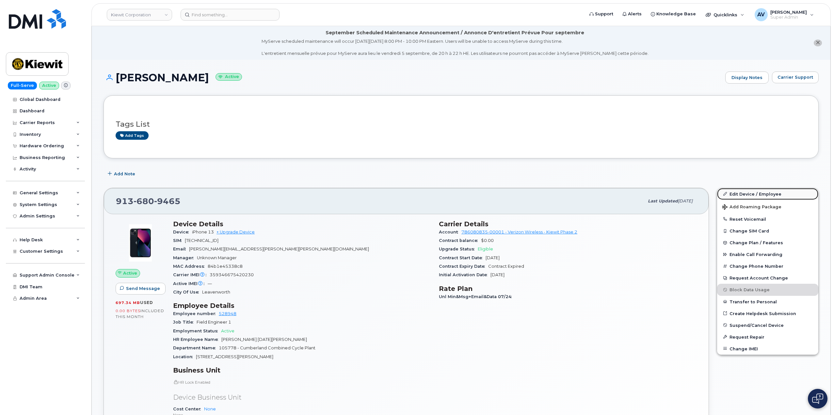
drag, startPoint x: 751, startPoint y: 193, endPoint x: 738, endPoint y: 191, distance: 12.6
click at [751, 193] on link "Edit Device / Employee" at bounding box center [767, 194] width 101 height 12
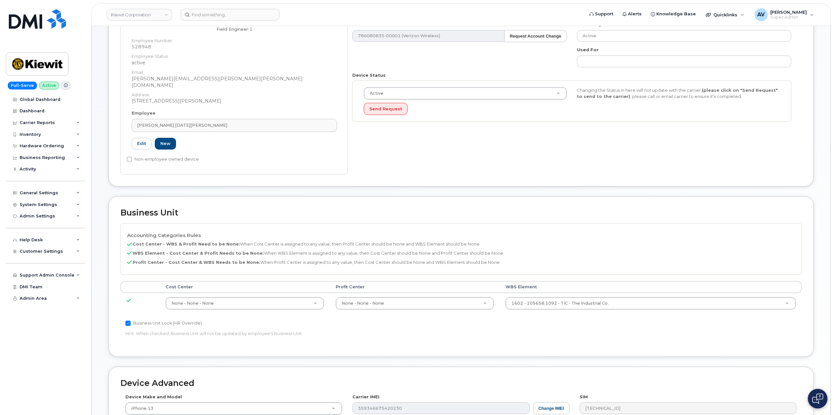
scroll to position [163, 0]
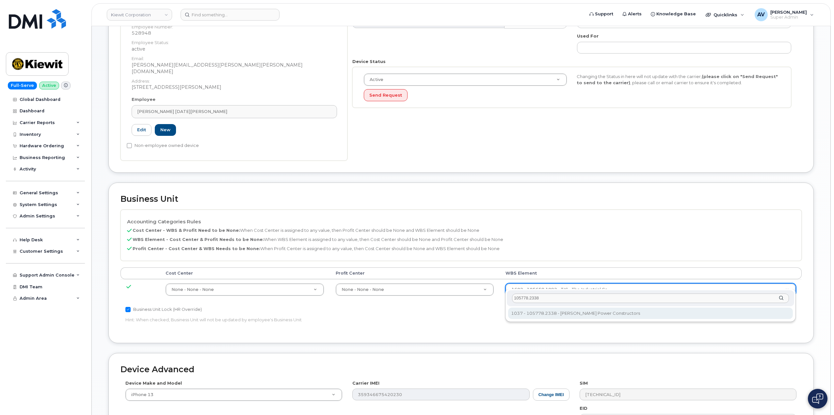
type input "105778.2338"
type input "29937949"
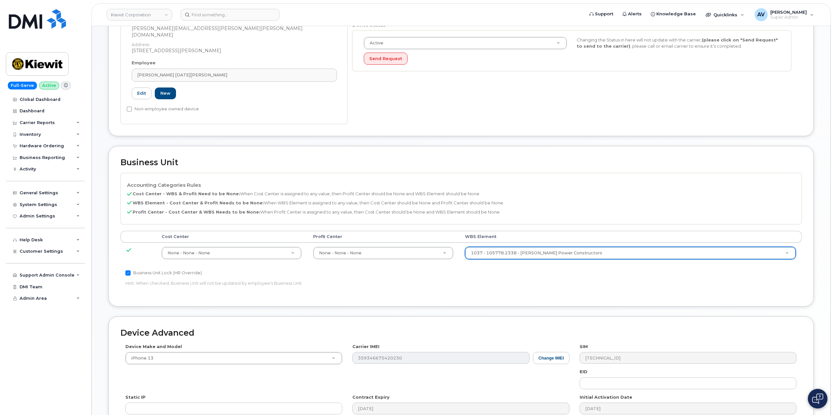
scroll to position [290, 0]
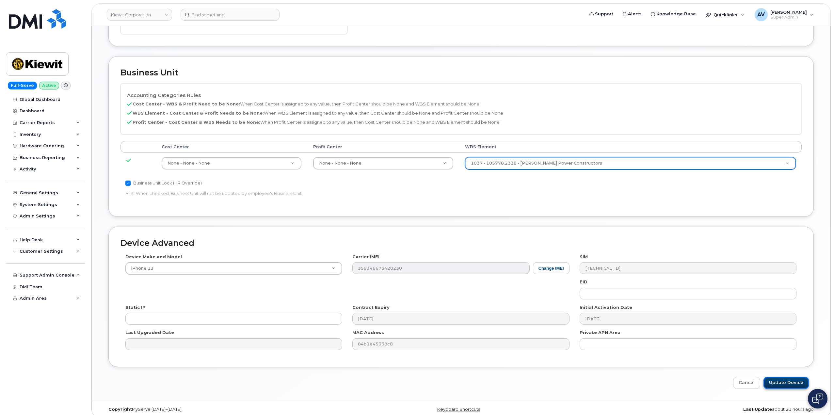
click at [783, 377] on input "Update Device" at bounding box center [785, 383] width 45 height 12
type input "Saving..."
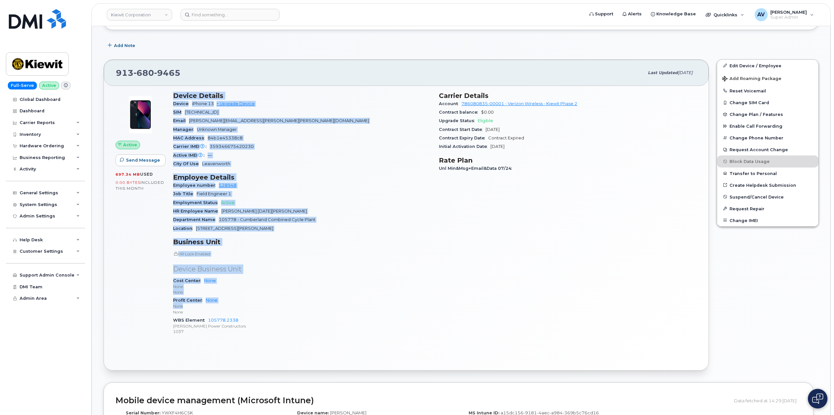
scroll to position [131, 0]
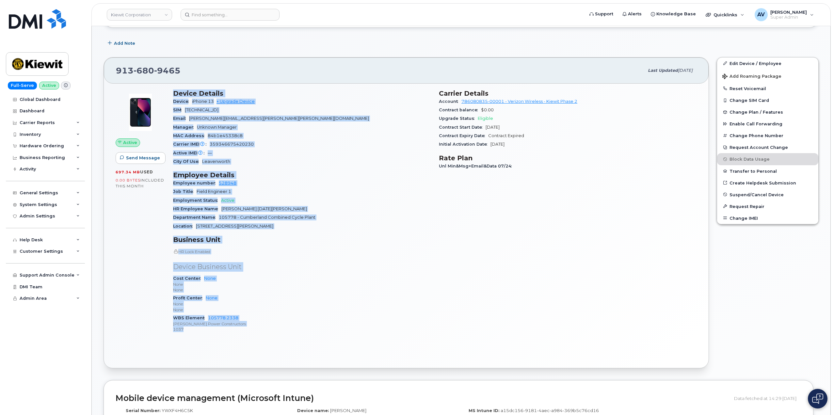
drag, startPoint x: 171, startPoint y: 223, endPoint x: 240, endPoint y: 331, distance: 128.4
click at [240, 331] on div "Device Details Device iPhone 13 + Upgrade Device SIM [TECHNICAL_ID] Email [PERS…" at bounding box center [302, 214] width 266 height 257
copy div "Device Details Device iPhone 13 + Upgrade Device SIM [TECHNICAL_ID] Email [PERS…"
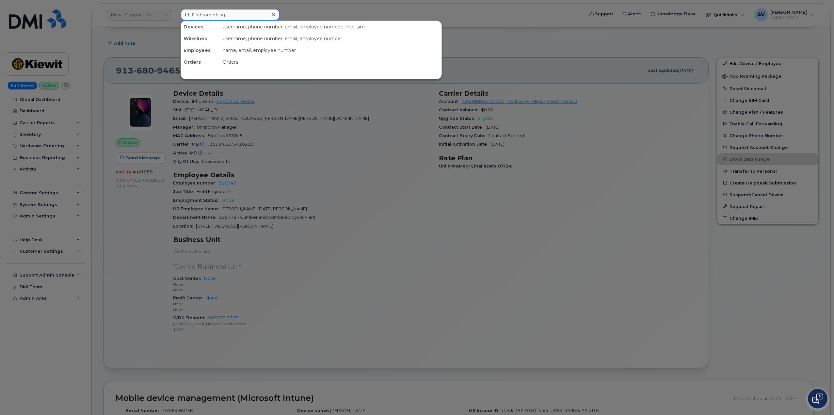
click at [249, 13] on input at bounding box center [229, 15] width 99 height 12
paste input "[PERSON_NAME]"
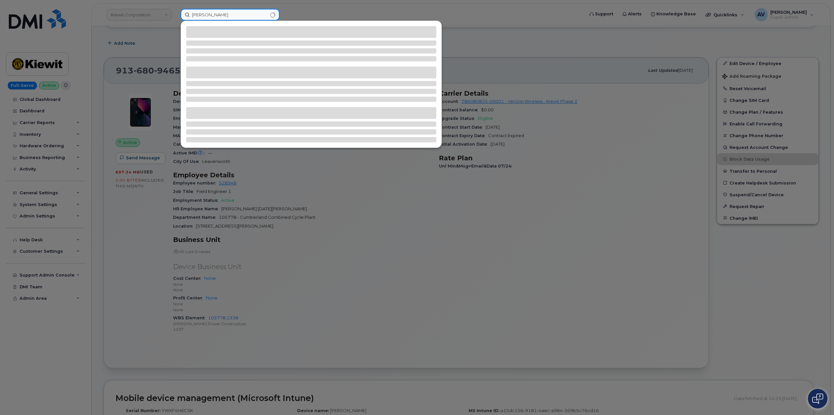
type input "[PERSON_NAME]"
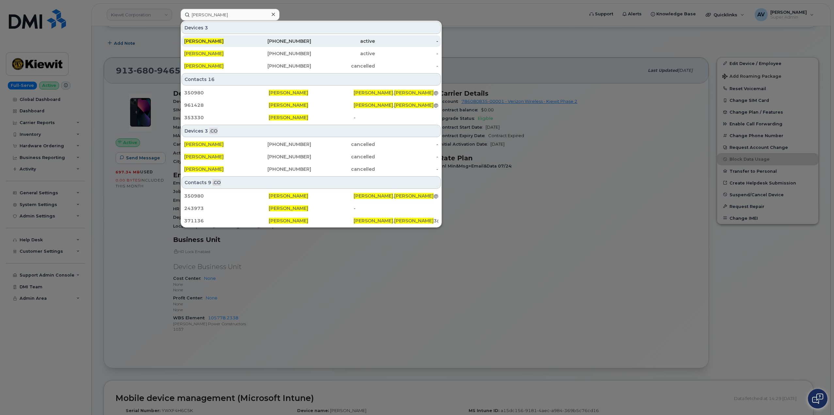
click at [248, 38] on div "[PERSON_NAME]" at bounding box center [280, 41] width 64 height 12
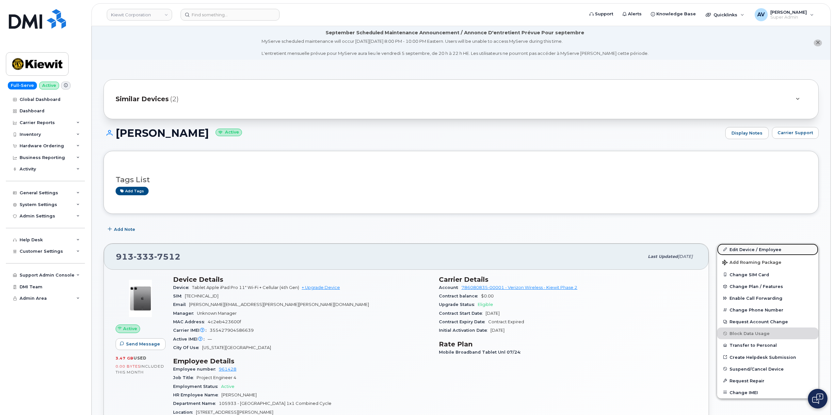
click at [741, 250] on link "Edit Device / Employee" at bounding box center [767, 249] width 101 height 12
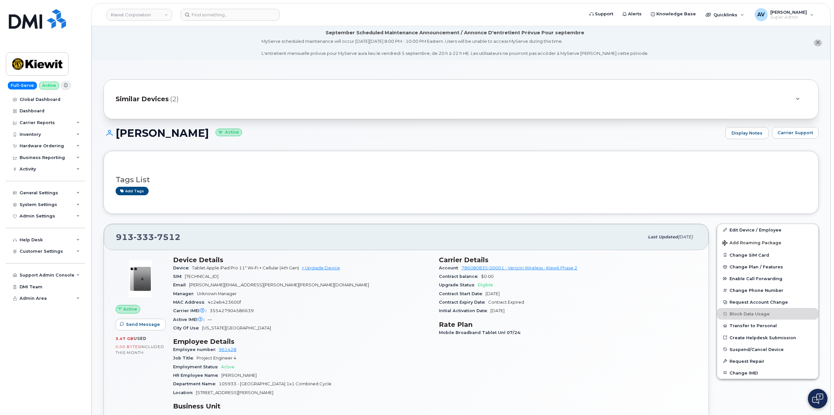
click at [163, 97] on span "Similar Devices" at bounding box center [142, 98] width 53 height 9
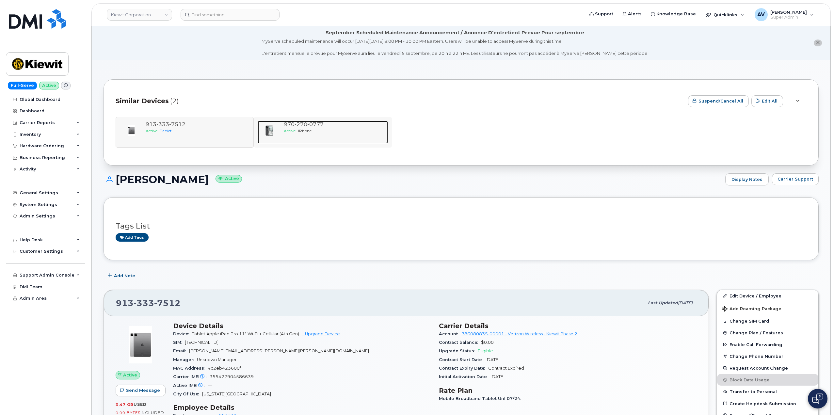
click at [295, 129] on span "Active" at bounding box center [290, 130] width 12 height 5
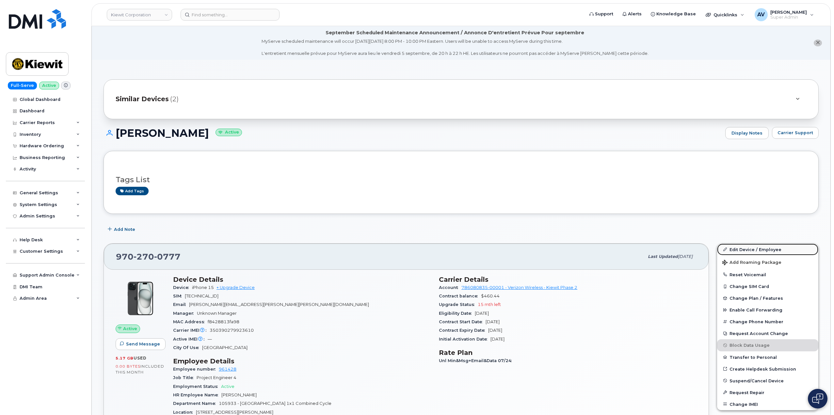
click at [739, 251] on link "Edit Device / Employee" at bounding box center [767, 249] width 101 height 12
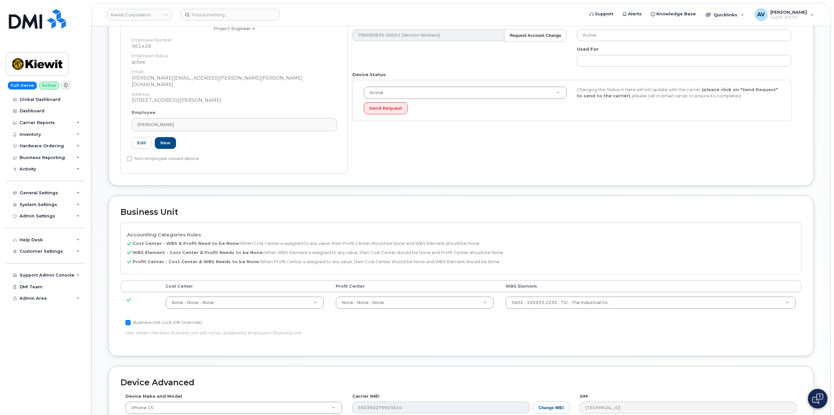
scroll to position [163, 0]
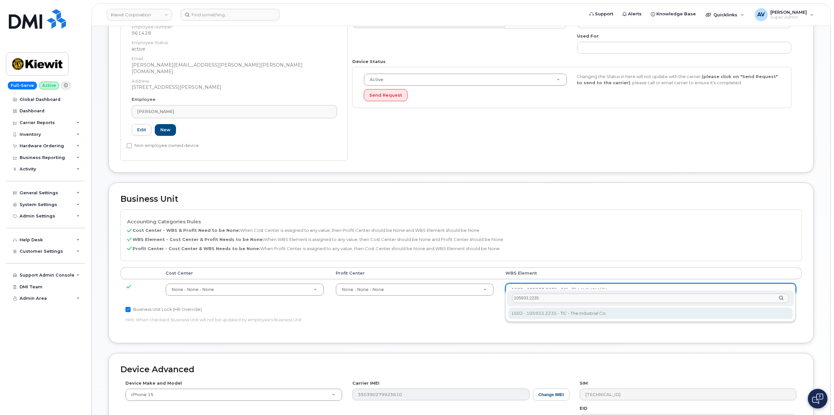
type input "105933.2235"
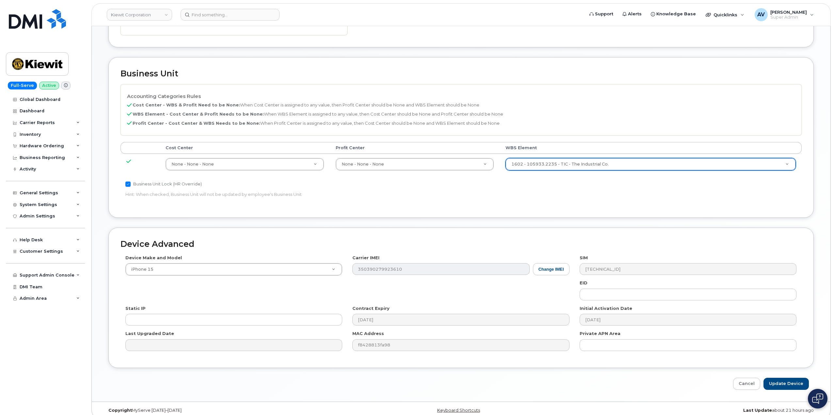
scroll to position [290, 0]
click at [788, 380] on input "Update Device" at bounding box center [785, 383] width 45 height 12
type input "Saving..."
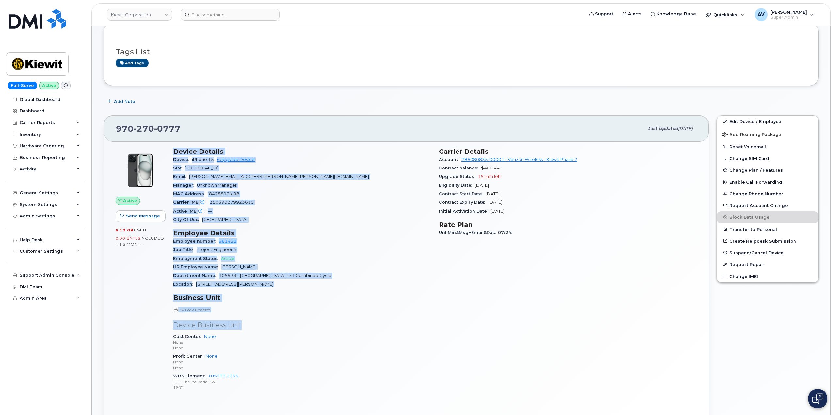
scroll to position [131, 0]
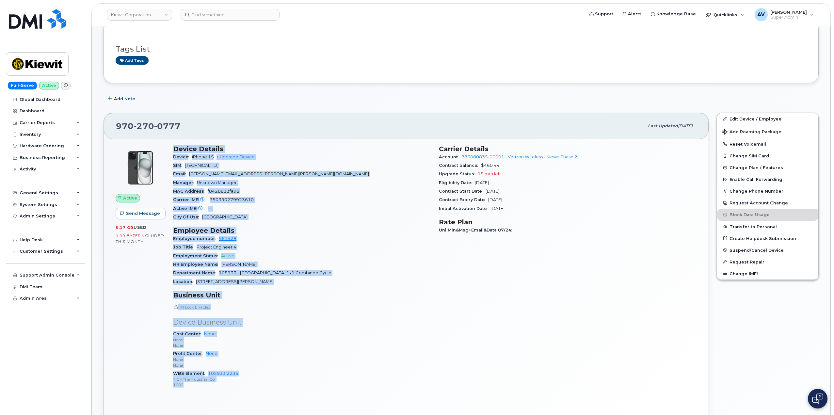
drag, startPoint x: 173, startPoint y: 274, endPoint x: 259, endPoint y: 384, distance: 140.2
click at [259, 384] on div "Device Details Device iPhone 15 + Upgrade Device SIM 89148000011082475839 Email…" at bounding box center [302, 269] width 266 height 257
copy div "Device Details Device iPhone 15 + Upgrade Device SIM 89148000011082475839 Email…"
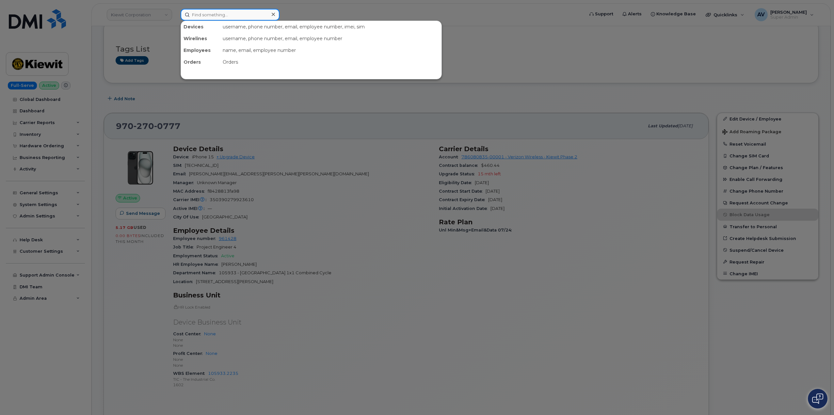
click at [238, 15] on input at bounding box center [229, 15] width 99 height 12
paste input "[PERSON_NAME]"
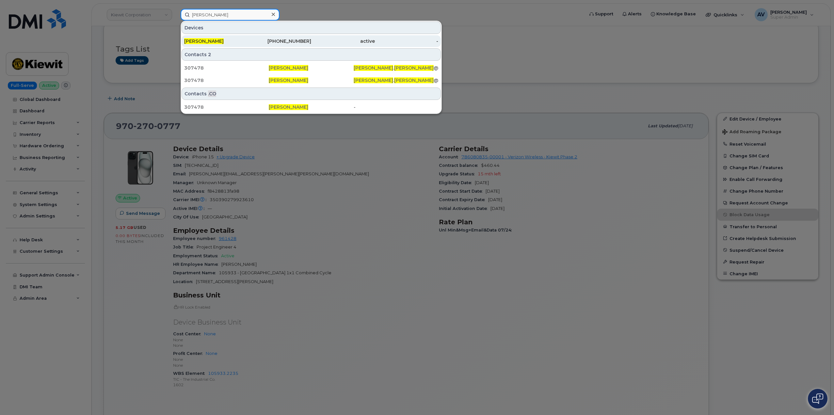
type input "[PERSON_NAME]"
click at [257, 39] on div "913-702-7979" at bounding box center [280, 41] width 64 height 7
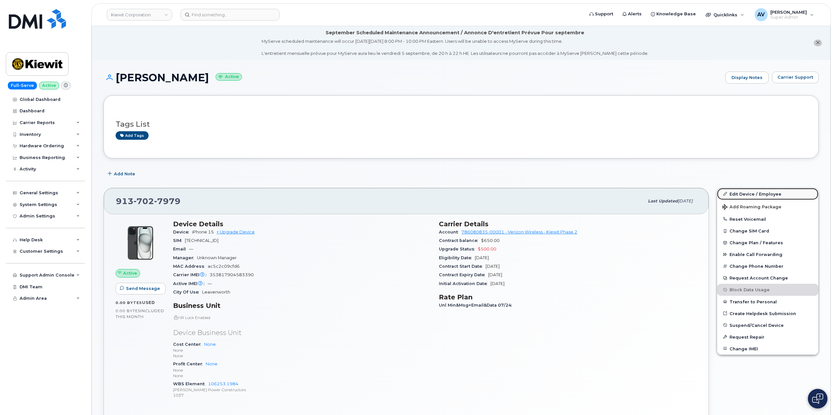
click at [759, 196] on link "Edit Device / Employee" at bounding box center [767, 194] width 101 height 12
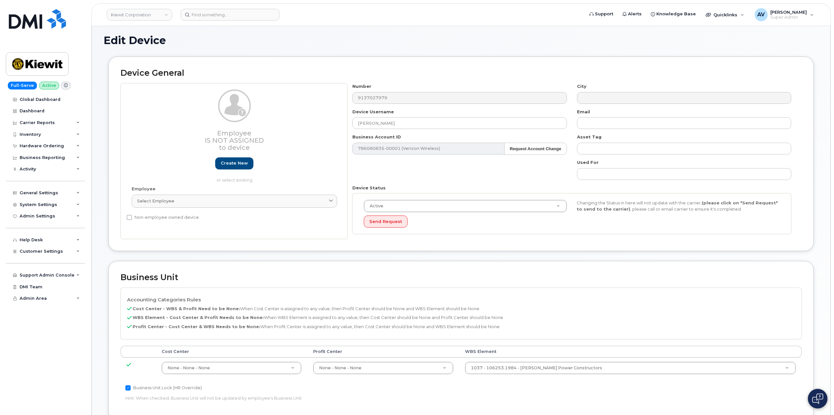
scroll to position [163, 0]
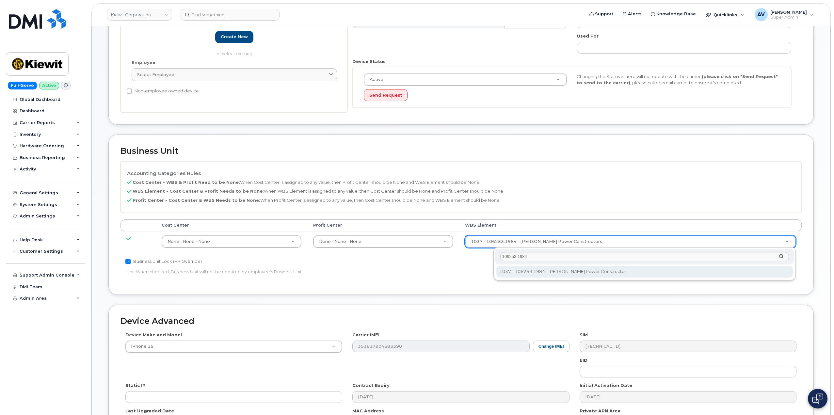
type input "106253.1984"
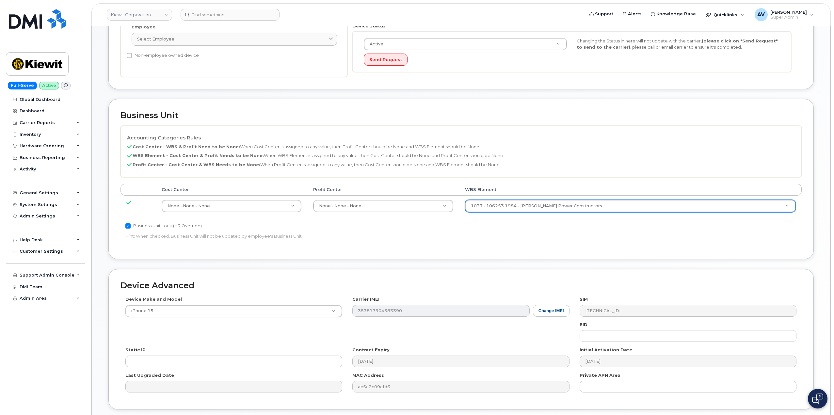
scroll to position [248, 0]
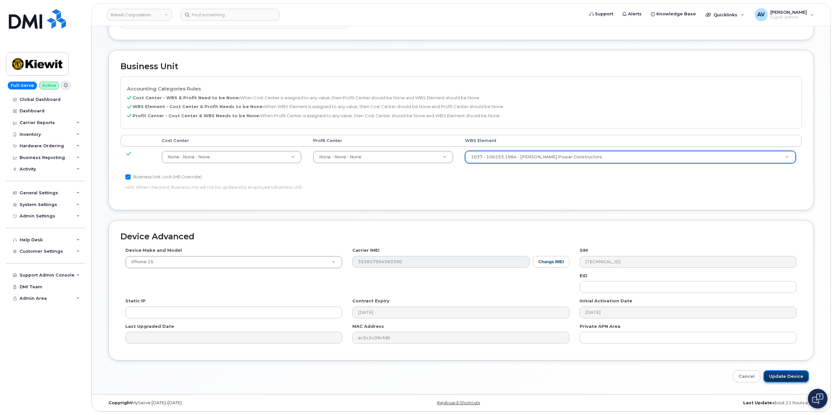
click at [781, 376] on input "Update Device" at bounding box center [785, 376] width 45 height 12
type input "Saving..."
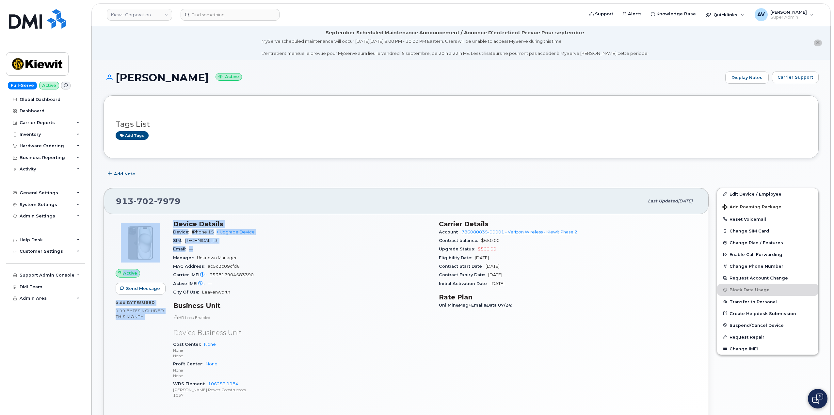
drag, startPoint x: 169, startPoint y: 225, endPoint x: 210, endPoint y: 249, distance: 48.3
click at [210, 249] on div "Active Send Message 0.00 Bytes  used 0.00 Bytes  included this month Device Det…" at bounding box center [406, 312] width 589 height 193
click at [217, 240] on span "[TECHNICAL_ID]" at bounding box center [202, 240] width 34 height 5
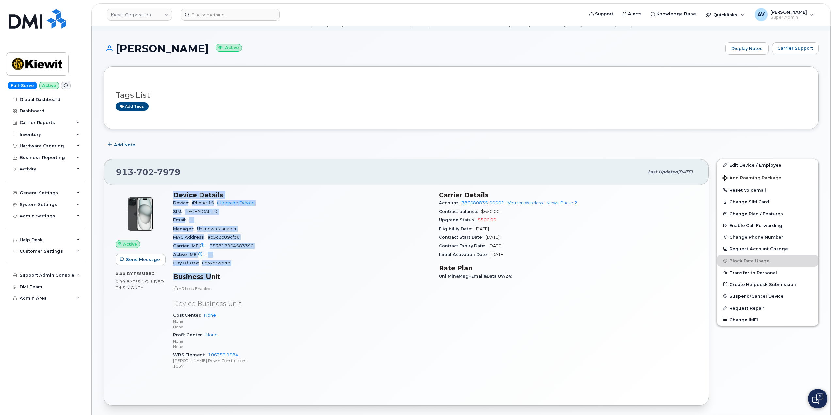
scroll to position [98, 0]
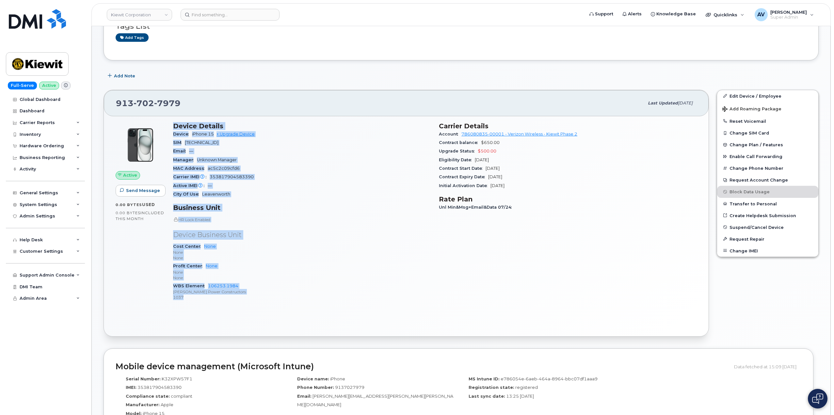
drag, startPoint x: 176, startPoint y: 222, endPoint x: 219, endPoint y: 298, distance: 87.4
click at [219, 298] on div "Device Details Device iPhone 15 + Upgrade Device SIM [TECHNICAL_ID] Email — Man…" at bounding box center [302, 214] width 266 height 193
copy div "Device Details Device iPhone 15 + Upgrade Device SIM 89148000011994533972 Email…"
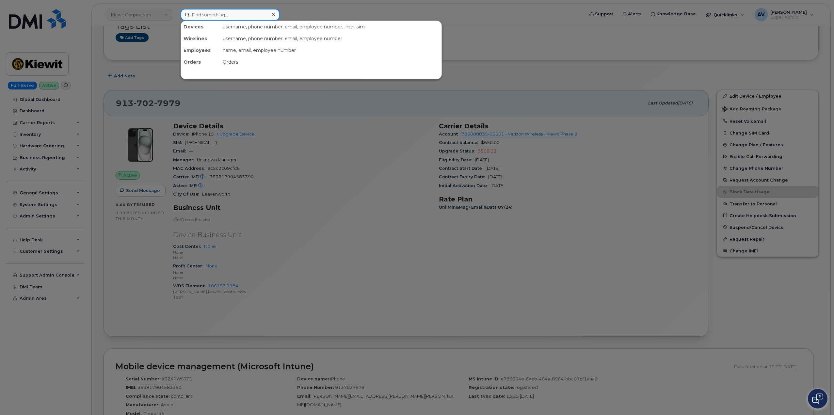
click at [253, 16] on input at bounding box center [229, 15] width 99 height 12
paste input "4026136093"
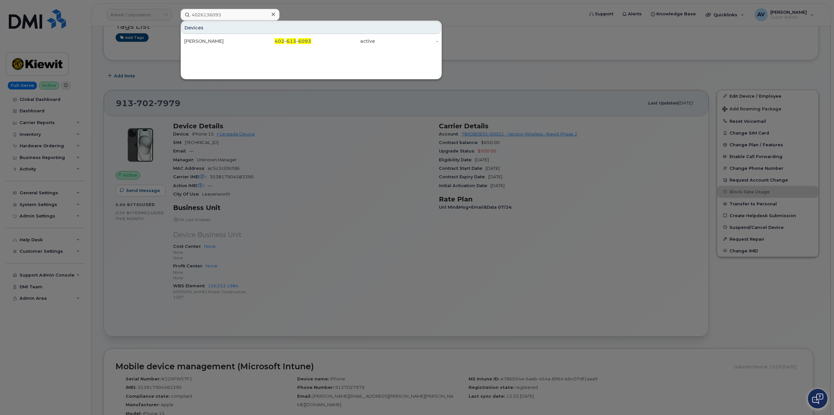
click at [309, 112] on div at bounding box center [417, 207] width 834 height 415
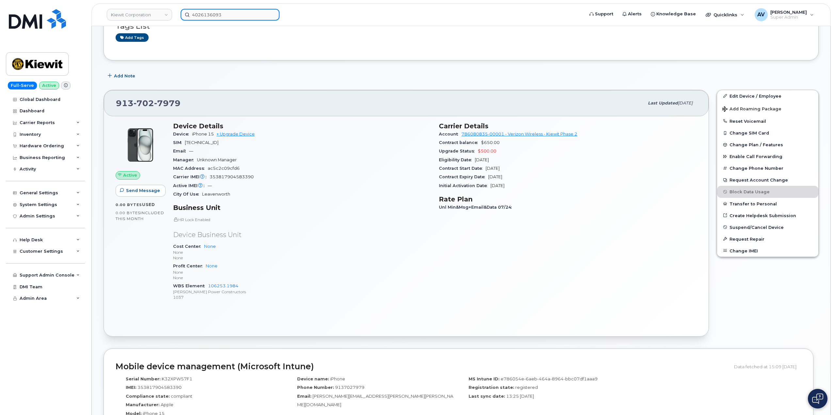
click at [215, 14] on input "4026136093" at bounding box center [229, 15] width 99 height 12
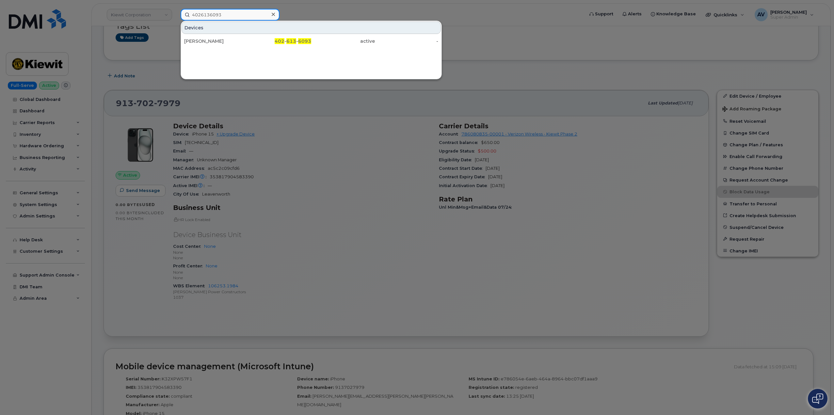
drag, startPoint x: 241, startPoint y: 14, endPoint x: 152, endPoint y: 15, distance: 88.8
click at [175, 15] on div "4026136093 Devices BROOKER JACOB 402 - 613 - 6093 active -" at bounding box center [379, 15] width 409 height 12
paste input "[PERSON_NAME]"
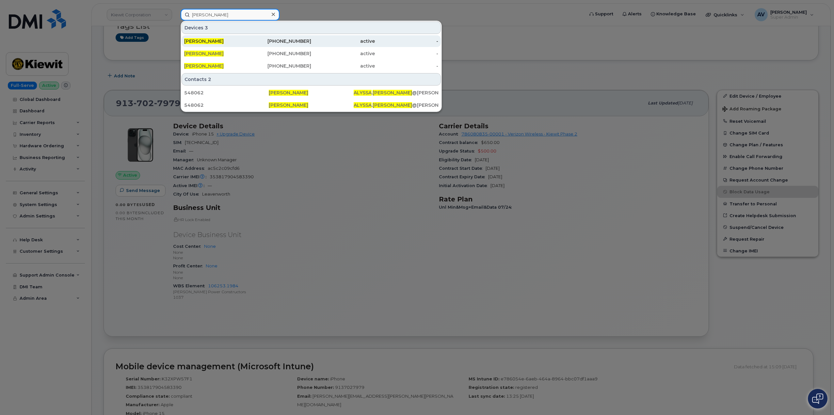
type input "[PERSON_NAME]"
click at [241, 41] on div "[PERSON_NAME]" at bounding box center [216, 41] width 64 height 7
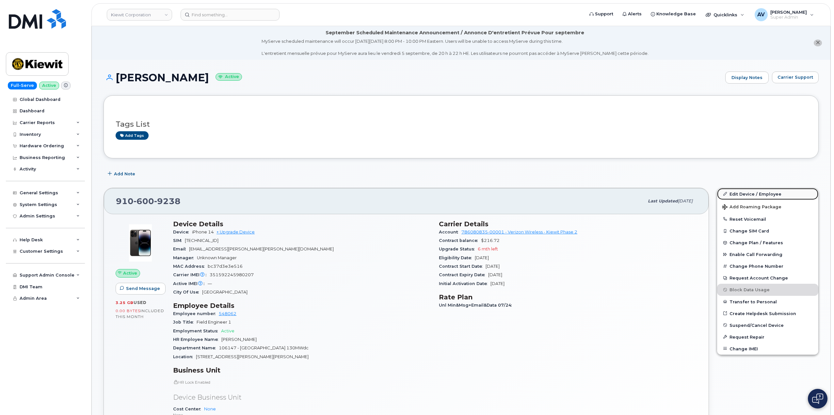
click at [754, 193] on link "Edit Device / Employee" at bounding box center [767, 194] width 101 height 12
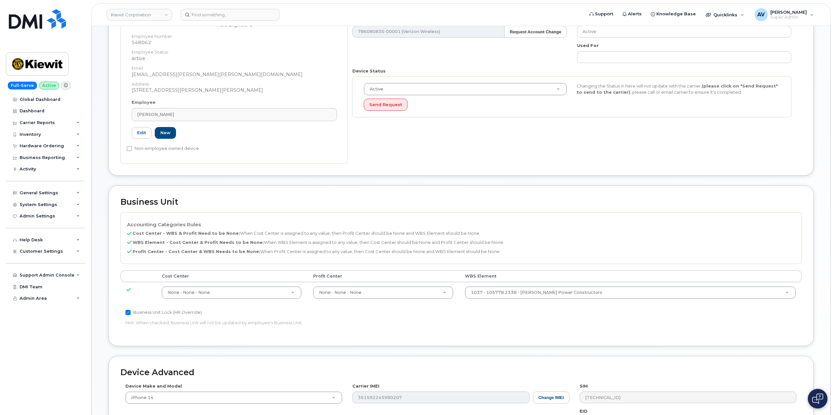
scroll to position [163, 0]
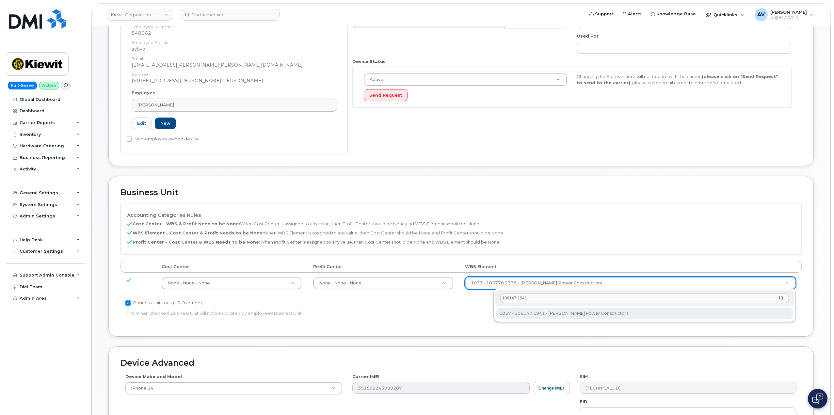
type input "106147.1941"
type input "33421275"
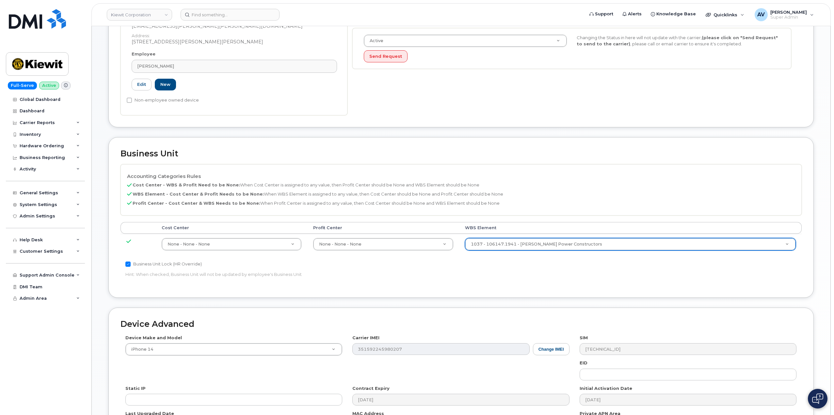
scroll to position [290, 0]
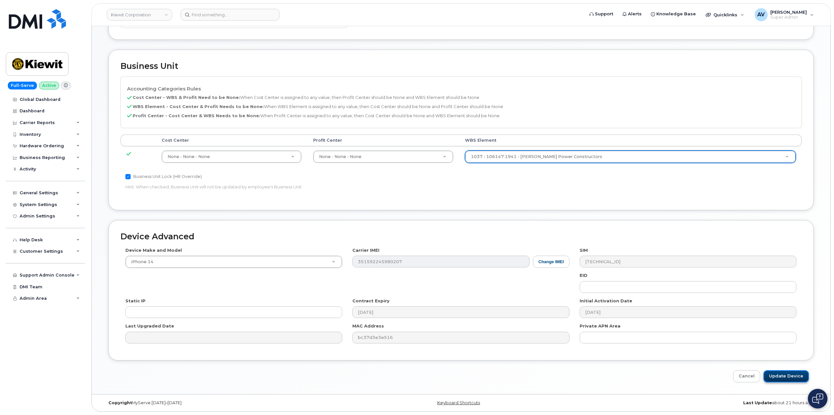
click at [786, 376] on input "Update Device" at bounding box center [785, 376] width 45 height 12
type input "Saving..."
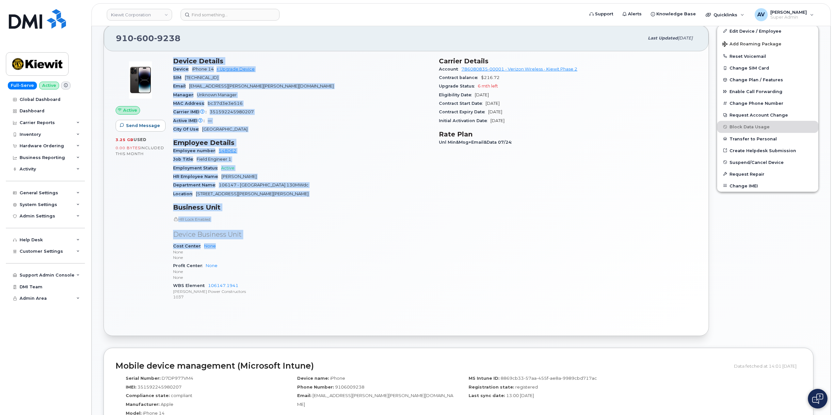
scroll to position [163, 0]
drag, startPoint x: 173, startPoint y: 155, endPoint x: 263, endPoint y: 297, distance: 168.0
click at [263, 297] on div "Device Details Device iPhone 14 + Upgrade Device SIM [TECHNICAL_ID] Email [EMAI…" at bounding box center [302, 181] width 266 height 257
copy div "Device Details Device iPhone 14 + Upgrade Device SIM [TECHNICAL_ID] Email [EMAI…"
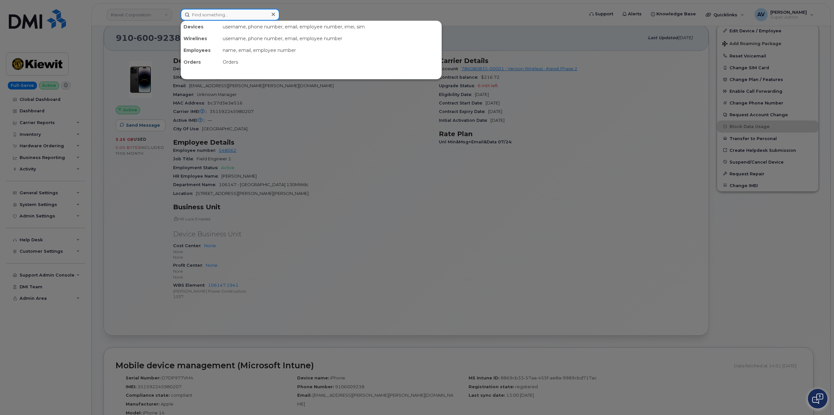
click at [236, 9] on input at bounding box center [229, 15] width 99 height 12
paste input "Hamza Massoud"
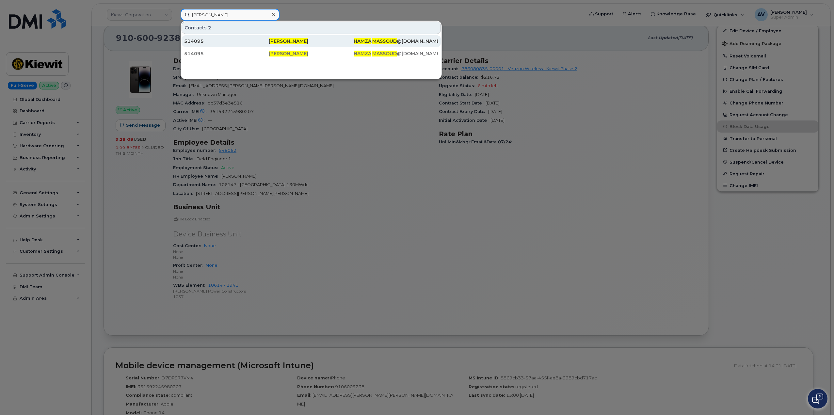
type input "Hamza Massoud"
click at [236, 41] on div "514095" at bounding box center [226, 41] width 85 height 7
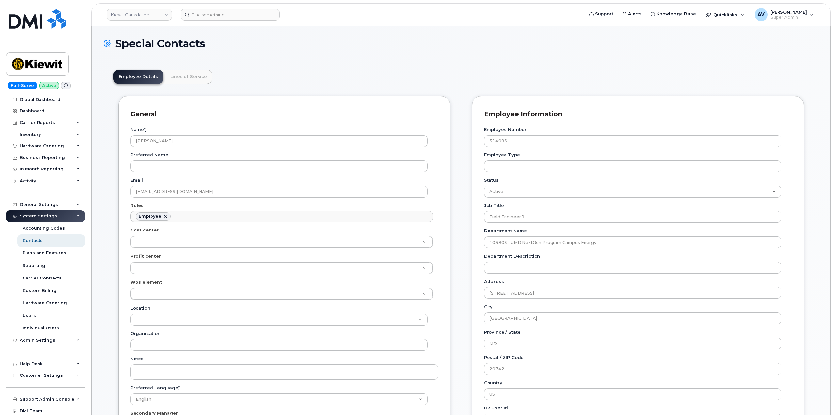
scroll to position [19, 0]
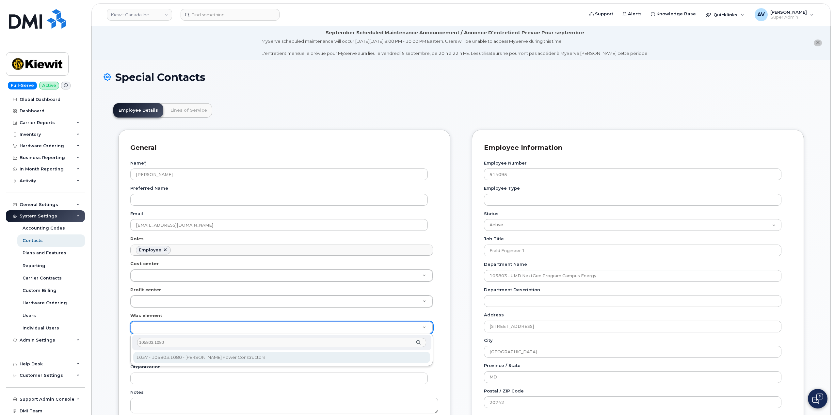
type input "105803.1080"
type input "29515605"
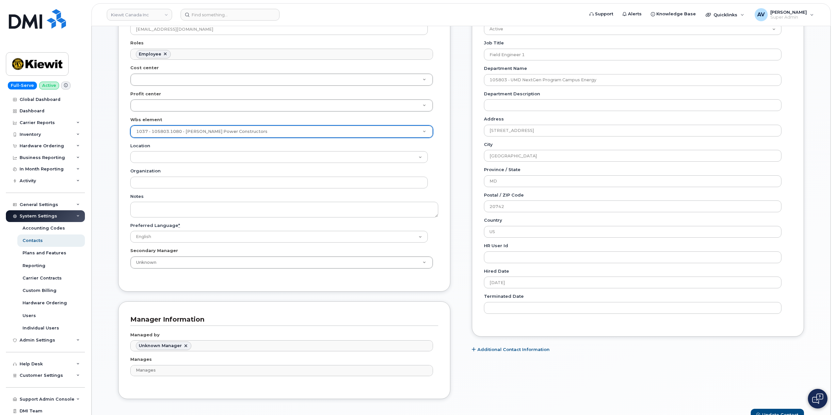
scroll to position [359, 0]
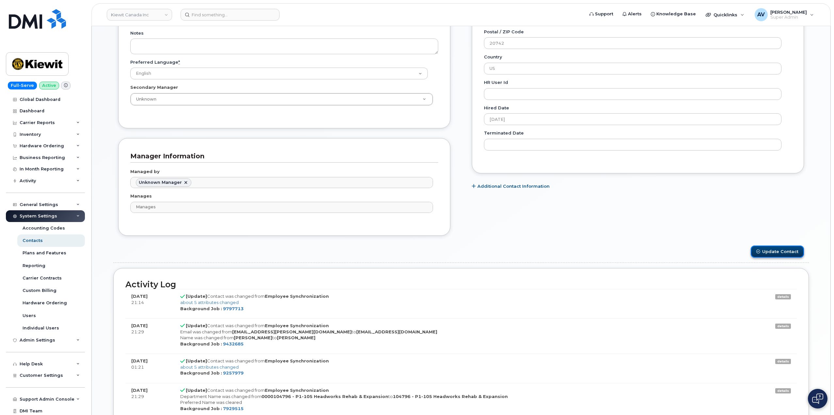
click at [767, 251] on button "Update Contact" at bounding box center [776, 251] width 53 height 12
